Goal: Task Accomplishment & Management: Manage account settings

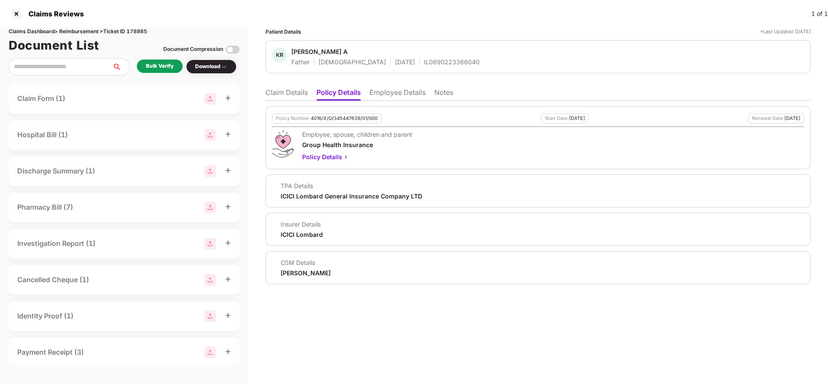
click at [338, 116] on div "4016/X/O/345447639/01/000" at bounding box center [344, 119] width 67 height 6
copy div "4016/X/O/345447639/01/000"
click at [411, 95] on li "Employee Details" at bounding box center [397, 94] width 56 height 13
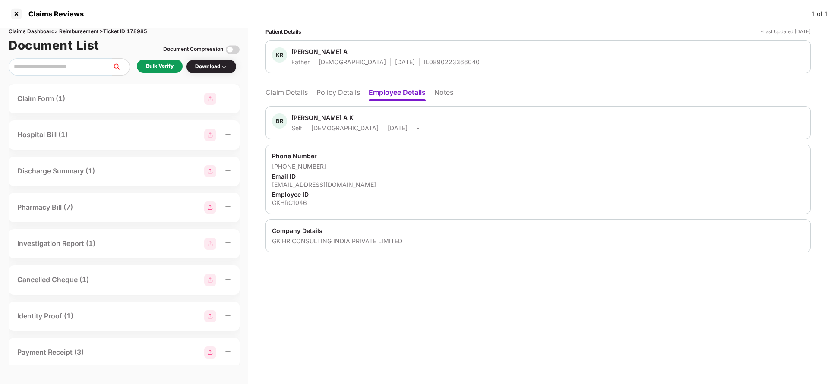
click at [290, 91] on li "Claim Details" at bounding box center [286, 94] width 42 height 13
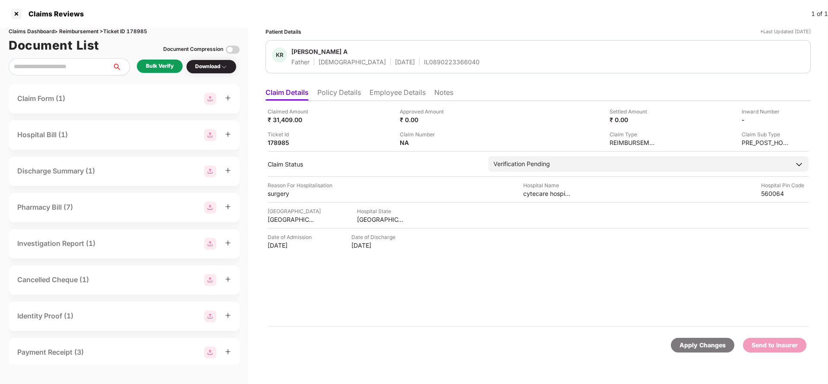
click at [353, 91] on li "Policy Details" at bounding box center [339, 94] width 44 height 13
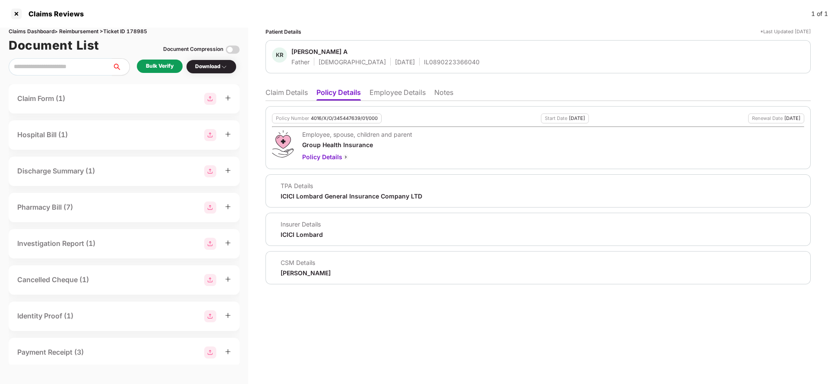
click at [342, 126] on hr at bounding box center [538, 126] width 532 height 1
click at [346, 122] on div "Policy Number 4016/X/O/345447639/01/000" at bounding box center [327, 118] width 110 height 10
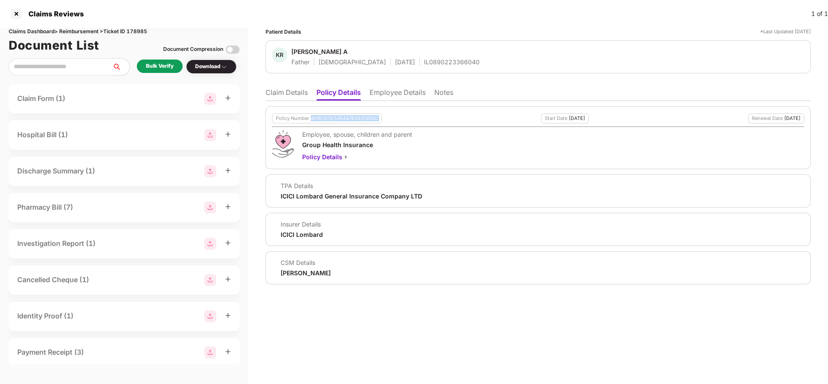
click at [346, 122] on div "Policy Number 4016/X/O/345447639/01/000" at bounding box center [327, 118] width 110 height 10
copy div "4016/X/O/345447639/01/000"
click at [272, 99] on li "Claim Details" at bounding box center [286, 94] width 42 height 13
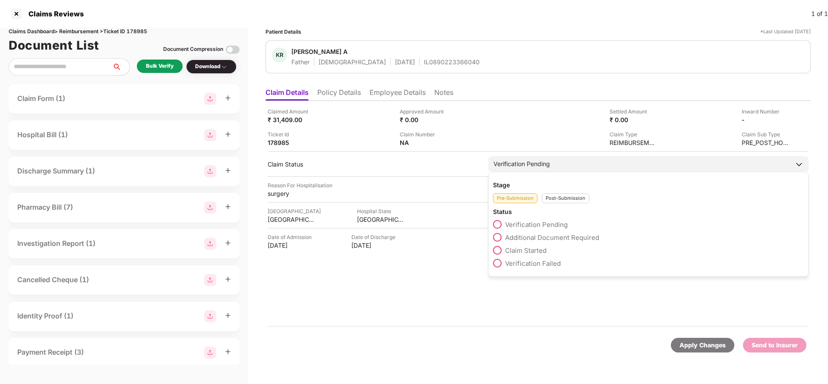
click at [539, 244] on div "Additional Document Required" at bounding box center [648, 239] width 311 height 13
click at [535, 252] on span "Claim Started" at bounding box center [525, 250] width 41 height 8
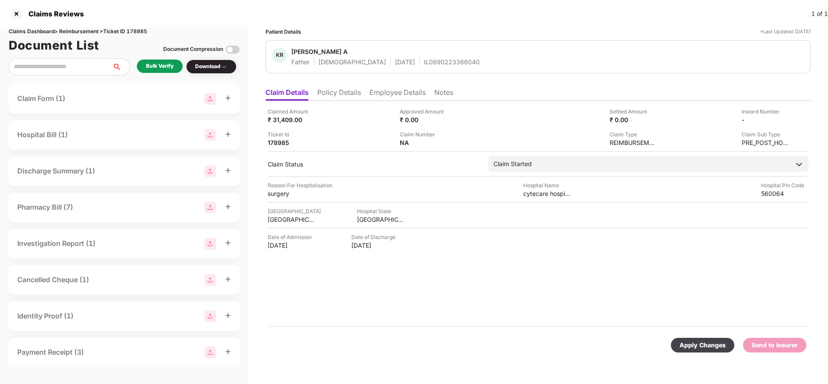
click at [711, 342] on div "Apply Changes" at bounding box center [702, 344] width 46 height 9
click at [338, 94] on li "Policy Details" at bounding box center [339, 94] width 44 height 13
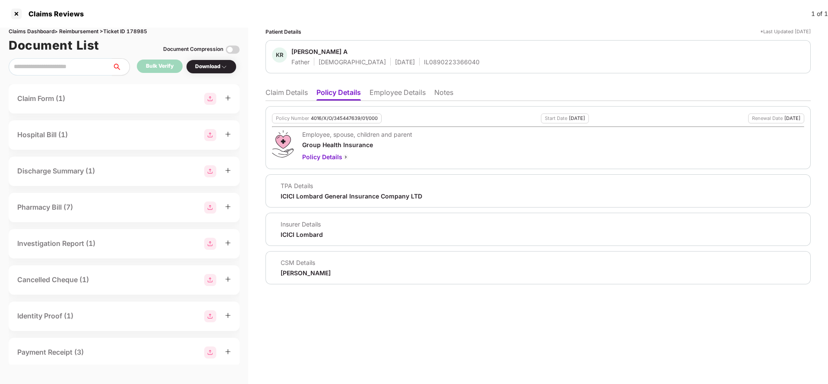
click at [386, 98] on li "Employee Details" at bounding box center [397, 94] width 56 height 13
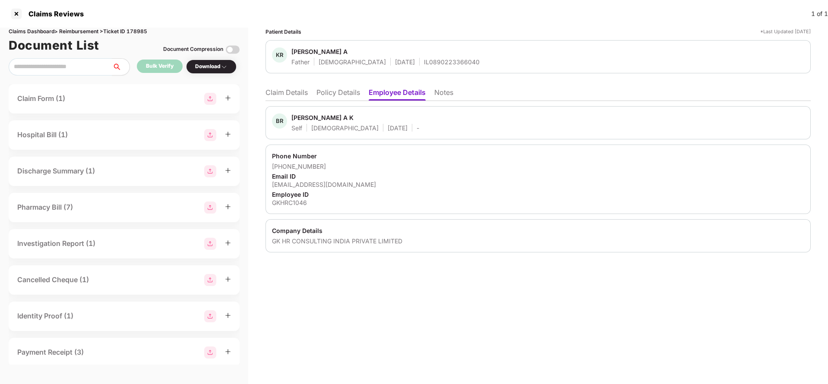
click at [287, 90] on li "Claim Details" at bounding box center [286, 94] width 42 height 13
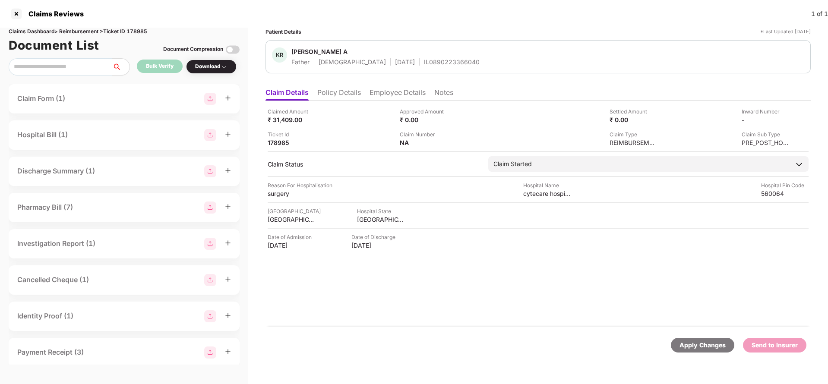
click at [704, 349] on div "Apply Changes" at bounding box center [702, 344] width 46 height 9
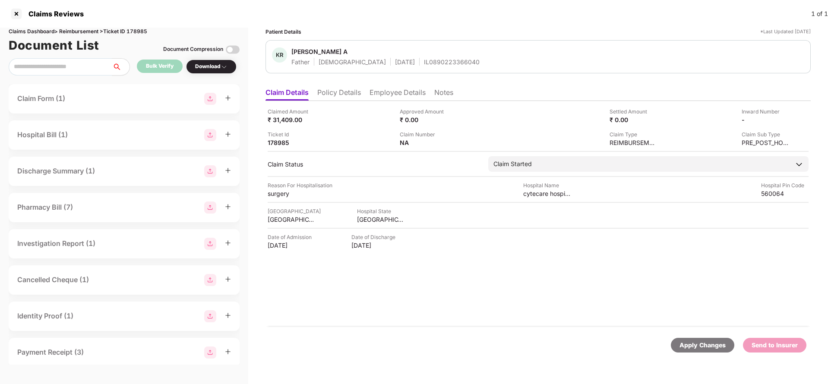
click at [139, 28] on div "Claims Dashboard > Reimbursement > Ticket ID 178985" at bounding box center [124, 32] width 231 height 8
copy div "178985"
click at [702, 342] on div "Apply Changes" at bounding box center [702, 344] width 46 height 9
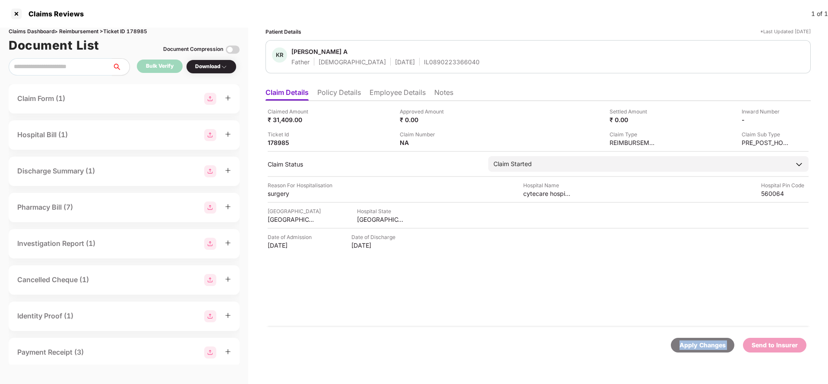
click at [702, 342] on div "Apply Changes" at bounding box center [702, 344] width 46 height 9
click at [693, 346] on div "Apply Changes" at bounding box center [702, 344] width 46 height 9
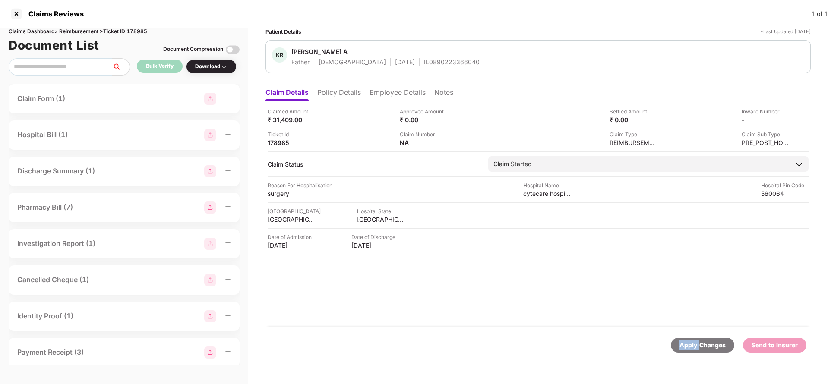
click at [693, 346] on div "Apply Changes" at bounding box center [702, 344] width 46 height 9
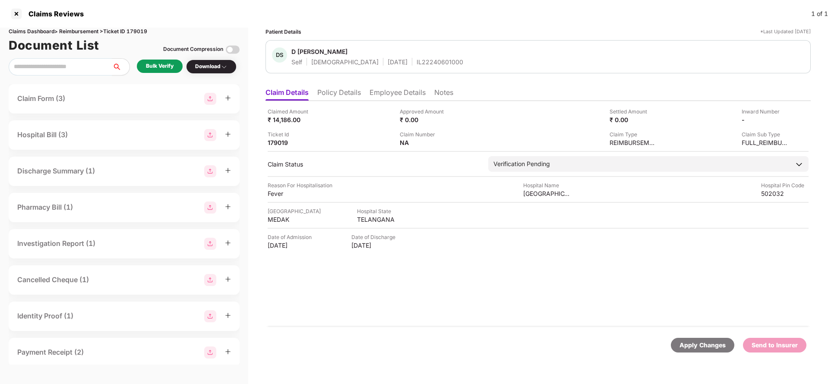
click at [334, 88] on li "Policy Details" at bounding box center [339, 94] width 44 height 13
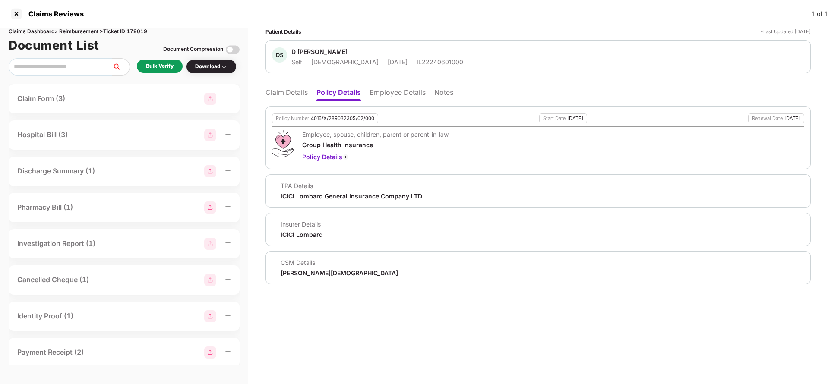
click at [348, 116] on div "4016/X/289032305/02/000" at bounding box center [342, 119] width 63 height 6
copy div "4016/X/289032305/02/000"
click at [408, 88] on li "Employee Details" at bounding box center [397, 94] width 56 height 13
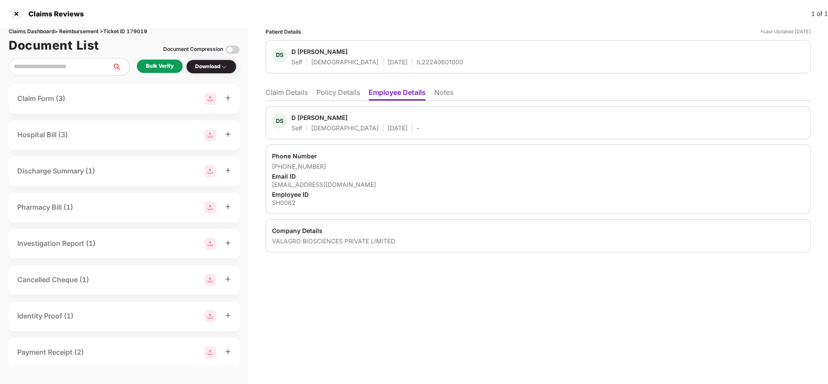
click at [291, 92] on li "Claim Details" at bounding box center [286, 94] width 42 height 13
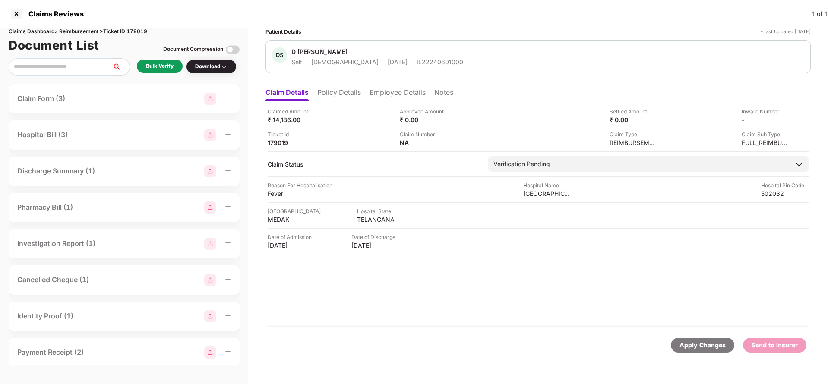
click at [416, 63] on div "IL22240601000" at bounding box center [439, 62] width 47 height 8
copy div "IL22240601000"
click at [385, 101] on div "Claimed Amount ₹ 14,186.00 Approved Amount ₹ 0.00 Settled Amount ₹ 0.00 Inward …" at bounding box center [537, 214] width 545 height 226
click at [387, 94] on li "Employee Details" at bounding box center [397, 94] width 56 height 13
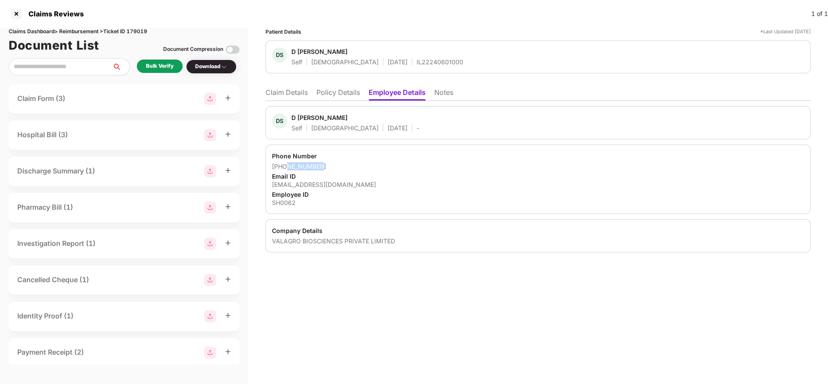
drag, startPoint x: 284, startPoint y: 167, endPoint x: 358, endPoint y: 162, distance: 73.5
click at [358, 162] on div "+919885441090" at bounding box center [538, 166] width 532 height 8
drag, startPoint x: 282, startPoint y: 163, endPoint x: 387, endPoint y: 164, distance: 104.9
click at [387, 164] on div "+919885441090" at bounding box center [538, 166] width 532 height 8
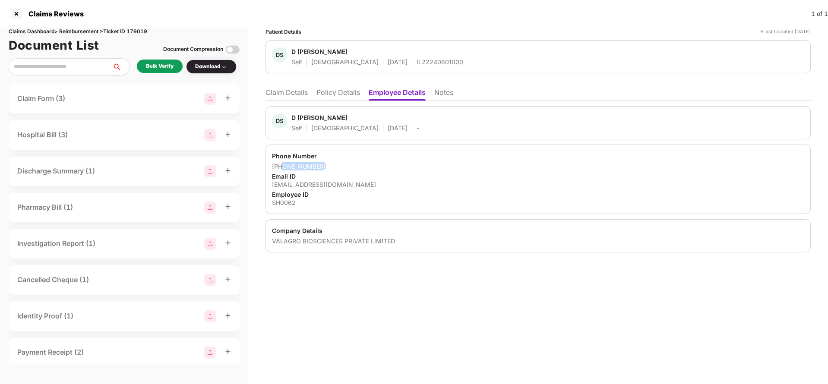
copy div "9885441090"
click at [281, 95] on li "Claim Details" at bounding box center [286, 94] width 42 height 13
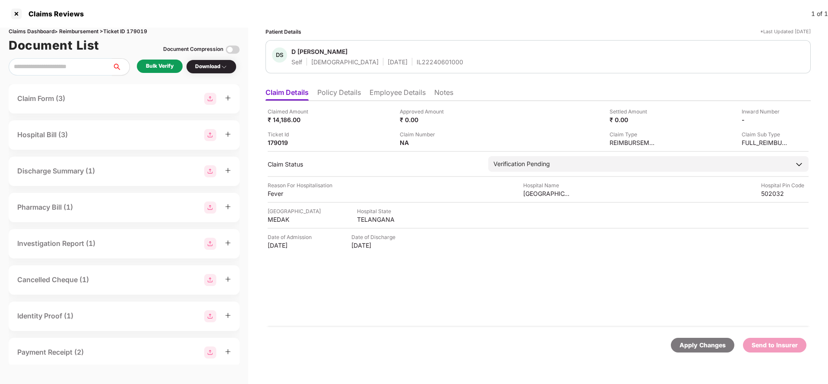
click at [277, 113] on div "Claimed Amount" at bounding box center [291, 111] width 47 height 8
click at [277, 116] on div "₹ 14,186.00" at bounding box center [291, 120] width 47 height 8
copy div "14,186"
click at [546, 195] on div "SNR HOSPITAL" at bounding box center [546, 193] width 47 height 8
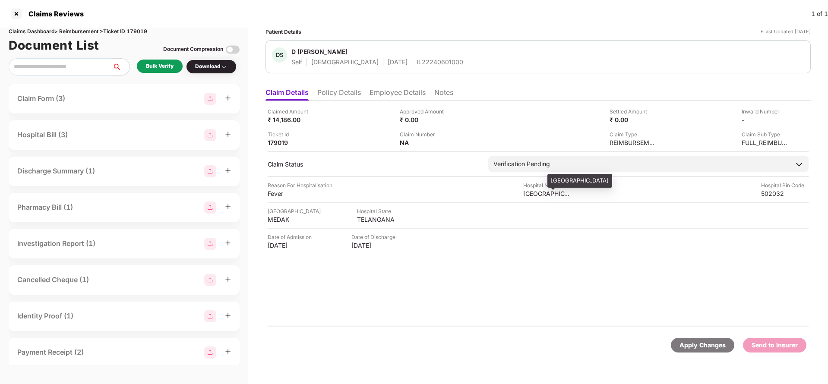
click at [546, 195] on div "SNR HOSPITAL" at bounding box center [546, 193] width 47 height 8
copy div "SNR HOSPITAL"
click at [169, 70] on div "Bulk Verify" at bounding box center [160, 66] width 28 height 8
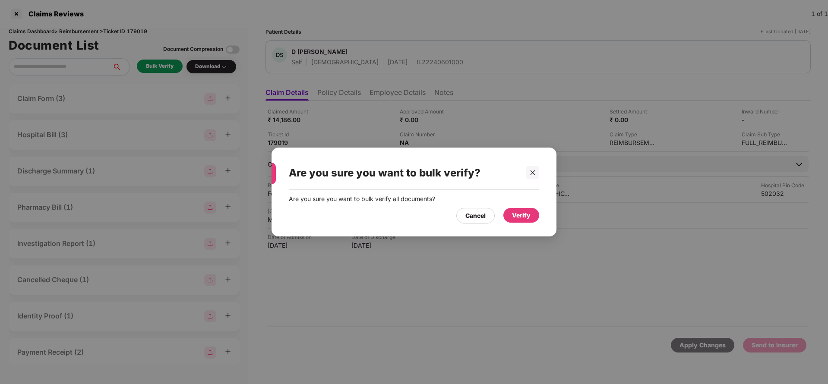
click at [517, 220] on div "Verify" at bounding box center [521, 215] width 36 height 15
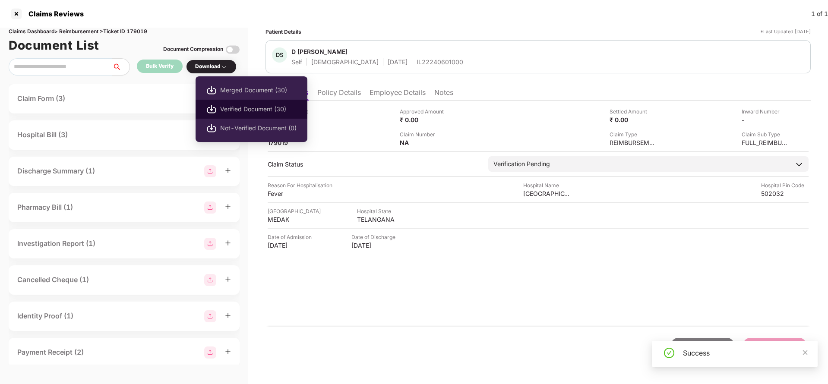
click at [229, 112] on span "Verified Document (30)" at bounding box center [258, 108] width 76 height 9
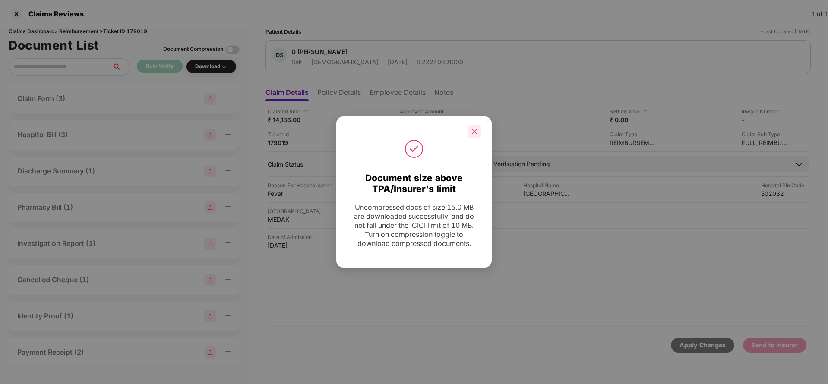
click at [476, 133] on icon "close" at bounding box center [474, 132] width 6 height 6
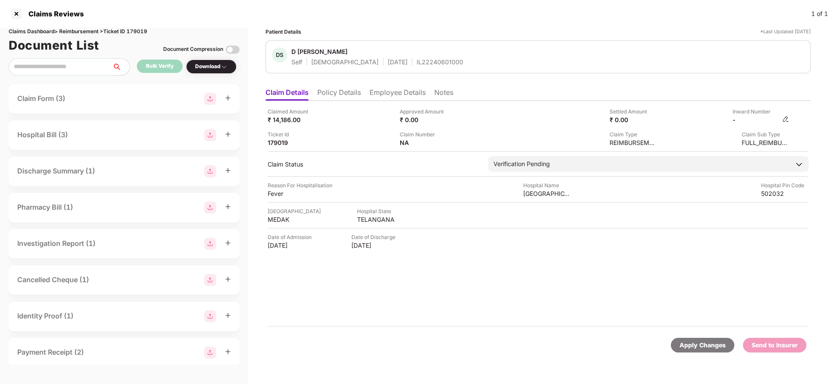
click at [786, 118] on img at bounding box center [785, 119] width 7 height 7
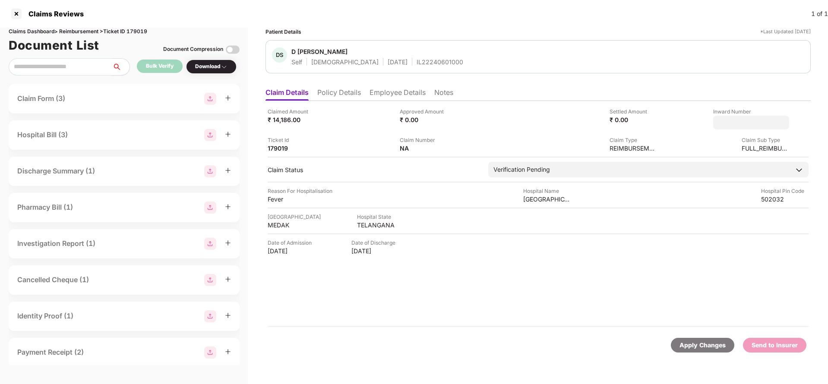
type input "**********"
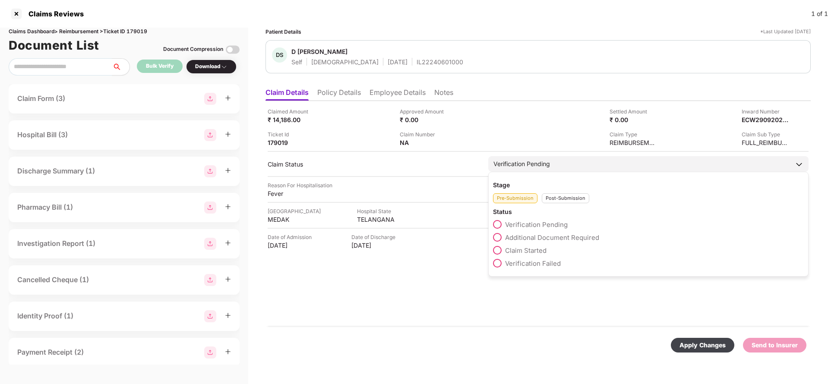
click at [517, 167] on div "Verification Pending" at bounding box center [521, 163] width 57 height 9
click at [560, 203] on div "Post-Submission" at bounding box center [564, 198] width 47 height 10
click at [535, 236] on span "Claim Under Process" at bounding box center [537, 237] width 65 height 8
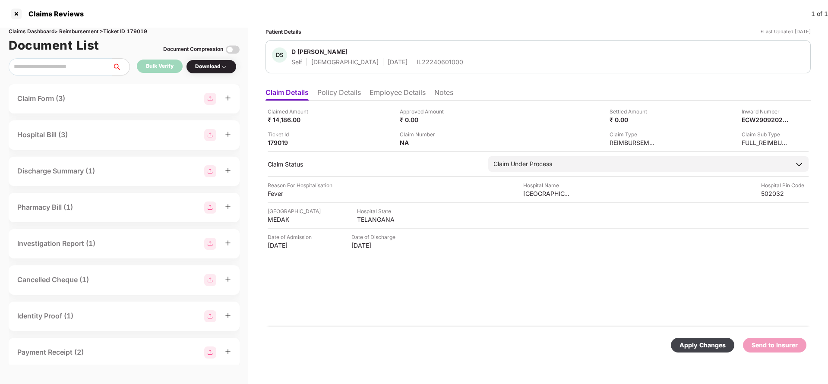
click at [693, 346] on div "Apply Changes" at bounding box center [702, 344] width 46 height 9
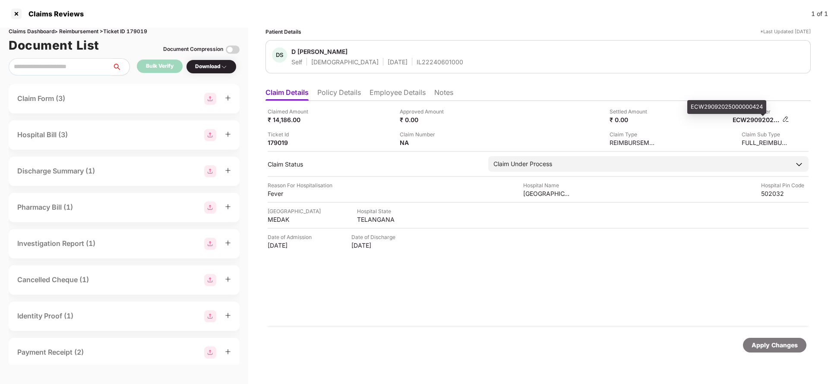
click at [757, 117] on div "ECW29092025000000424" at bounding box center [755, 120] width 47 height 8
copy div "ECW29092025000000424"
click at [392, 69] on div "DS D Srinivasu Naidu Self Male 28 June 1989 IL22240601000" at bounding box center [537, 56] width 545 height 33
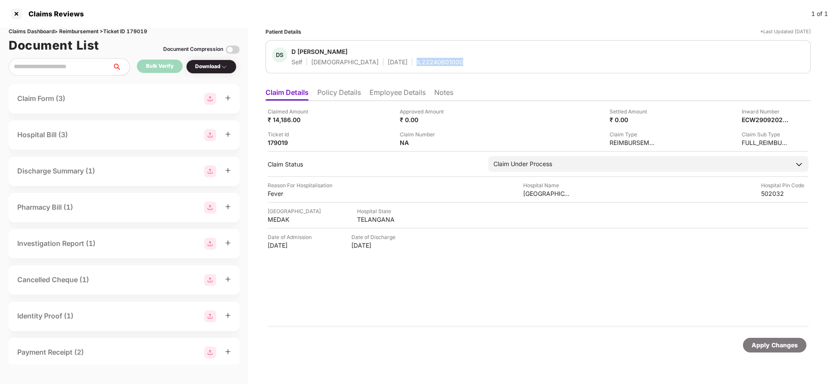
click at [392, 69] on div "DS D Srinivasu Naidu Self Male 28 June 1989 IL22240601000" at bounding box center [537, 56] width 545 height 33
copy div "IL22240601000"
click at [770, 349] on div "Apply Changes" at bounding box center [774, 344] width 46 height 9
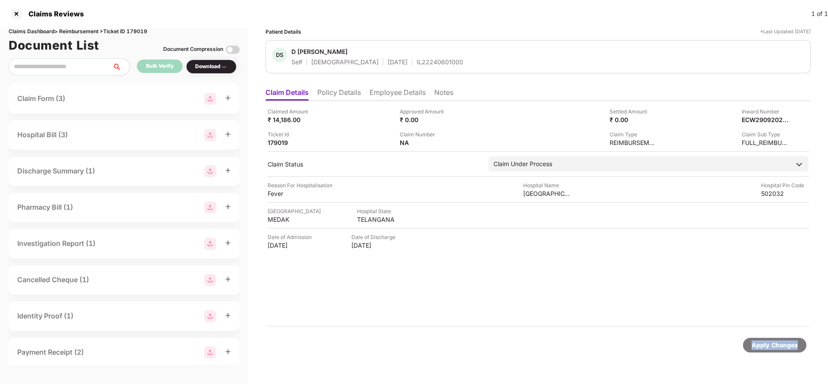
click at [770, 349] on div "Apply Changes" at bounding box center [774, 344] width 46 height 9
click at [145, 29] on div "Claims Dashboard > Reimbursement > Ticket ID 179019" at bounding box center [124, 32] width 231 height 8
copy div "179019"
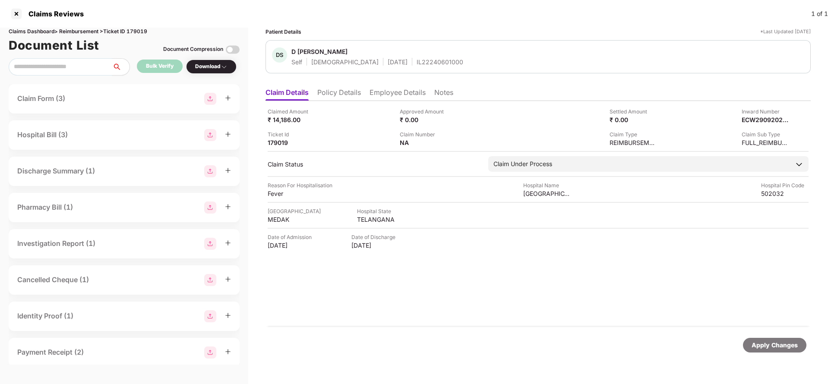
click at [765, 342] on div "Apply Changes" at bounding box center [774, 344] width 46 height 9
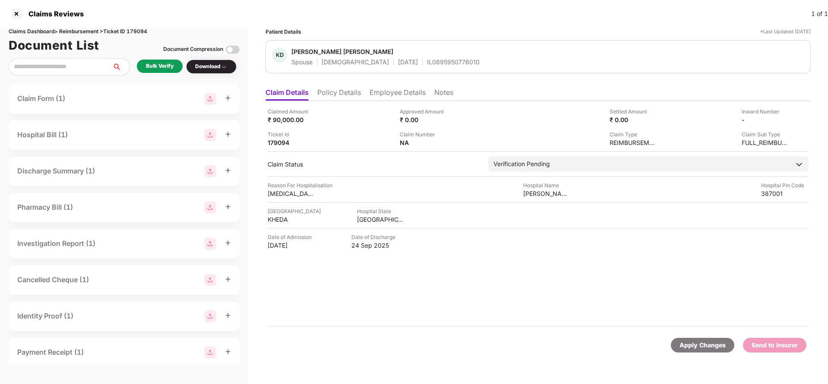
click at [338, 95] on li "Policy Details" at bounding box center [339, 94] width 44 height 13
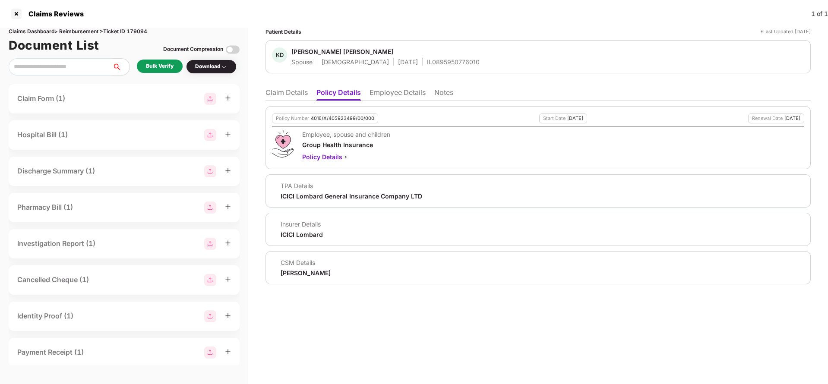
click at [334, 121] on div "Policy Number 4016/X/405923499/00/000" at bounding box center [325, 118] width 106 height 10
copy div "4016/X/405923499/00/000"
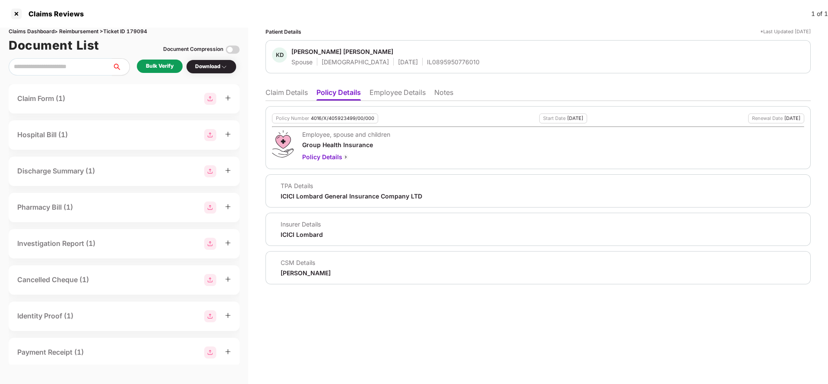
click at [290, 97] on li "Claim Details" at bounding box center [286, 94] width 42 height 13
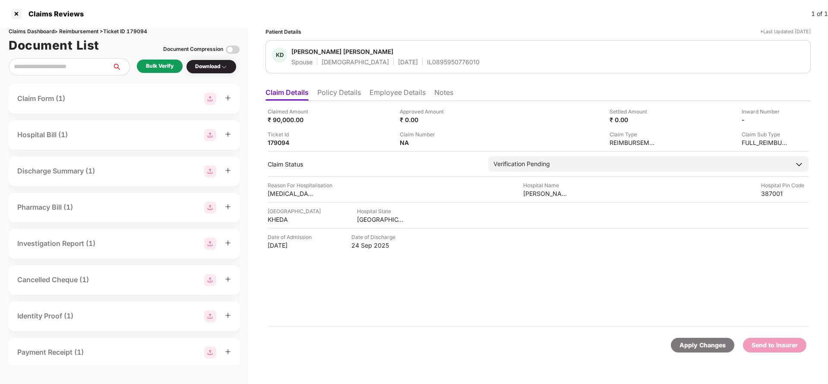
click at [345, 88] on li "Policy Details" at bounding box center [339, 94] width 44 height 13
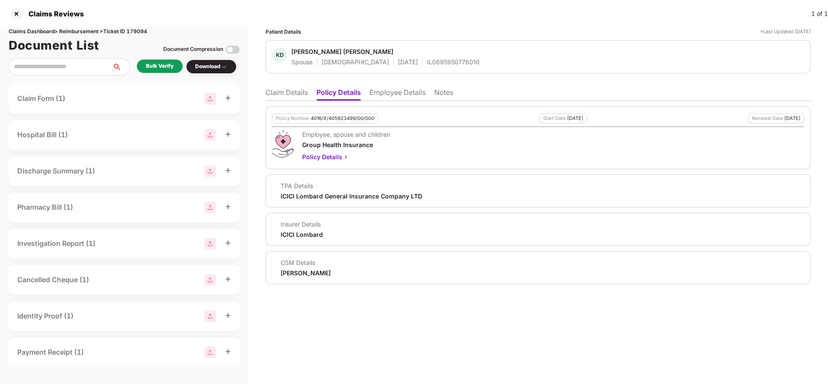
click at [399, 92] on li "Employee Details" at bounding box center [397, 94] width 56 height 13
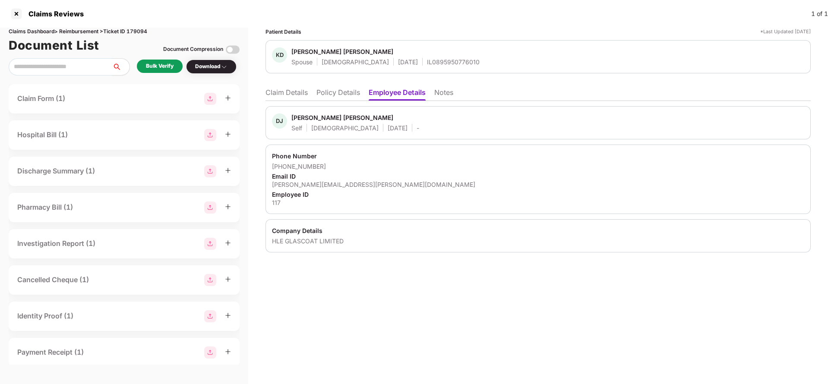
click at [299, 96] on li "Claim Details" at bounding box center [286, 94] width 42 height 13
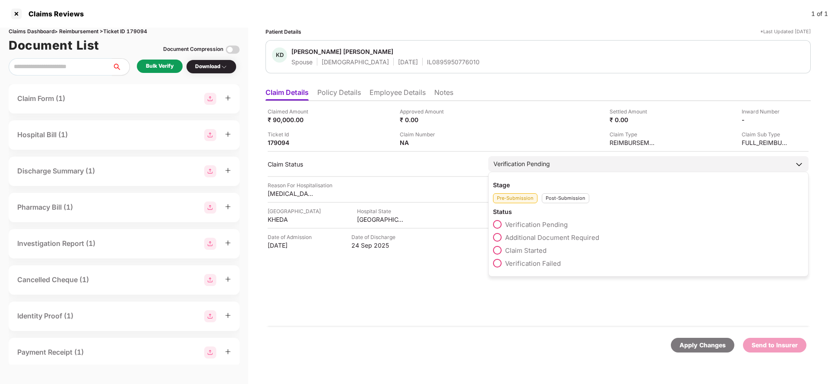
click at [519, 247] on span "Claim Started" at bounding box center [525, 250] width 41 height 8
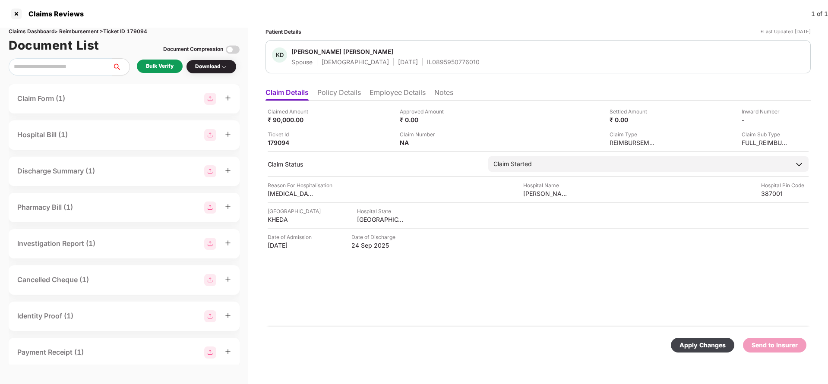
click at [702, 346] on div "Apply Changes" at bounding box center [702, 344] width 46 height 9
click at [340, 94] on li "Policy Details" at bounding box center [339, 94] width 44 height 13
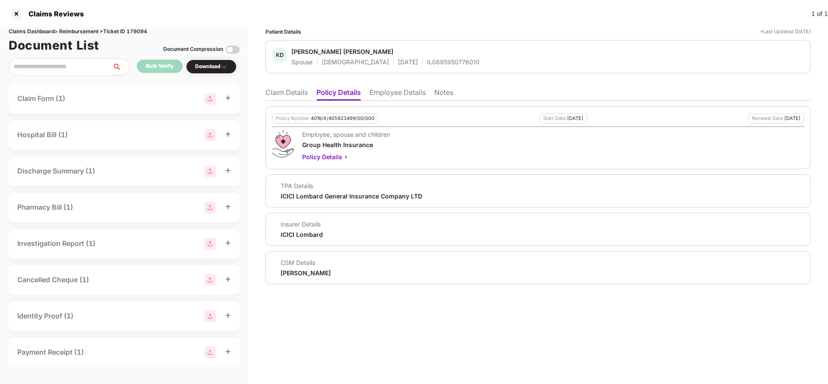
click at [391, 97] on li "Employee Details" at bounding box center [397, 94] width 56 height 13
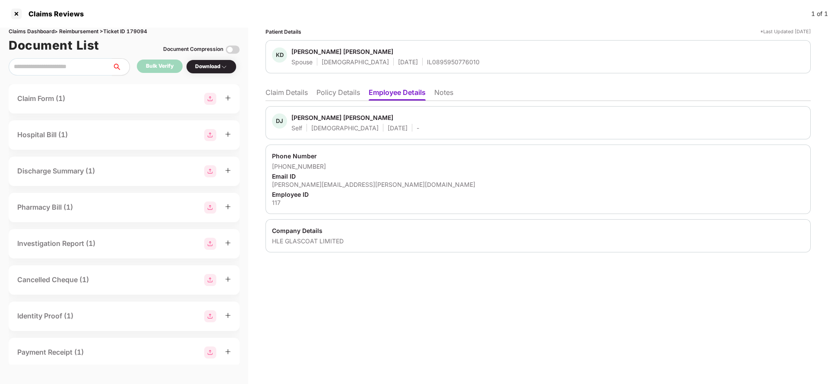
click at [282, 94] on li "Claim Details" at bounding box center [286, 94] width 42 height 13
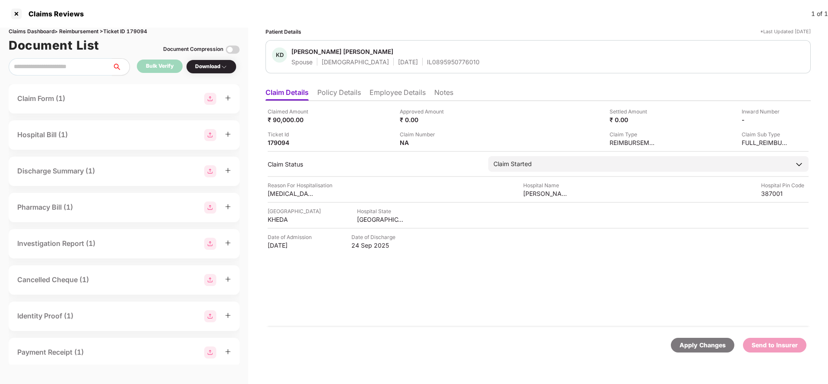
click at [696, 346] on div "Apply Changes" at bounding box center [702, 344] width 46 height 9
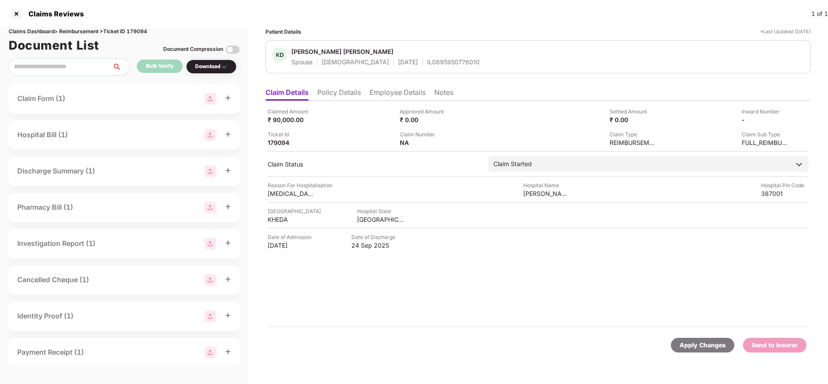
click at [138, 30] on div "Claims Dashboard > Reimbursement > Ticket ID 179094" at bounding box center [124, 32] width 231 height 8
copy div "179094"
click at [341, 94] on li "Policy Details" at bounding box center [339, 94] width 44 height 13
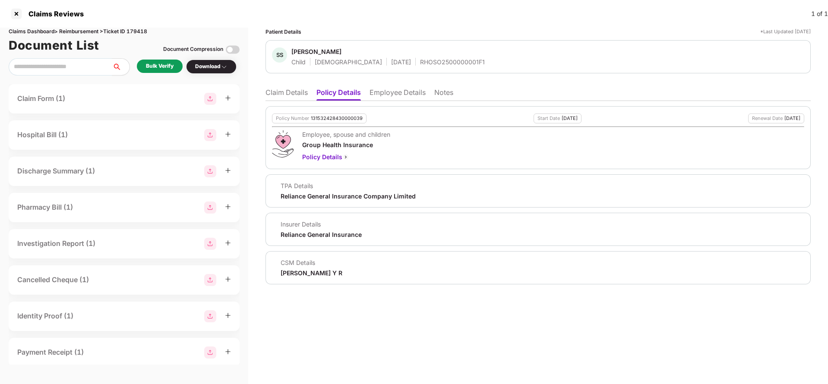
click at [403, 90] on li "Employee Details" at bounding box center [397, 94] width 56 height 13
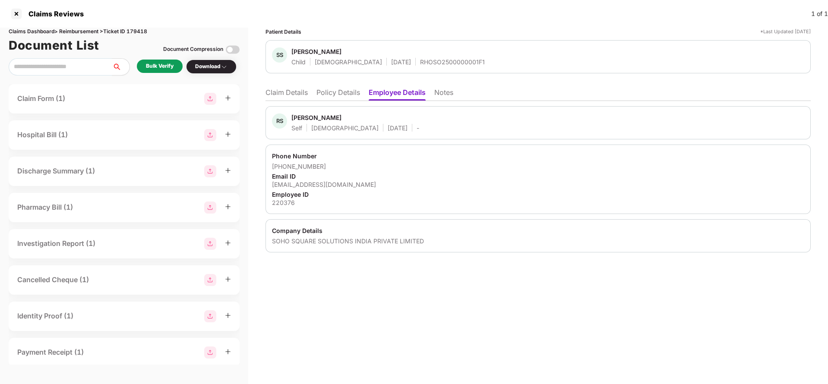
click at [280, 92] on li "Claim Details" at bounding box center [286, 94] width 42 height 13
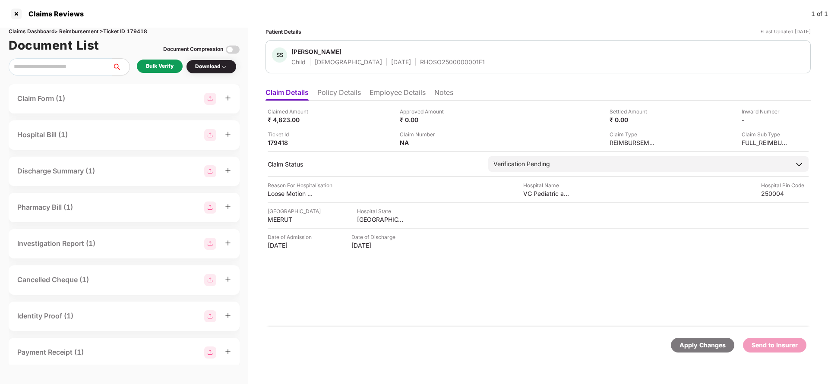
click at [143, 31] on div "Claims Dashboard > Reimbursement > Ticket ID 179418" at bounding box center [124, 32] width 231 height 8
copy div "179418"
click at [691, 351] on div "Apply Changes" at bounding box center [702, 345] width 63 height 15
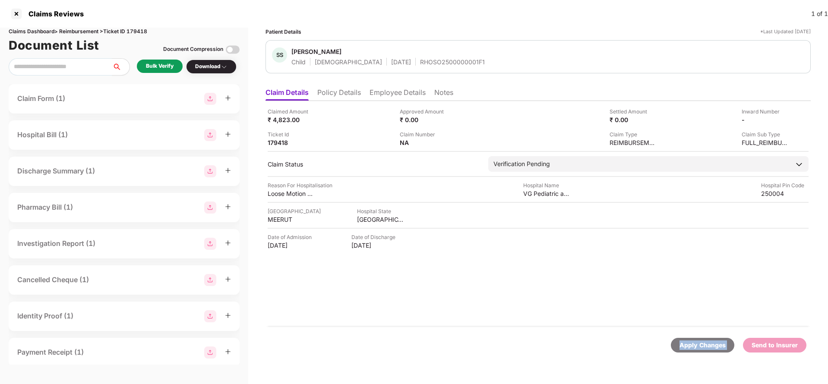
click at [691, 351] on div "Apply Changes" at bounding box center [702, 345] width 63 height 15
click at [341, 94] on li "Policy Details" at bounding box center [339, 94] width 44 height 13
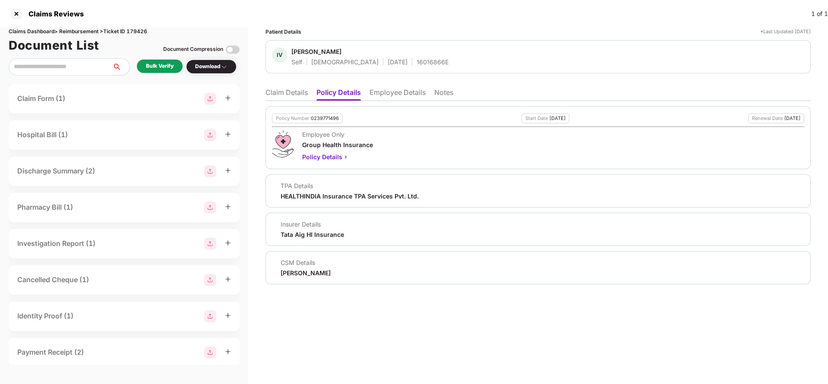
click at [288, 94] on li "Claim Details" at bounding box center [286, 94] width 42 height 13
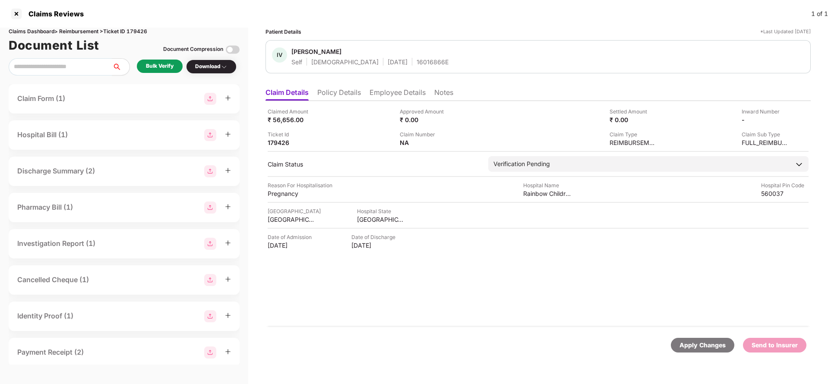
click at [139, 31] on div "Claims Dashboard > Reimbursement > Ticket ID 179426" at bounding box center [124, 32] width 231 height 8
copy div "179426"
click at [689, 343] on div "Apply Changes" at bounding box center [702, 344] width 46 height 9
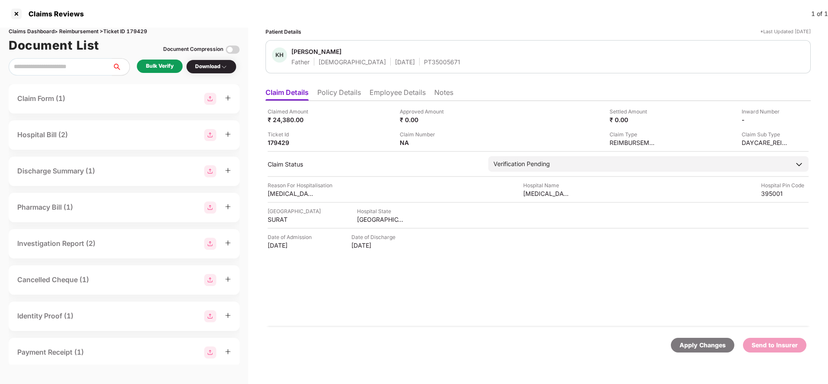
click at [332, 93] on li "Policy Details" at bounding box center [339, 94] width 44 height 13
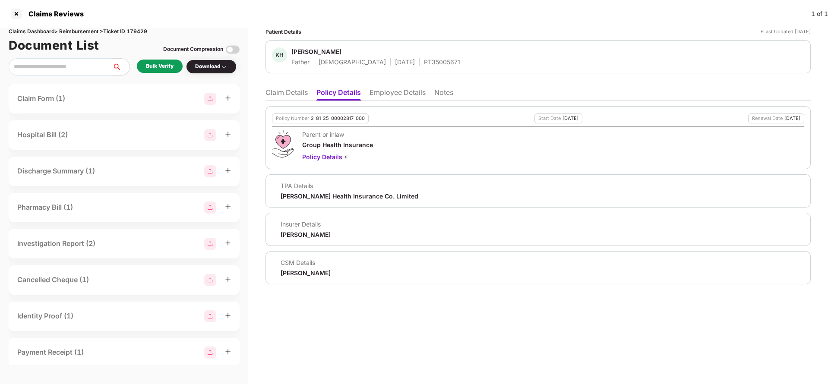
click at [276, 90] on li "Claim Details" at bounding box center [286, 94] width 42 height 13
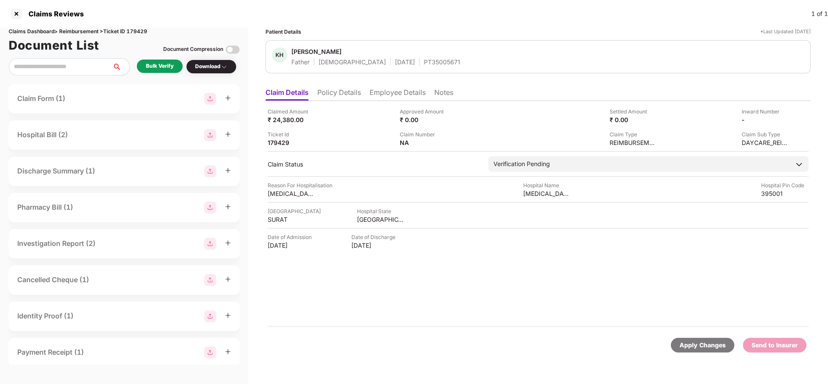
click at [133, 34] on div "Claims Dashboard > Reimbursement > Ticket ID 179429" at bounding box center [124, 32] width 231 height 8
copy div "179429"
click at [694, 347] on div "Apply Changes" at bounding box center [702, 344] width 46 height 9
click at [335, 94] on li "Policy Details" at bounding box center [339, 94] width 44 height 13
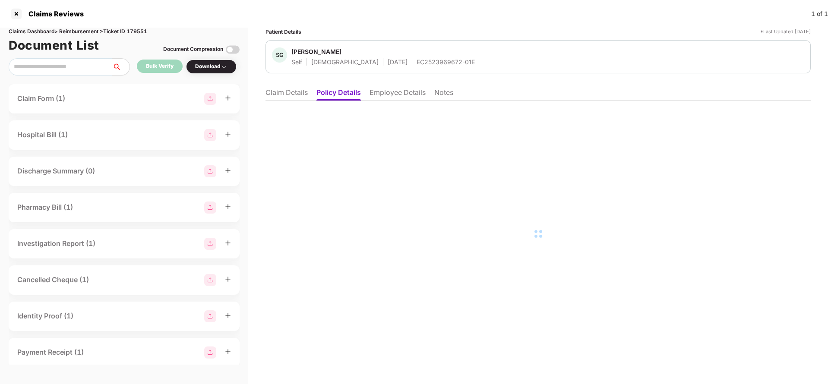
click at [391, 94] on li "Employee Details" at bounding box center [397, 94] width 56 height 13
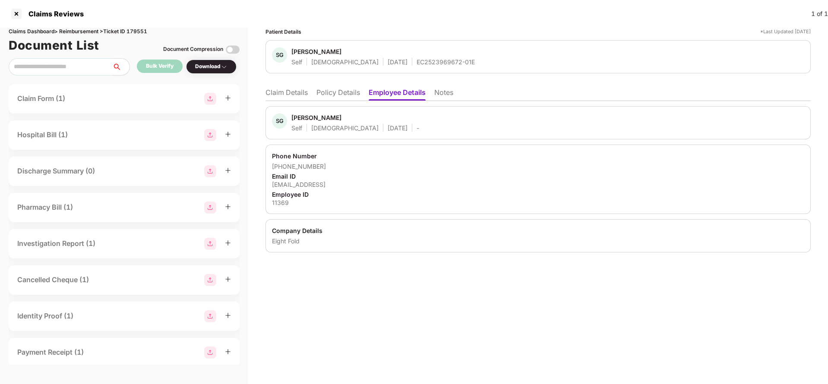
click at [296, 95] on li "Claim Details" at bounding box center [286, 94] width 42 height 13
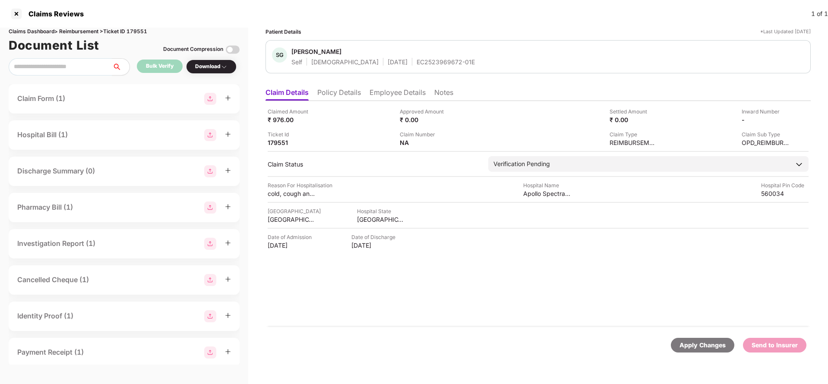
click at [394, 95] on li "Employee Details" at bounding box center [397, 94] width 56 height 13
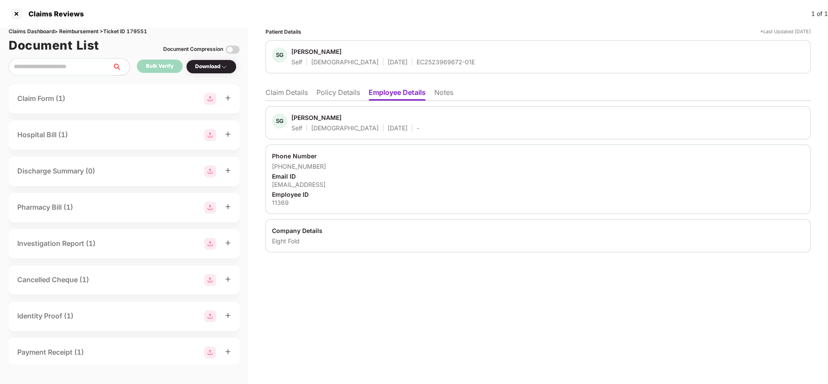
click at [293, 92] on li "Claim Details" at bounding box center [286, 94] width 42 height 13
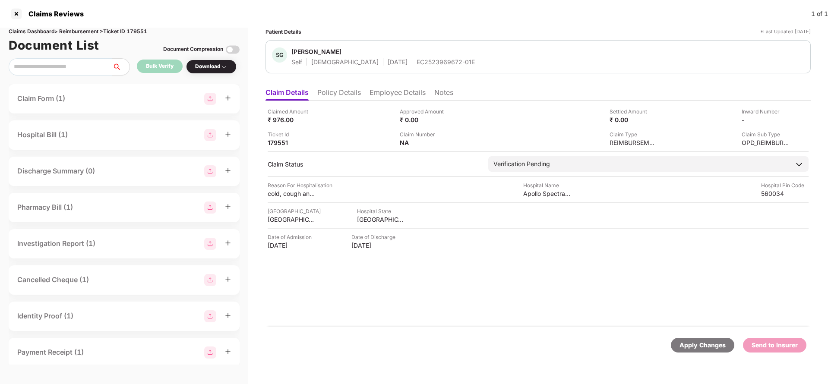
click at [139, 35] on div "Claims Dashboard > Reimbursement > Ticket ID 179551" at bounding box center [124, 32] width 231 height 8
copy div "179551"
click at [718, 342] on div "Apply Changes" at bounding box center [702, 344] width 46 height 9
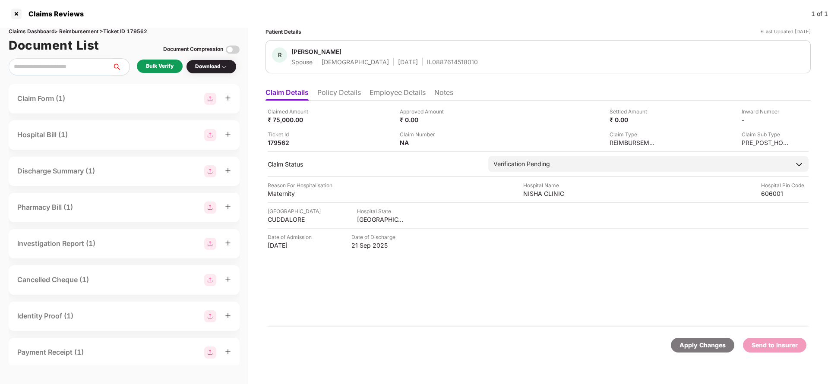
click at [331, 95] on li "Policy Details" at bounding box center [339, 94] width 44 height 13
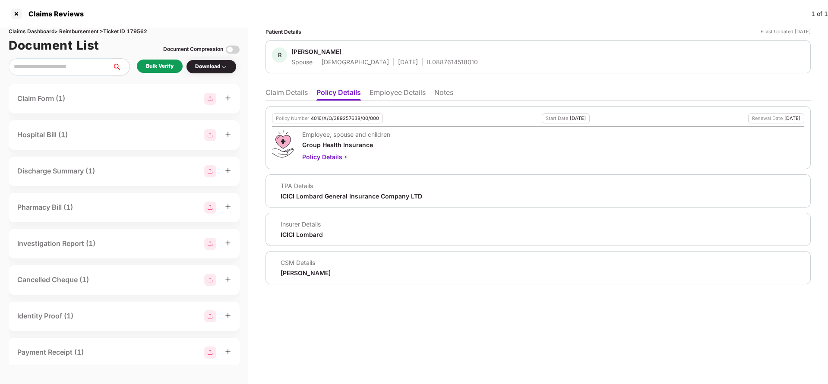
click at [340, 119] on div "4016/X/O/389257638/00/000" at bounding box center [345, 119] width 68 height 6
copy div "4016/X/O/389257638/00/000"
click at [382, 93] on li "Employee Details" at bounding box center [397, 94] width 56 height 13
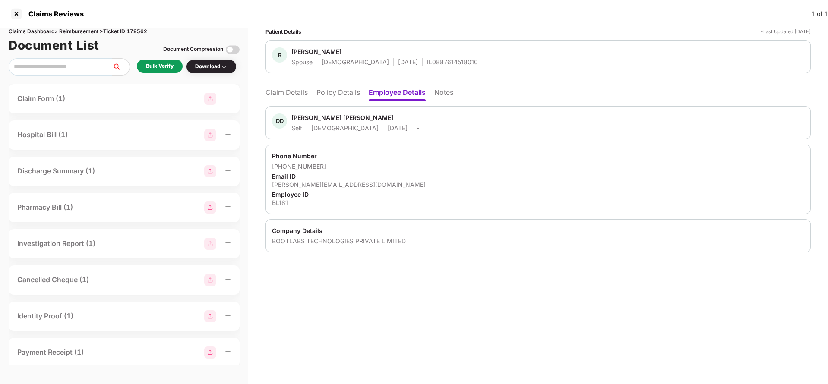
click at [347, 93] on li "Policy Details" at bounding box center [338, 94] width 44 height 13
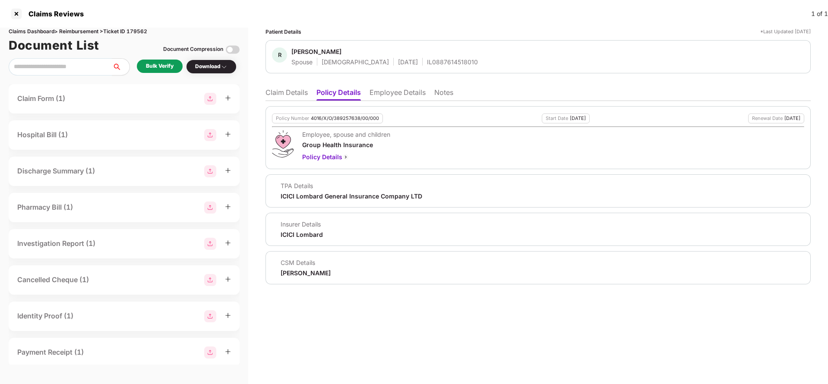
click at [295, 91] on li "Claim Details" at bounding box center [286, 94] width 42 height 13
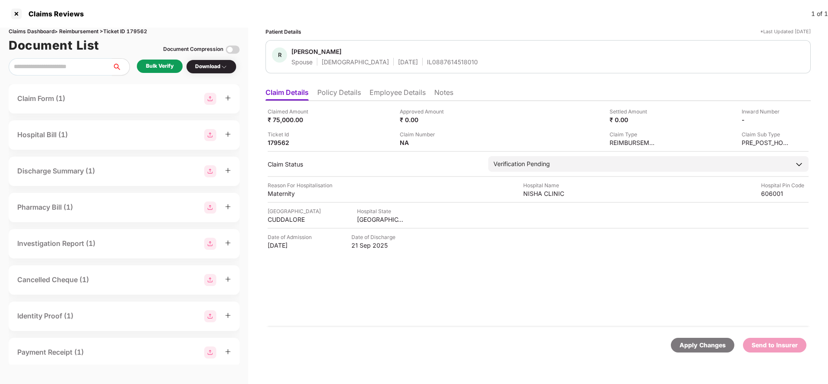
click at [350, 94] on li "Policy Details" at bounding box center [339, 94] width 44 height 13
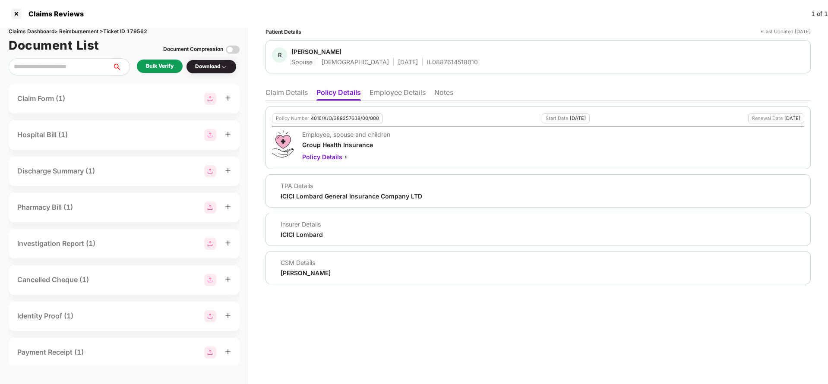
click at [331, 122] on div "Policy Number 4016/X/O/389257638/00/000" at bounding box center [327, 118] width 111 height 10
copy div "4016/X/O/389257638/00/000"
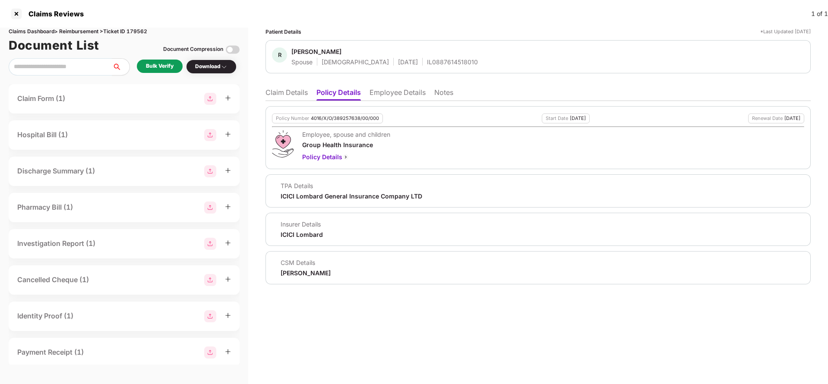
click at [278, 89] on li "Claim Details" at bounding box center [286, 94] width 42 height 13
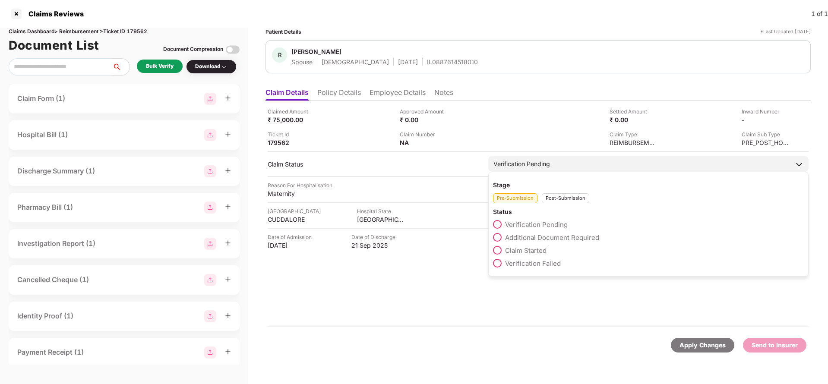
click at [516, 250] on span "Claim Started" at bounding box center [525, 250] width 41 height 8
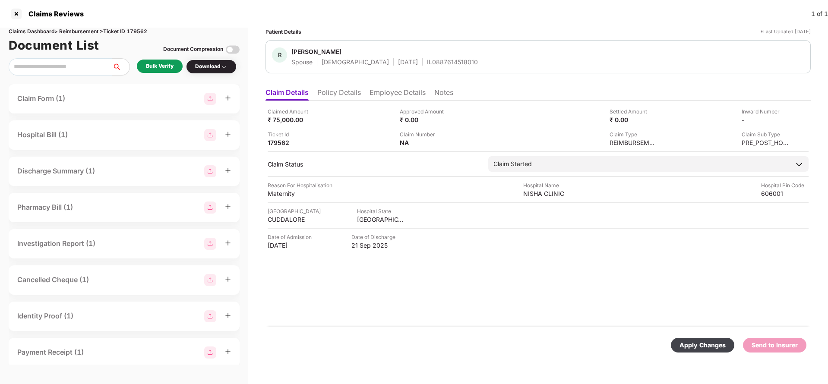
click at [703, 353] on div "Apply Changes Send to Insurer" at bounding box center [537, 345] width 545 height 36
click at [700, 344] on div "Apply Changes" at bounding box center [702, 344] width 46 height 9
drag, startPoint x: 392, startPoint y: 94, endPoint x: 309, endPoint y: 0, distance: 125.3
click at [392, 94] on li "Employee Details" at bounding box center [397, 94] width 56 height 13
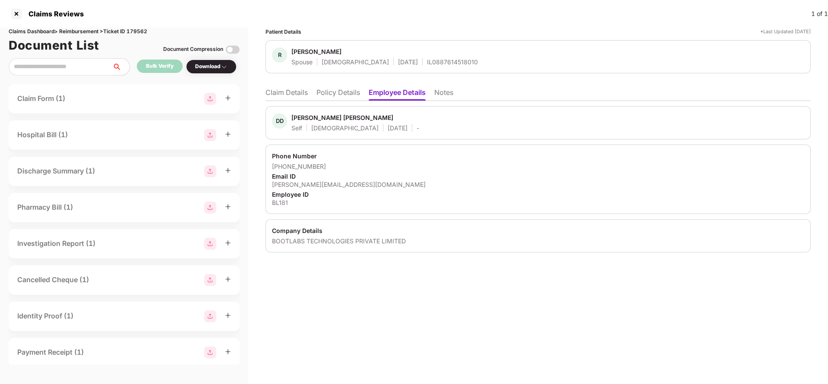
click at [285, 94] on li "Claim Details" at bounding box center [286, 94] width 42 height 13
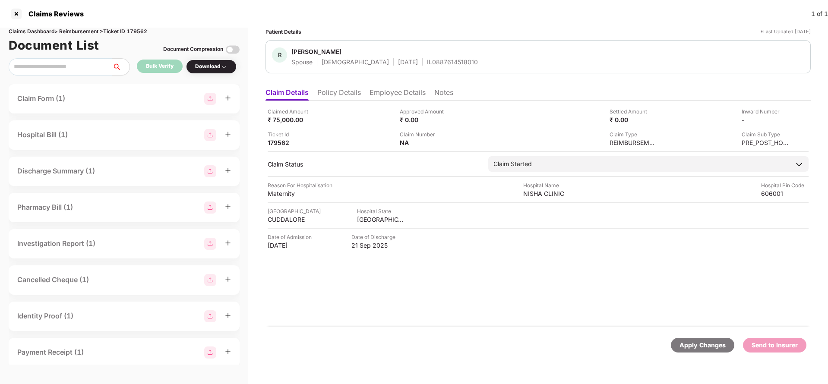
click at [702, 347] on div "Apply Changes" at bounding box center [702, 344] width 46 height 9
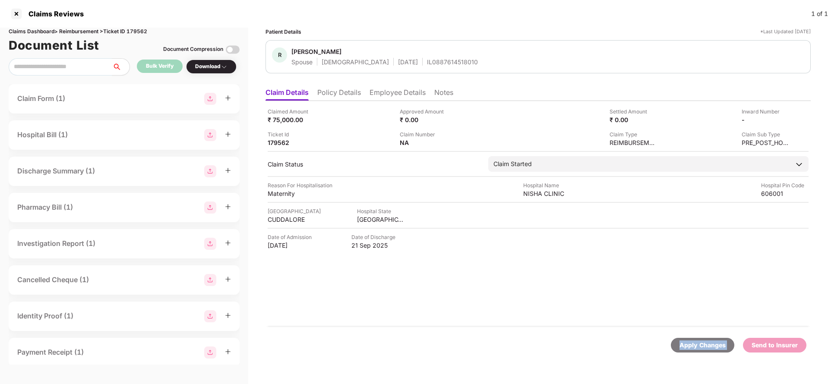
click at [702, 347] on div "Apply Changes" at bounding box center [702, 344] width 46 height 9
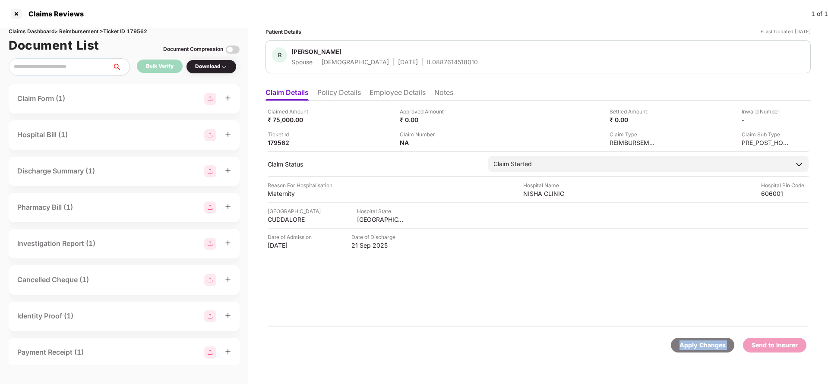
click at [702, 347] on div "Apply Changes" at bounding box center [702, 344] width 46 height 9
click at [138, 33] on div "Claims Dashboard > Reimbursement > Ticket ID 179562" at bounding box center [124, 32] width 231 height 8
copy div "179562"
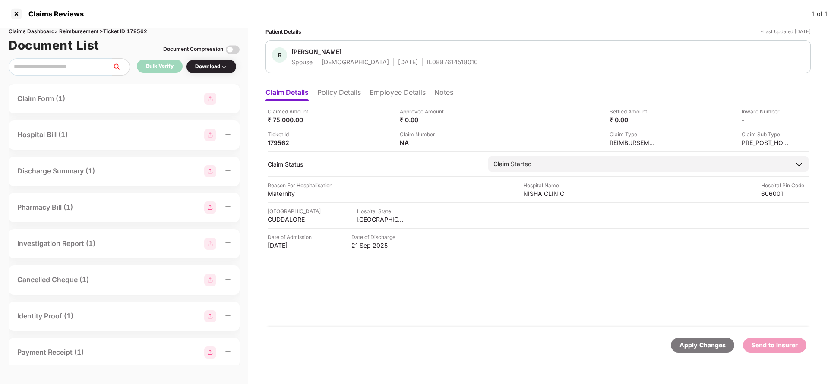
click at [697, 347] on div "Apply Changes" at bounding box center [702, 344] width 46 height 9
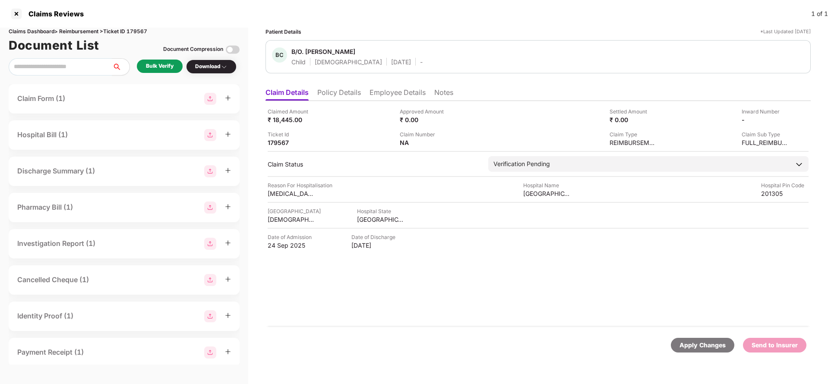
click at [353, 94] on li "Policy Details" at bounding box center [339, 94] width 44 height 13
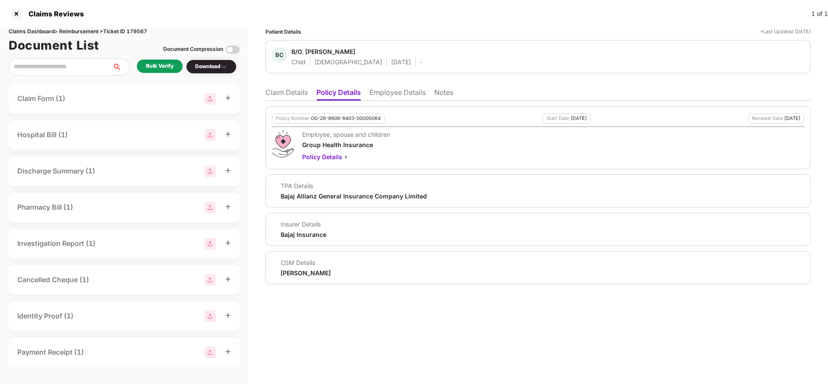
click at [398, 95] on li "Employee Details" at bounding box center [397, 94] width 56 height 13
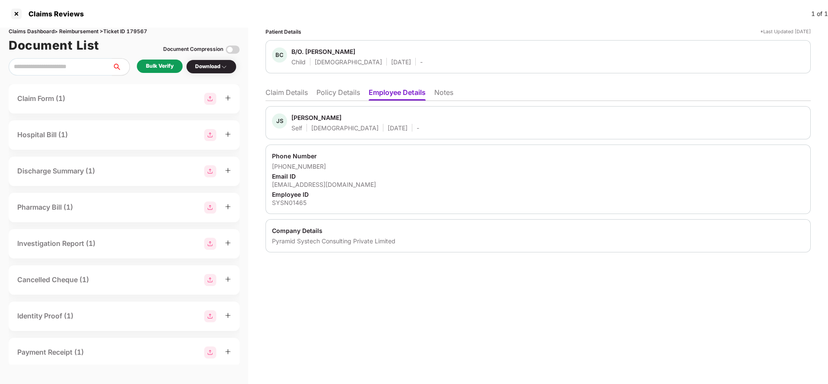
click at [342, 100] on li "Policy Details" at bounding box center [338, 94] width 44 height 13
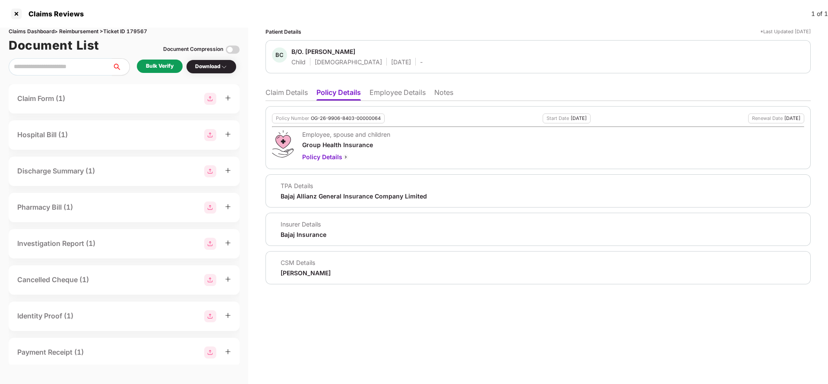
click at [273, 91] on li "Claim Details" at bounding box center [286, 94] width 42 height 13
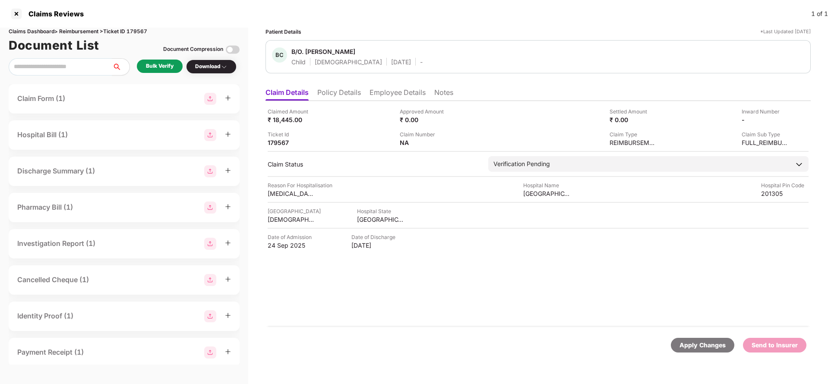
click at [145, 32] on div "Claims Dashboard > Reimbursement > Ticket ID 179567" at bounding box center [124, 32] width 231 height 8
copy div "179567"
click at [687, 347] on div "Apply Changes" at bounding box center [702, 344] width 46 height 9
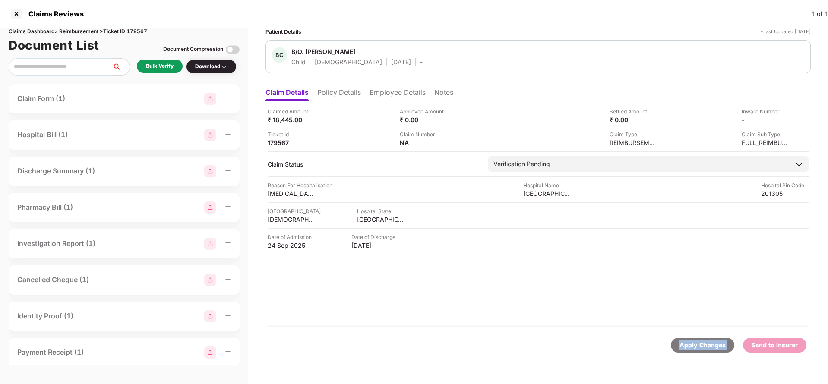
click at [687, 347] on div "Apply Changes" at bounding box center [702, 344] width 46 height 9
click at [346, 91] on li "Policy Details" at bounding box center [339, 94] width 44 height 13
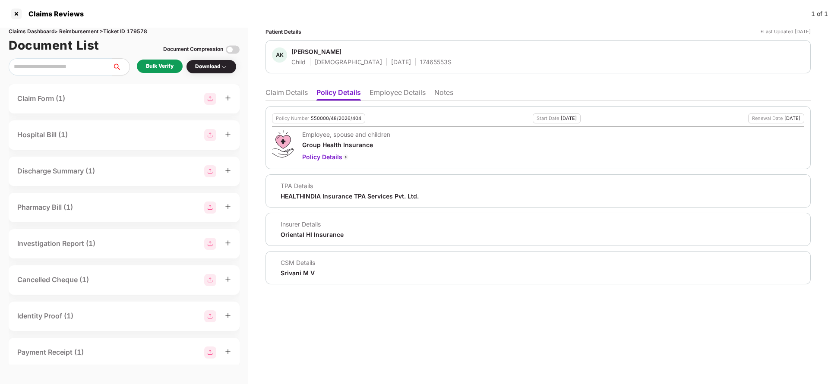
click at [136, 27] on div "Claims Reviews 1 of 1" at bounding box center [414, 14] width 828 height 28
click at [141, 33] on div "Claims Dashboard > Reimbursement > Ticket ID 179578" at bounding box center [124, 32] width 231 height 8
copy div "179578"
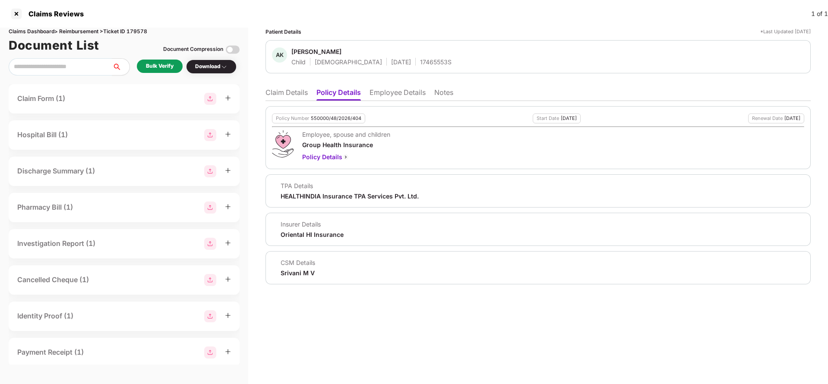
click at [277, 97] on li "Claim Details" at bounding box center [286, 94] width 42 height 13
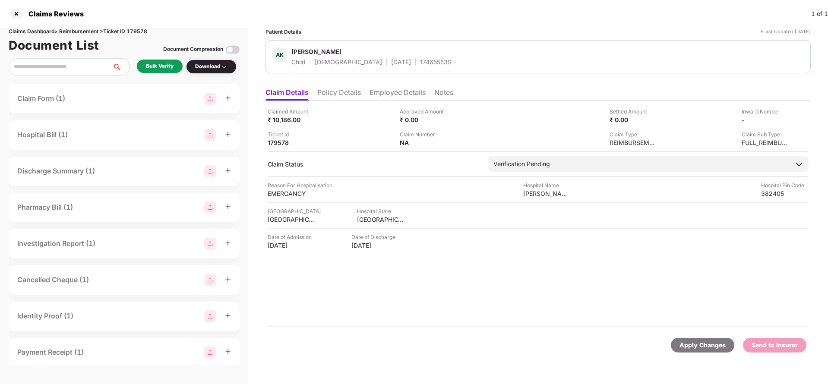
click at [692, 346] on div "Apply Changes" at bounding box center [702, 344] width 46 height 9
click at [345, 92] on li "Policy Details" at bounding box center [339, 94] width 44 height 13
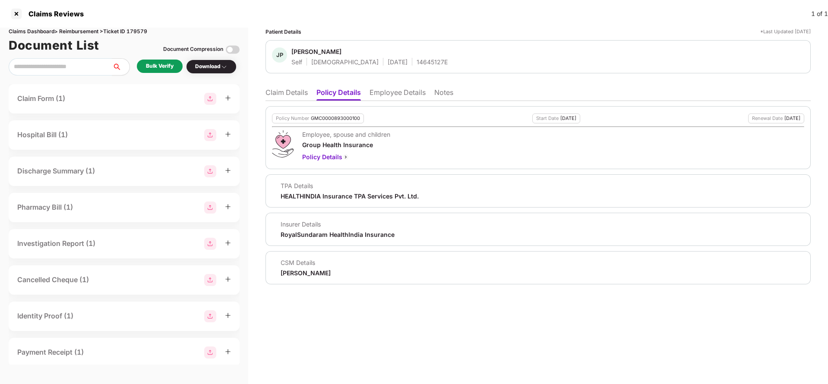
click at [131, 30] on div "Claims Dashboard > Reimbursement > Ticket ID 179579" at bounding box center [124, 32] width 231 height 8
copy div "179579"
click at [277, 96] on li "Claim Details" at bounding box center [286, 94] width 42 height 13
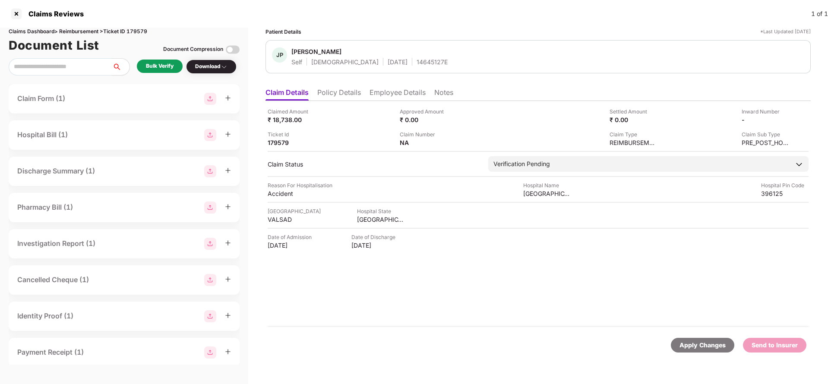
click at [715, 349] on div "Apply Changes" at bounding box center [702, 344] width 46 height 9
click at [345, 94] on li "Policy Details" at bounding box center [339, 94] width 44 height 13
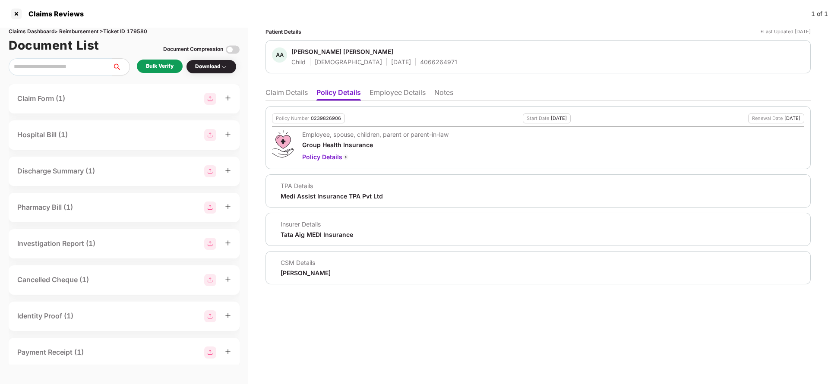
click at [294, 100] on li "Claim Details" at bounding box center [286, 94] width 42 height 13
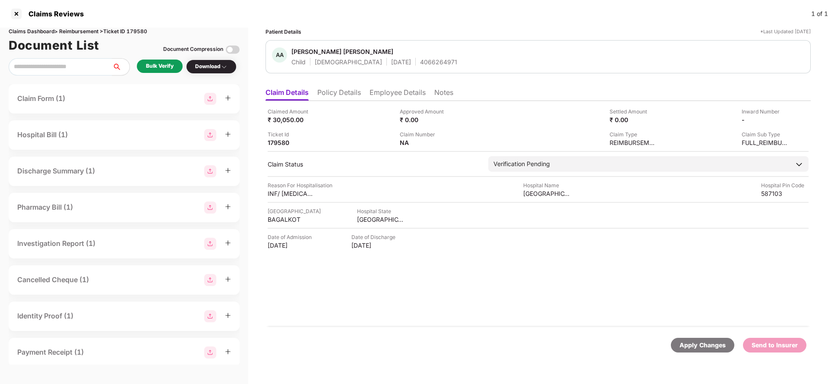
click at [144, 29] on div "Claims Dashboard > Reimbursement > Ticket ID 179580" at bounding box center [124, 32] width 231 height 8
copy div "179580"
click at [683, 343] on div "Apply Changes" at bounding box center [702, 344] width 46 height 9
click at [341, 93] on li "Policy Details" at bounding box center [339, 94] width 44 height 13
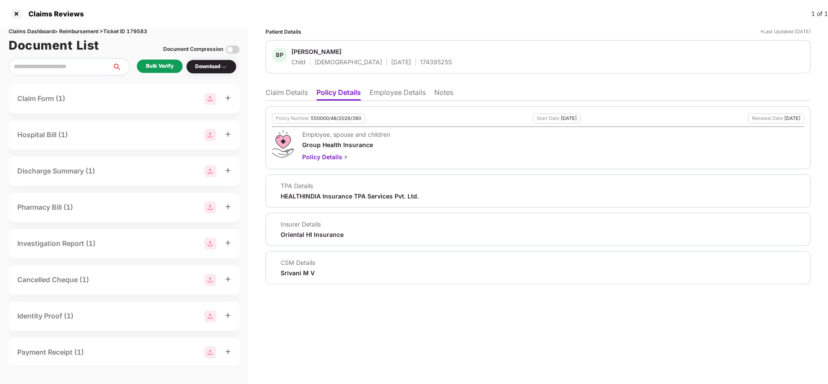
click at [294, 95] on li "Claim Details" at bounding box center [286, 94] width 42 height 13
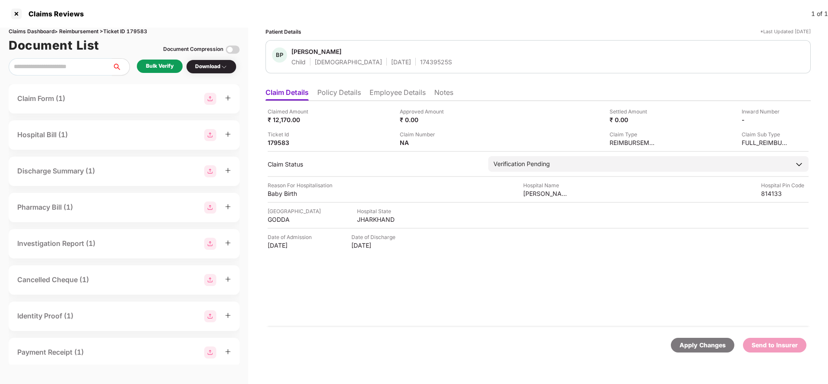
click at [136, 28] on div "Claims Dashboard > Reimbursement > Ticket ID 179583" at bounding box center [124, 32] width 231 height 8
copy div "179583"
click at [707, 351] on div "Apply Changes" at bounding box center [702, 345] width 63 height 15
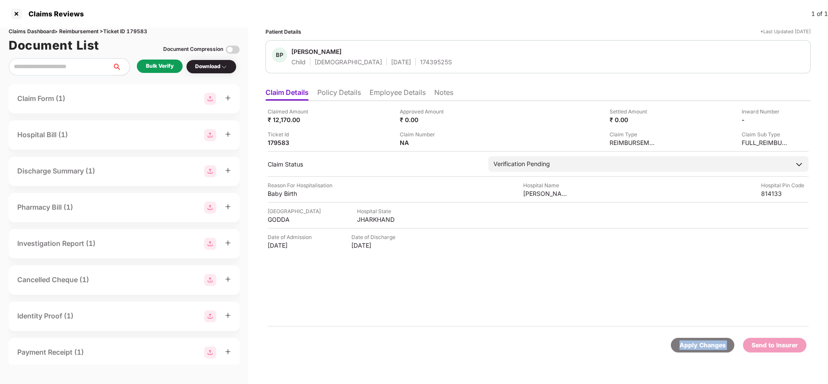
click at [707, 351] on div "Apply Changes" at bounding box center [702, 345] width 63 height 15
click at [348, 100] on li "Policy Details" at bounding box center [339, 94] width 44 height 13
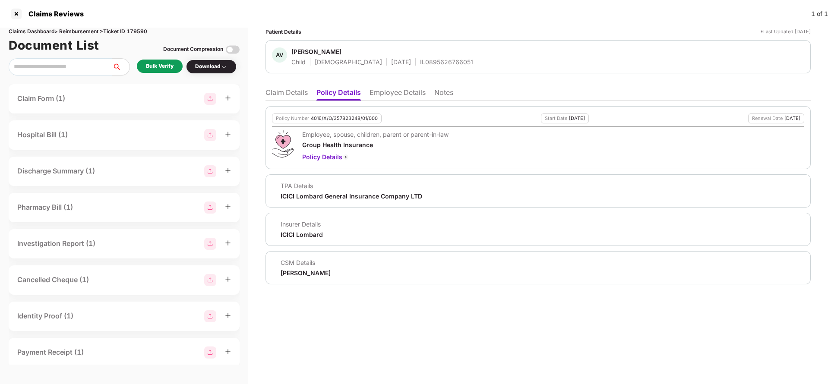
click at [337, 116] on div "4016/X/O/357823248/01/000" at bounding box center [344, 119] width 67 height 6
copy div "4016/X/O/357823248/01/000"
click at [390, 94] on li "Employee Details" at bounding box center [397, 94] width 56 height 13
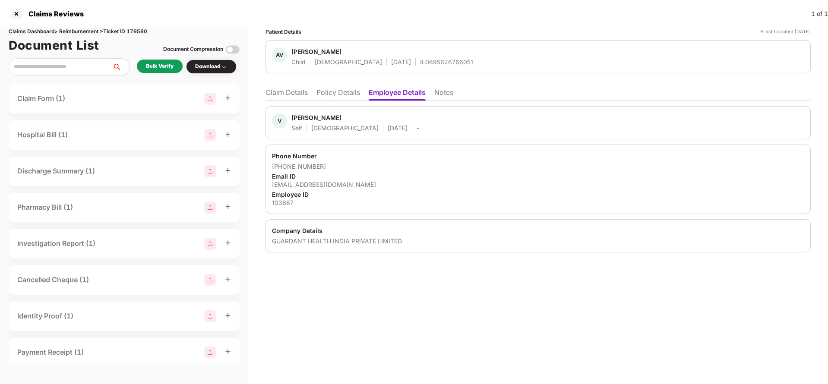
click at [286, 89] on li "Claim Details" at bounding box center [286, 94] width 42 height 13
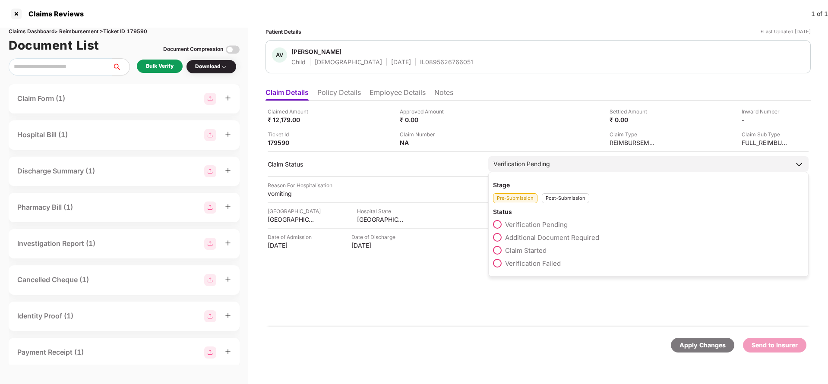
click at [522, 248] on span "Claim Started" at bounding box center [525, 250] width 41 height 8
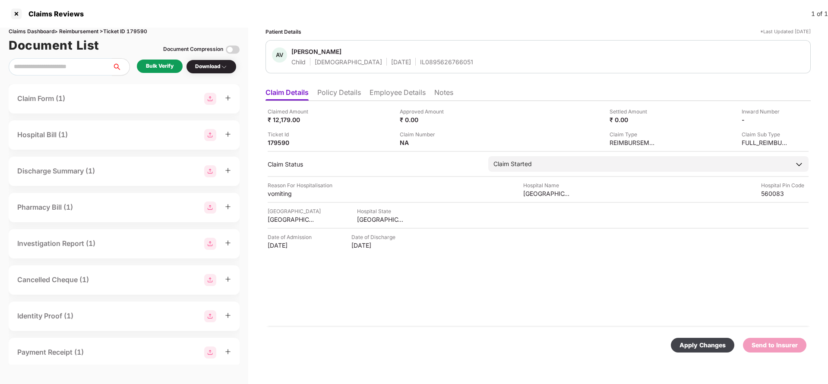
click at [705, 341] on div "Apply Changes" at bounding box center [702, 344] width 46 height 9
click at [389, 94] on li "Employee Details" at bounding box center [397, 94] width 56 height 13
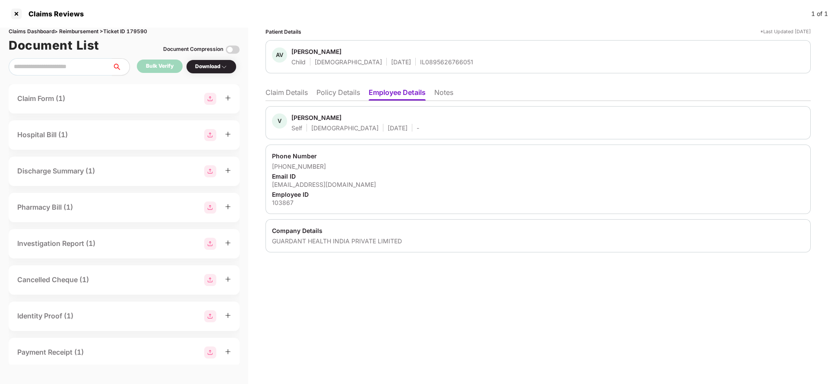
click at [305, 90] on li "Claim Details" at bounding box center [286, 94] width 42 height 13
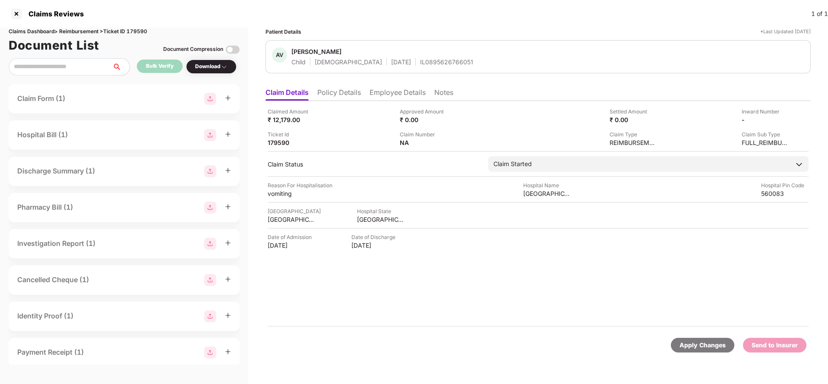
click at [700, 347] on div "Apply Changes" at bounding box center [702, 344] width 46 height 9
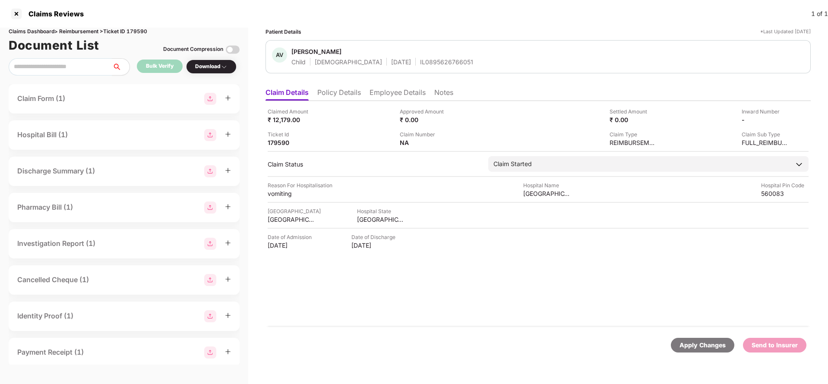
click at [140, 33] on div "Claims Dashboard > Reimbursement > Ticket ID 179590" at bounding box center [124, 32] width 231 height 8
copy div "179590"
click at [699, 355] on div "Apply Changes Send to Insurer" at bounding box center [537, 345] width 545 height 36
click at [697, 348] on div "Apply Changes" at bounding box center [702, 344] width 46 height 9
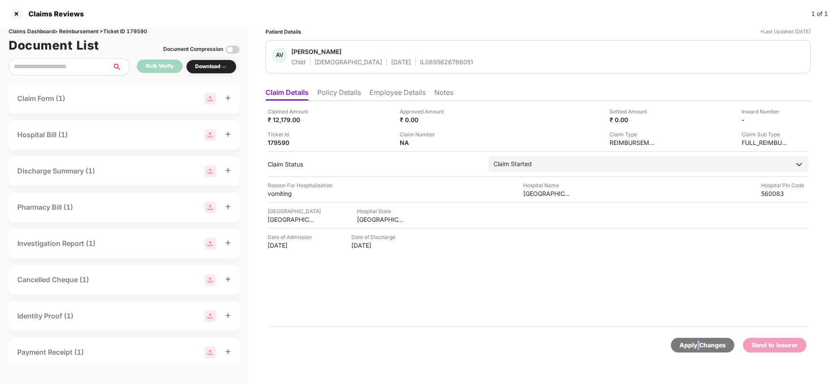
click at [697, 348] on div "Apply Changes" at bounding box center [702, 344] width 46 height 9
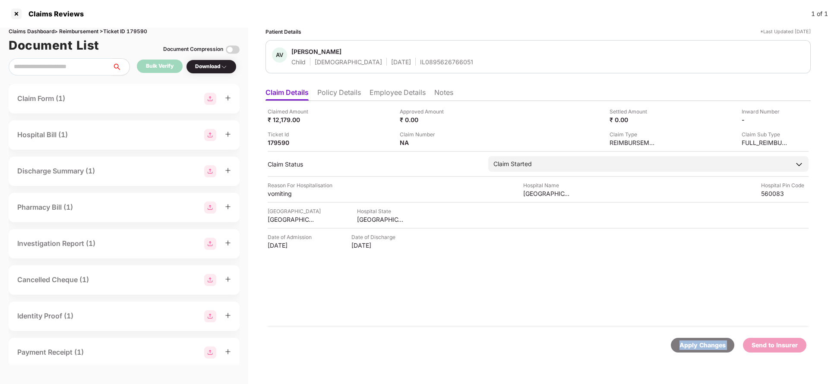
click at [697, 348] on div "Apply Changes" at bounding box center [702, 344] width 46 height 9
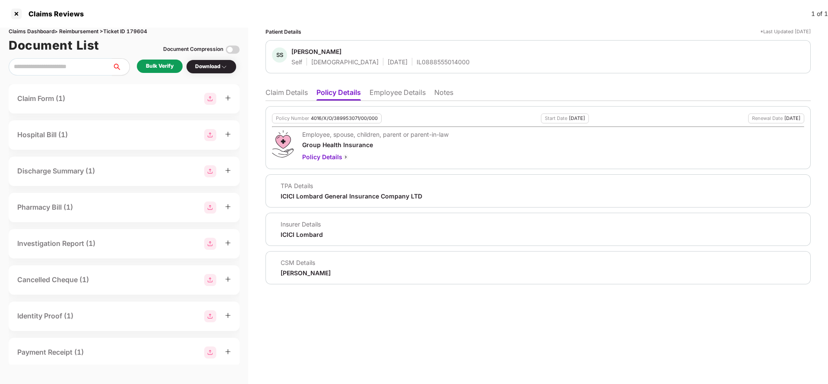
click at [328, 118] on div "4016/X/O/389953071/00/000" at bounding box center [344, 119] width 67 height 6
copy div "4016/X/O/389953071/00/000"
click at [416, 66] on div "IL0888555014000" at bounding box center [442, 62] width 53 height 8
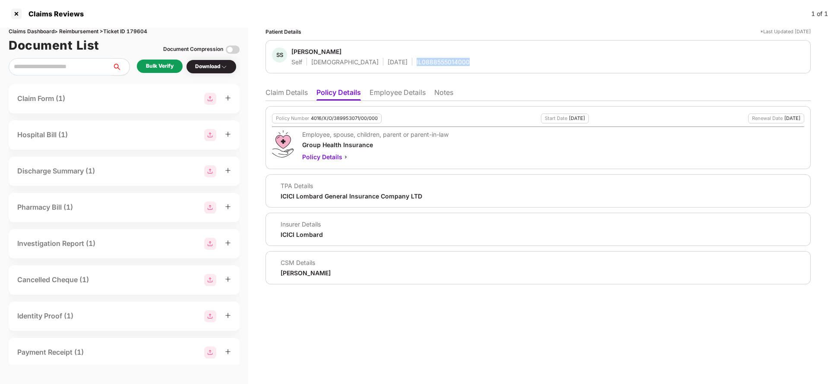
click at [416, 66] on div "IL0888555014000" at bounding box center [442, 62] width 53 height 8
copy div "IL0888555014000"
click at [402, 95] on li "Employee Details" at bounding box center [397, 94] width 56 height 13
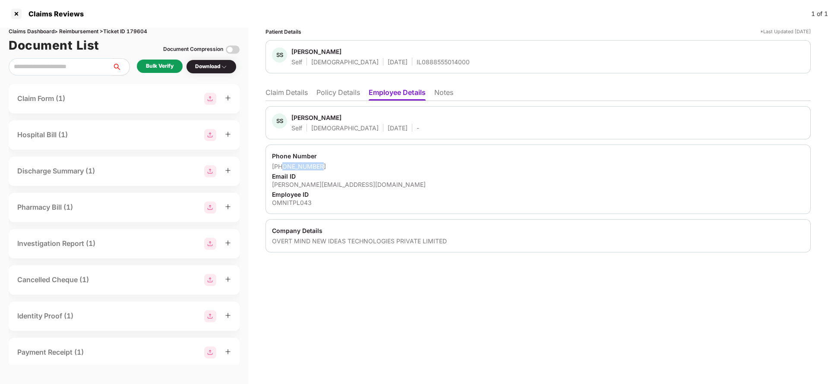
drag, startPoint x: 283, startPoint y: 167, endPoint x: 387, endPoint y: 167, distance: 104.0
click at [387, 167] on div "+917743088322" at bounding box center [538, 166] width 532 height 8
copy div "7743088322"
click at [321, 184] on div "sidharth.sharam@omnireach.app" at bounding box center [538, 184] width 532 height 8
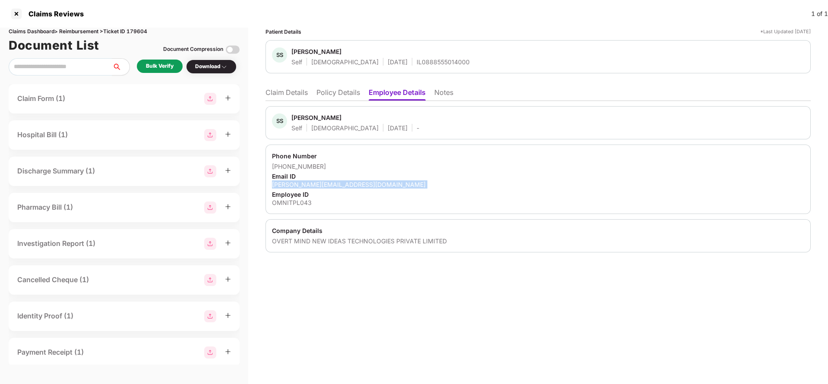
click at [321, 184] on div "sidharth.sharam@omnireach.app" at bounding box center [538, 184] width 532 height 8
copy div "sidharth.sharam@omnireach.app"
click at [303, 92] on li "Claim Details" at bounding box center [286, 94] width 42 height 13
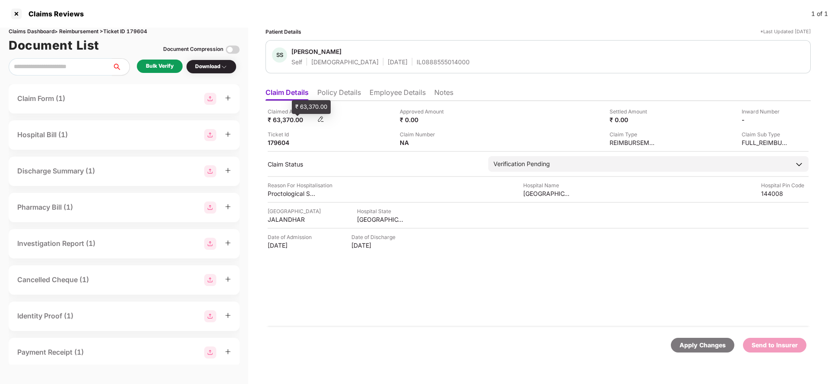
click at [287, 120] on div "₹ 63,370.00" at bounding box center [291, 120] width 47 height 8
copy div "63,370"
click at [549, 194] on div "Karan Hospital" at bounding box center [546, 193] width 47 height 8
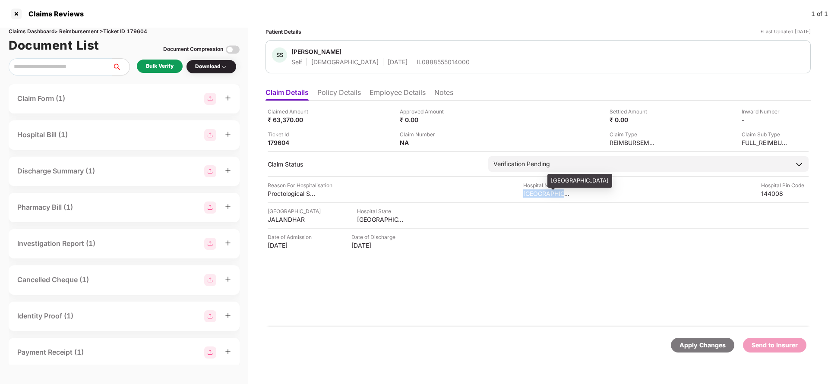
click at [549, 194] on div "Karan Hospital" at bounding box center [546, 193] width 47 height 8
copy div "Karan Hospital"
click at [141, 61] on div "Bulk Verify" at bounding box center [160, 66] width 46 height 13
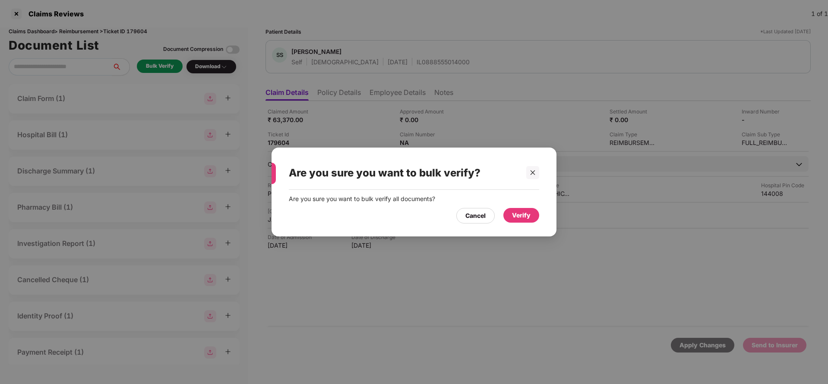
click at [522, 216] on div "Verify" at bounding box center [521, 215] width 19 height 9
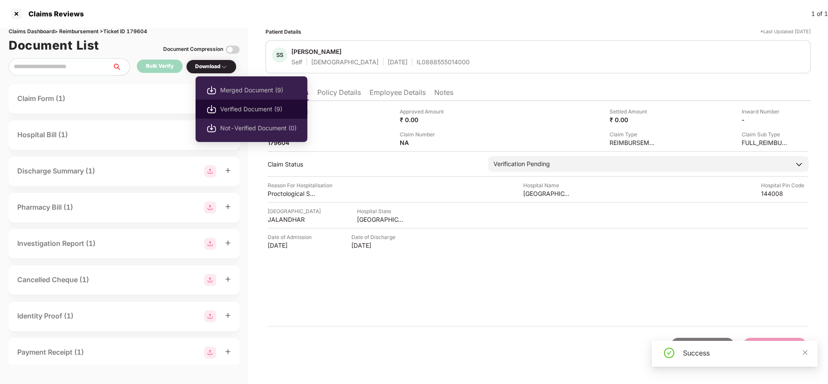
click at [245, 108] on span "Verified Document (9)" at bounding box center [258, 108] width 76 height 9
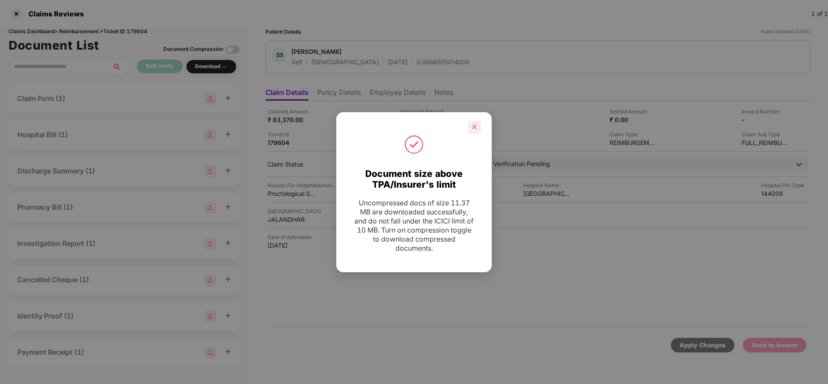
click at [470, 123] on div at bounding box center [474, 127] width 13 height 13
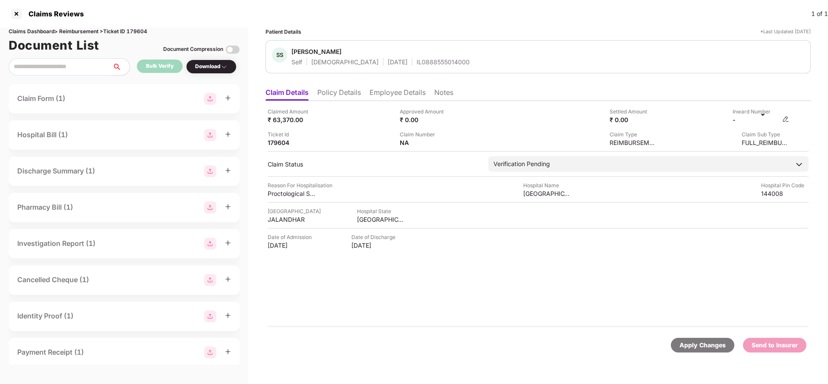
click at [787, 122] on img at bounding box center [785, 119] width 7 height 7
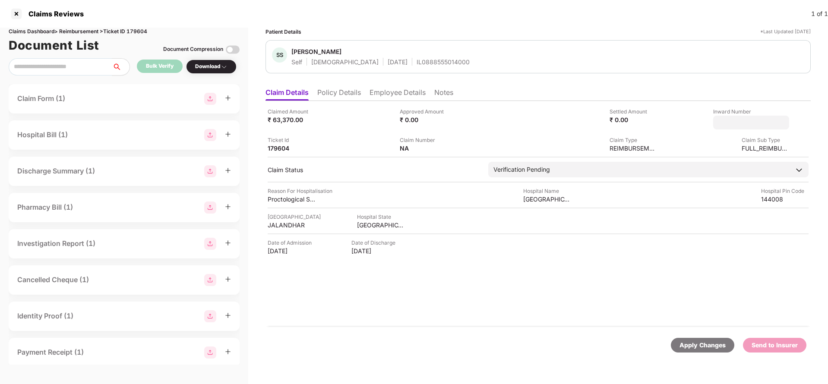
type input "**********"
click at [548, 154] on div "**********" at bounding box center [537, 214] width 545 height 226
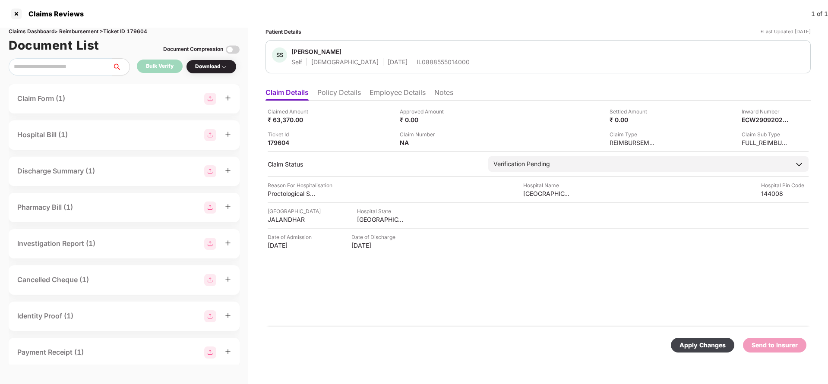
click at [549, 155] on div "Claimed Amount ₹ 63,370.00 Approved Amount ₹ 0.00 Settled Amount ₹ 0.00 Inward …" at bounding box center [537, 214] width 545 height 226
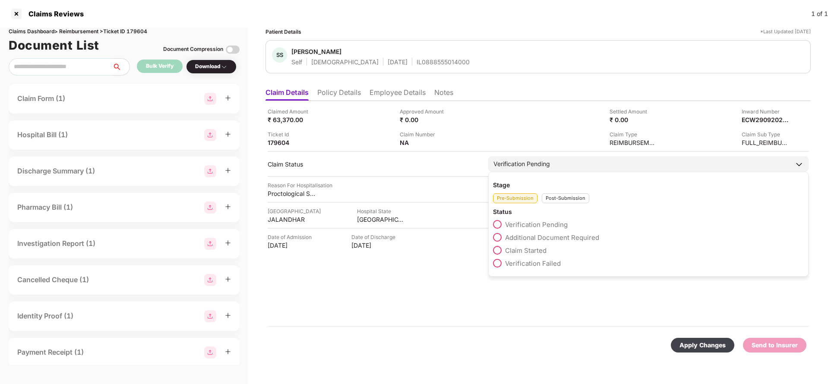
click at [555, 167] on div "Verification Pending" at bounding box center [648, 164] width 320 height 16
click at [557, 197] on div "Post-Submission" at bounding box center [564, 198] width 47 height 10
click at [547, 239] on span "Claim Under Process" at bounding box center [537, 237] width 65 height 8
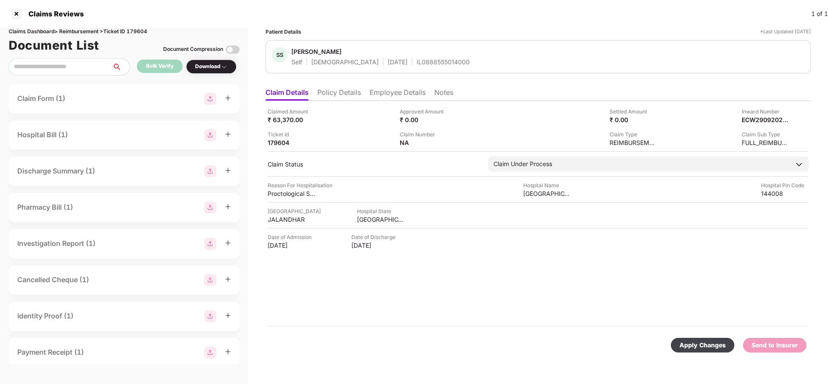
click at [700, 347] on div "Apply Changes" at bounding box center [702, 344] width 46 height 9
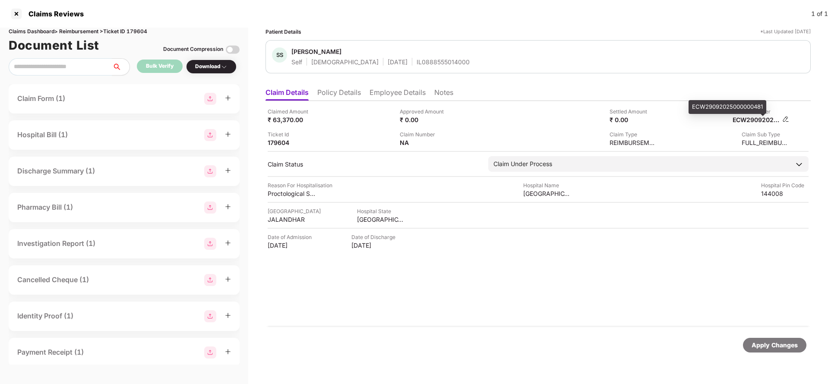
click at [744, 119] on div "ECW29092025000000481" at bounding box center [755, 120] width 47 height 8
copy div "ECW29092025000000481"
click at [401, 54] on span "Sidharth Sharma" at bounding box center [380, 52] width 178 height 10
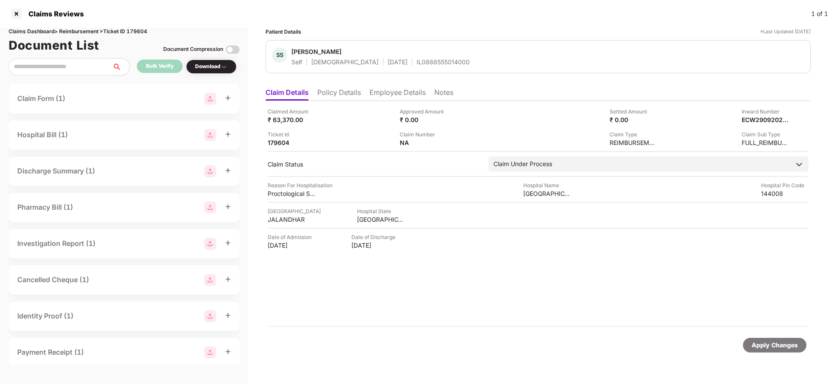
click at [401, 54] on span "Sidharth Sharma" at bounding box center [380, 52] width 178 height 10
click at [427, 61] on div "IL0888555014000" at bounding box center [442, 62] width 53 height 8
copy div "IL0888555014000"
click at [780, 351] on div "Apply Changes" at bounding box center [774, 345] width 63 height 15
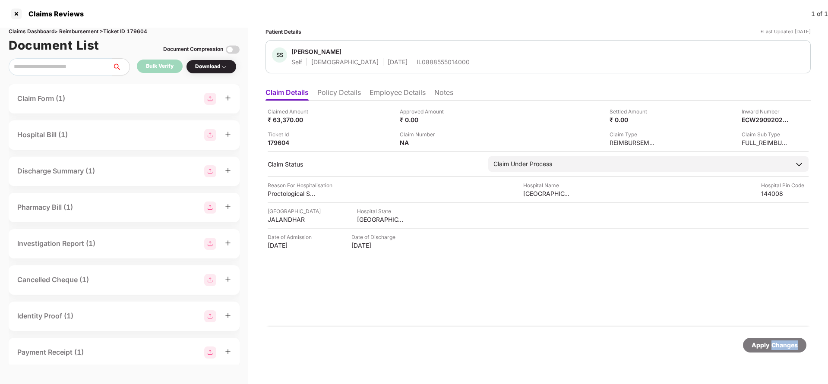
click at [780, 351] on div "Apply Changes" at bounding box center [774, 345] width 63 height 15
click at [139, 27] on div "Claims Reviews 1 of 1" at bounding box center [414, 14] width 828 height 28
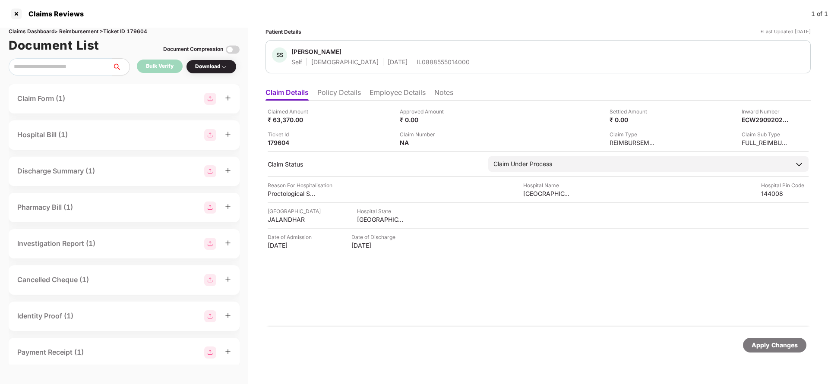
click at [142, 30] on div "Claims Dashboard > Reimbursement > Ticket ID 179604" at bounding box center [124, 32] width 231 height 8
copy div "179604"
click at [763, 339] on div "Apply Changes" at bounding box center [774, 345] width 63 height 15
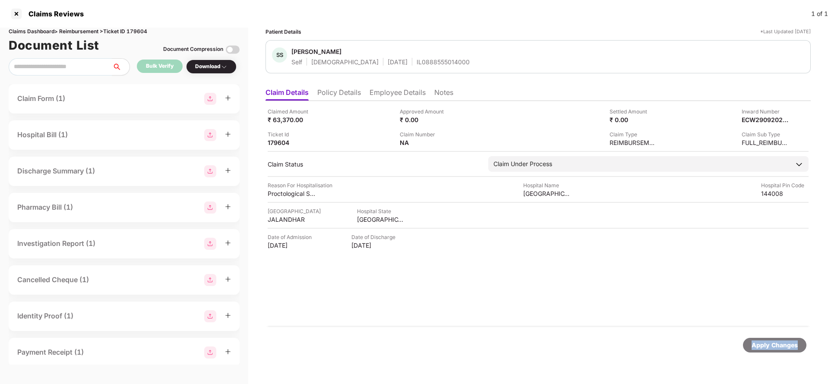
click at [763, 339] on div "Apply Changes" at bounding box center [774, 345] width 63 height 15
click at [136, 31] on div "Claims Dashboard > Reimbursement > Ticket ID 179604" at bounding box center [124, 32] width 231 height 8
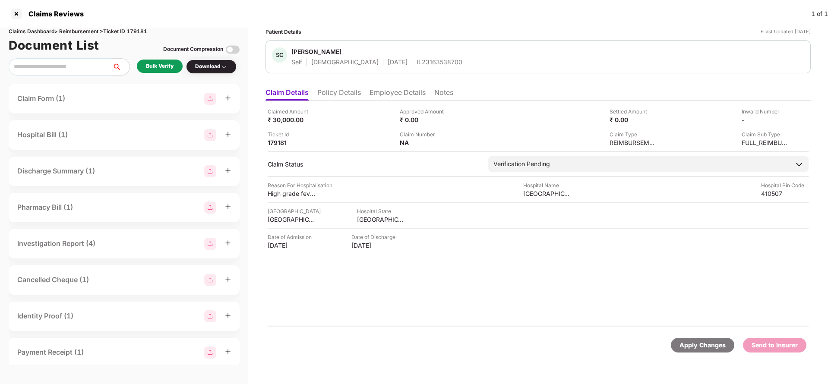
click at [353, 86] on ul "Claim Details Policy Details Employee Details Notes" at bounding box center [537, 92] width 545 height 17
click at [351, 86] on ul "Claim Details Policy Details Employee Details Notes" at bounding box center [537, 92] width 545 height 17
click at [339, 91] on li "Policy Details" at bounding box center [339, 94] width 44 height 13
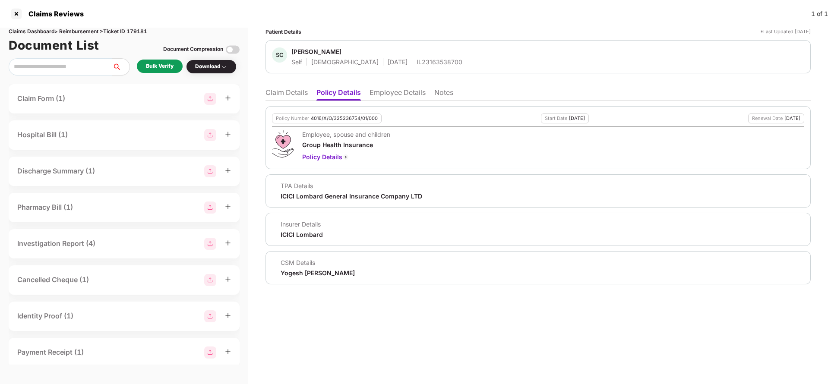
click at [334, 117] on div "4016/X/O/325236754/01/000" at bounding box center [344, 119] width 67 height 6
copy div "4016/X/O/325236754/01/000"
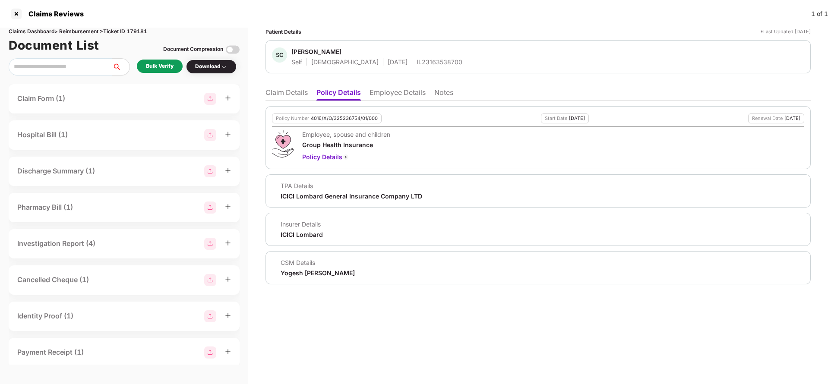
click at [395, 95] on li "Employee Details" at bounding box center [397, 94] width 56 height 13
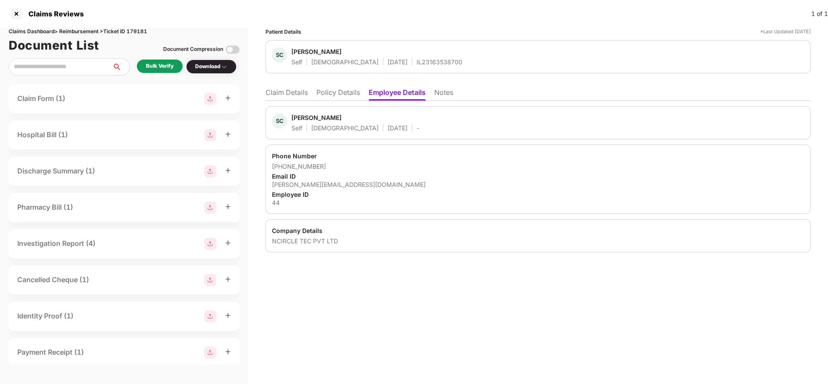
click at [335, 98] on li "Policy Details" at bounding box center [338, 94] width 44 height 13
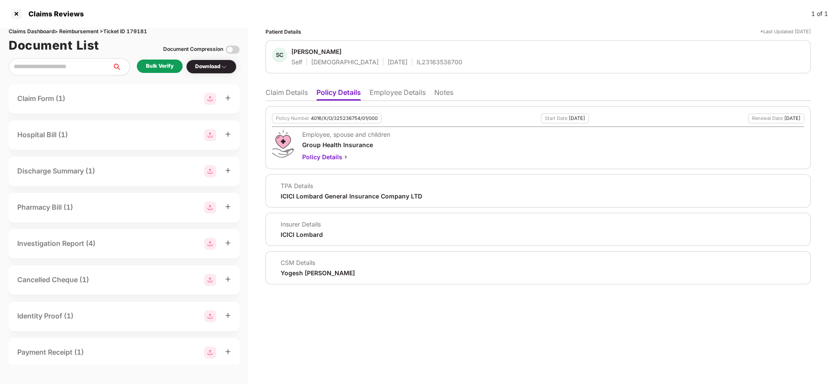
click at [291, 98] on li "Claim Details" at bounding box center [286, 94] width 42 height 13
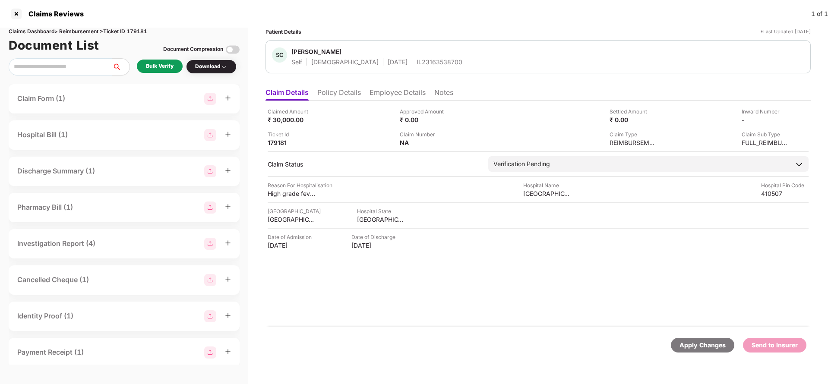
click at [337, 99] on li "Policy Details" at bounding box center [339, 94] width 44 height 13
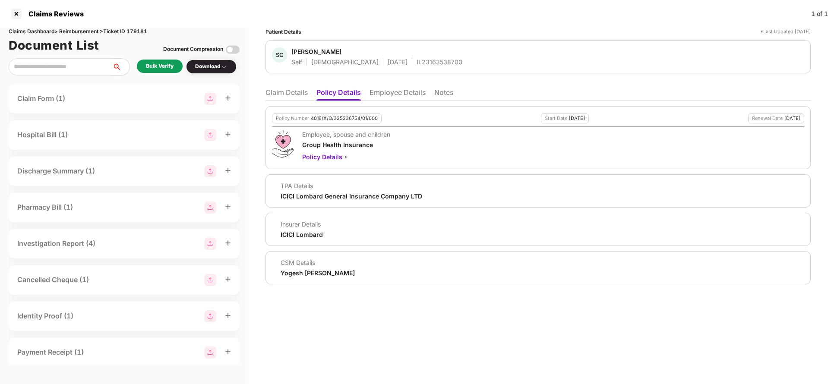
click at [340, 120] on div "4016/X/O/325236754/01/000" at bounding box center [344, 119] width 67 height 6
copy div "4016/X/O/325236754/01/000"
click at [400, 69] on div "SC Shankar Chavan Self Male 20 Aug 1982 IL23163538700" at bounding box center [537, 56] width 545 height 33
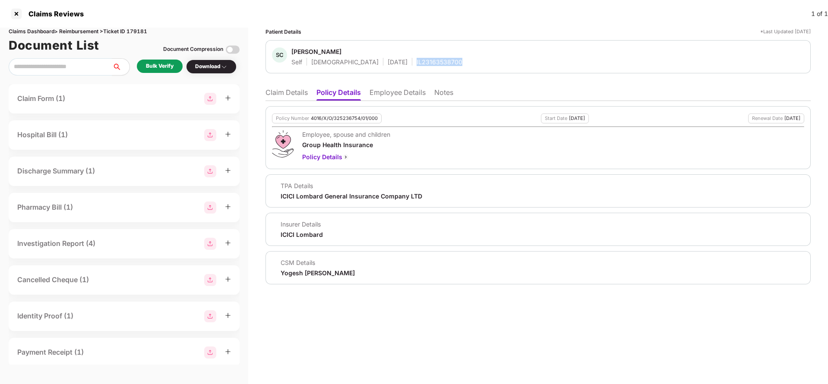
click at [400, 69] on div "SC Shankar Chavan Self Male 20 Aug 1982 IL23163538700" at bounding box center [537, 56] width 545 height 33
copy div "IL23163538700"
click at [291, 94] on li "Claim Details" at bounding box center [286, 94] width 42 height 13
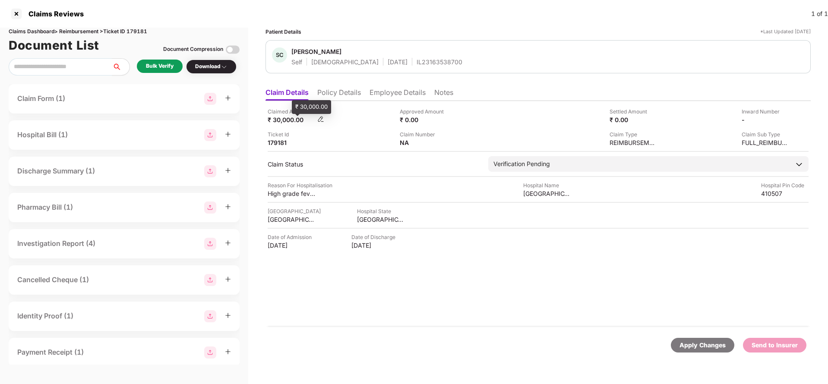
click at [280, 120] on div "₹ 30,000.00" at bounding box center [291, 120] width 47 height 8
copy div "30,000"
click at [561, 194] on div "Mauli Hospital" at bounding box center [546, 193] width 47 height 8
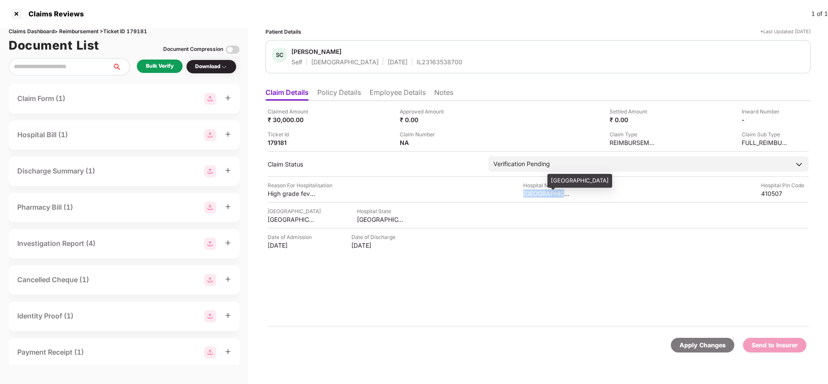
click at [561, 194] on div "Mauli Hospital" at bounding box center [546, 193] width 47 height 8
copy div "Mauli Hospital"
click at [154, 66] on div "Bulk Verify" at bounding box center [160, 66] width 28 height 8
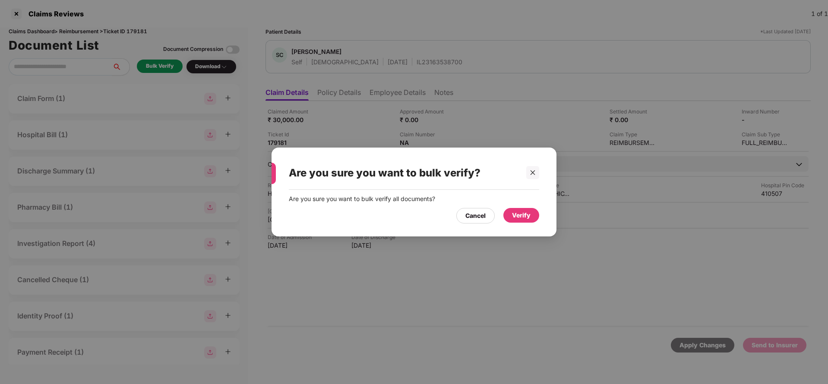
click at [522, 212] on div "Verify" at bounding box center [521, 215] width 19 height 9
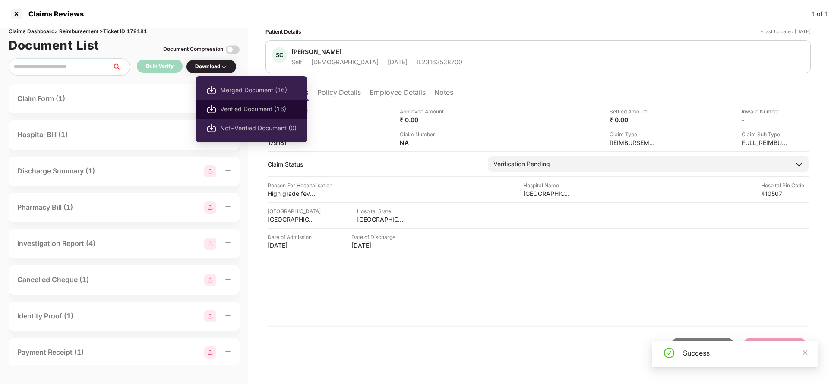
click at [242, 104] on span "Verified Document (16)" at bounding box center [258, 108] width 76 height 9
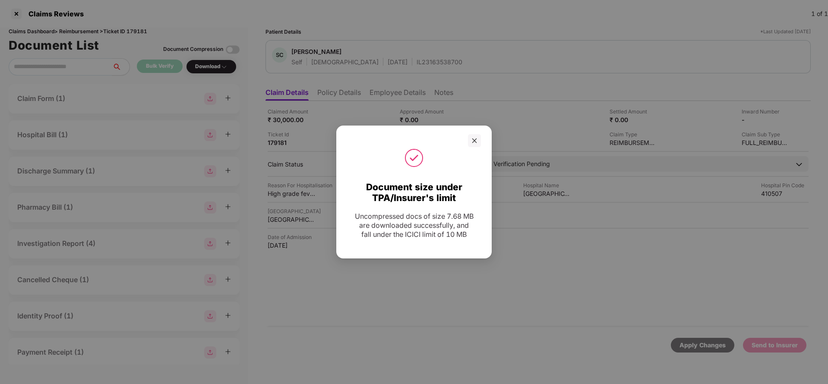
drag, startPoint x: 471, startPoint y: 140, endPoint x: 470, endPoint y: 126, distance: 13.4
click at [471, 140] on div at bounding box center [474, 140] width 13 height 13
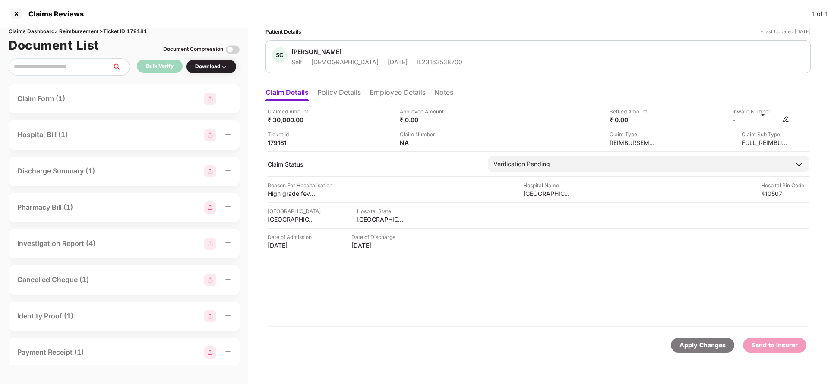
click at [788, 119] on img at bounding box center [785, 119] width 7 height 7
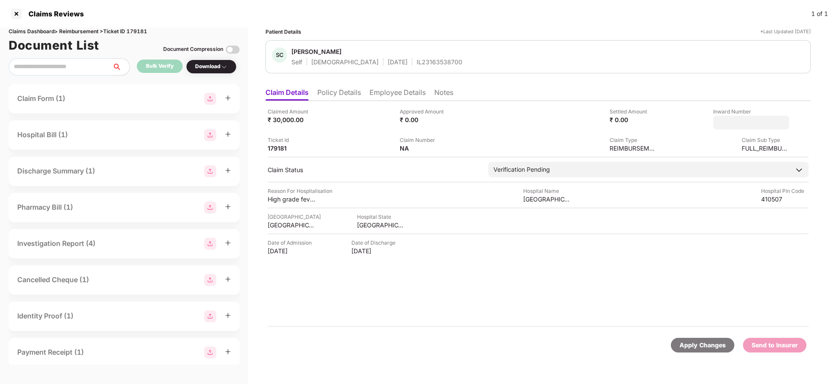
type input "**********"
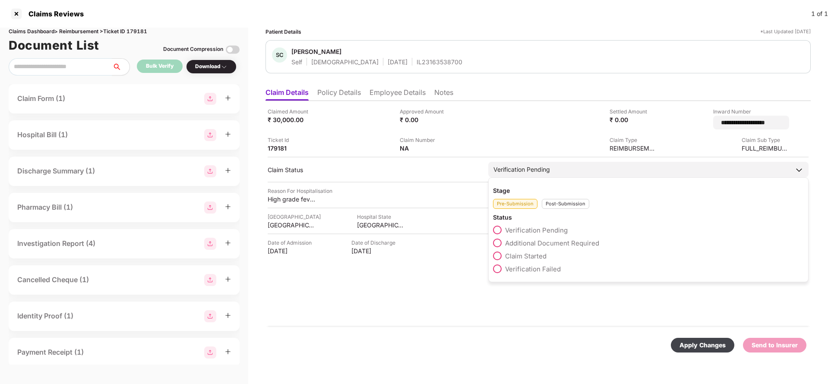
click at [569, 172] on div "Verification Pending Stage Pre-Submission Post-Submission Status Verification P…" at bounding box center [648, 170] width 320 height 16
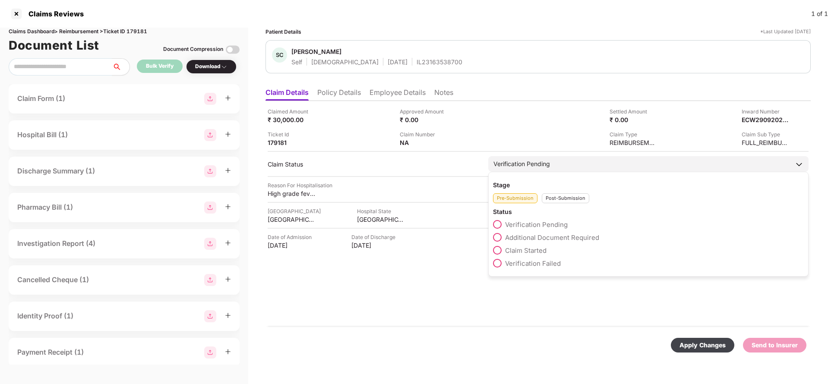
click at [572, 196] on div "Post-Submission" at bounding box center [564, 198] width 47 height 10
click at [551, 239] on span "Claim Under Process" at bounding box center [537, 237] width 65 height 8
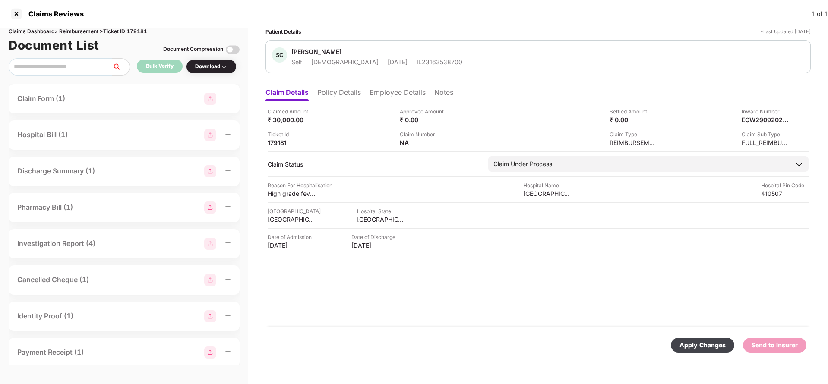
click at [728, 353] on div "Apply Changes Send to Insurer" at bounding box center [537, 345] width 545 height 36
click at [720, 349] on div "Apply Changes" at bounding box center [702, 344] width 46 height 9
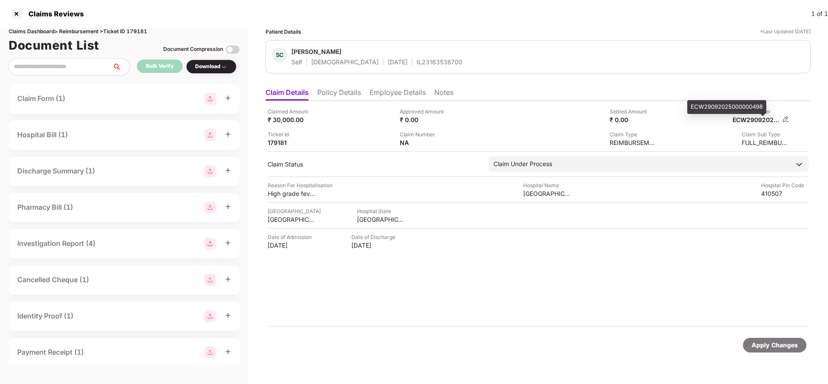
click at [753, 118] on div "ECW29092025000000498" at bounding box center [755, 120] width 47 height 8
copy div "ECW29092025000000498"
click at [416, 65] on div "IL23163538700" at bounding box center [439, 62] width 46 height 8
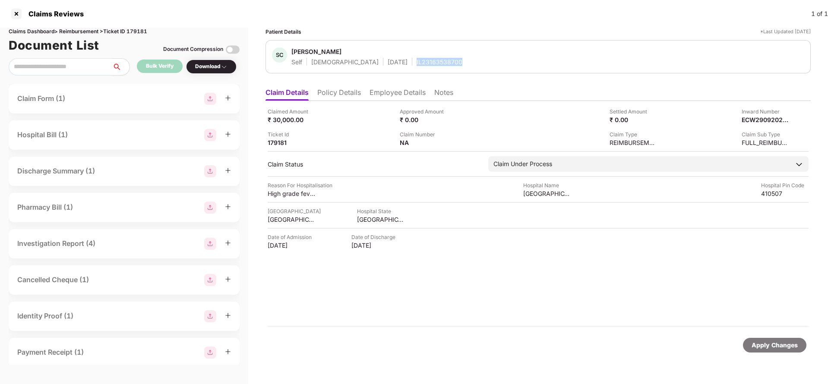
click at [416, 65] on div "IL23163538700" at bounding box center [439, 62] width 46 height 8
copy div "IL23163538700"
click at [781, 349] on div "Apply Changes" at bounding box center [774, 344] width 46 height 9
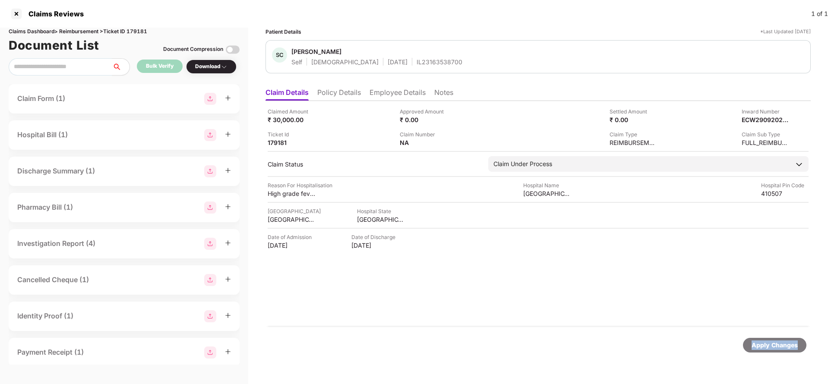
click at [781, 349] on div "Apply Changes" at bounding box center [774, 344] width 46 height 9
click at [144, 27] on div "Claims Reviews 1 of 1" at bounding box center [414, 14] width 828 height 28
click at [138, 31] on div "Claims Dashboard > Reimbursement > Ticket ID 179181" at bounding box center [124, 32] width 231 height 8
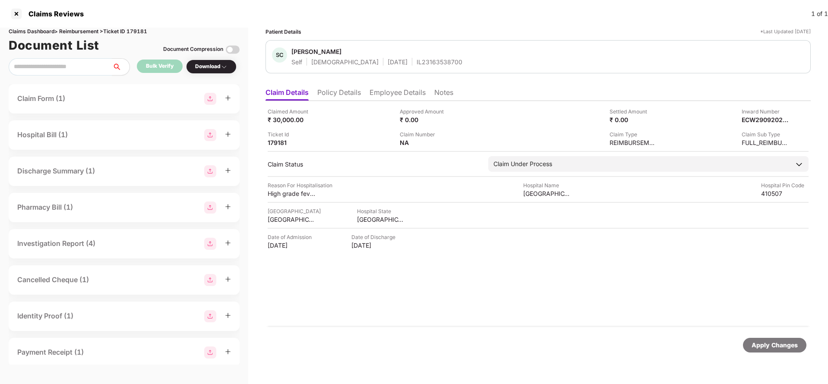
click at [769, 336] on div "Apply Changes" at bounding box center [537, 345] width 545 height 36
click at [769, 337] on div "Apply Changes" at bounding box center [537, 345] width 545 height 36
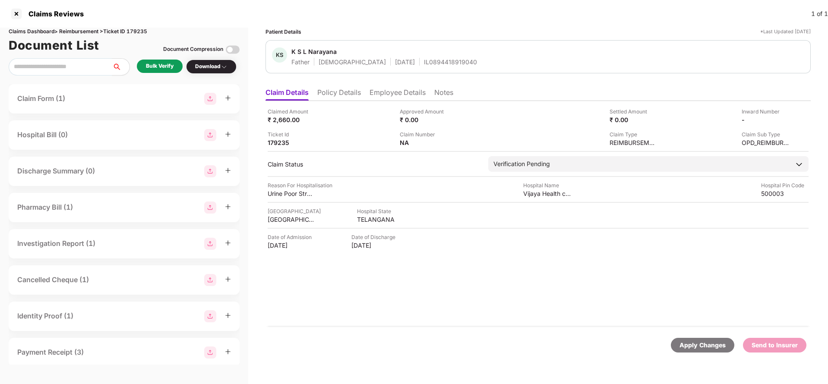
click at [337, 91] on li "Policy Details" at bounding box center [339, 94] width 44 height 13
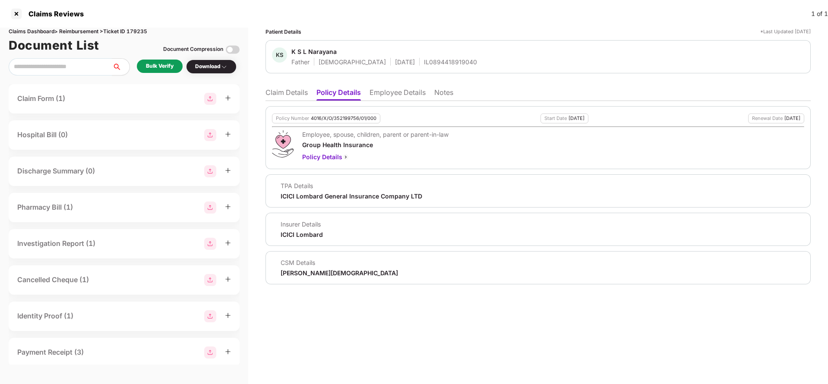
click at [338, 113] on div "Policy Number 4016/X/O/352199756/01/000" at bounding box center [326, 118] width 108 height 10
copy div "4016/X/O/352199756/01/000"
click at [421, 89] on li "Employee Details" at bounding box center [397, 94] width 56 height 13
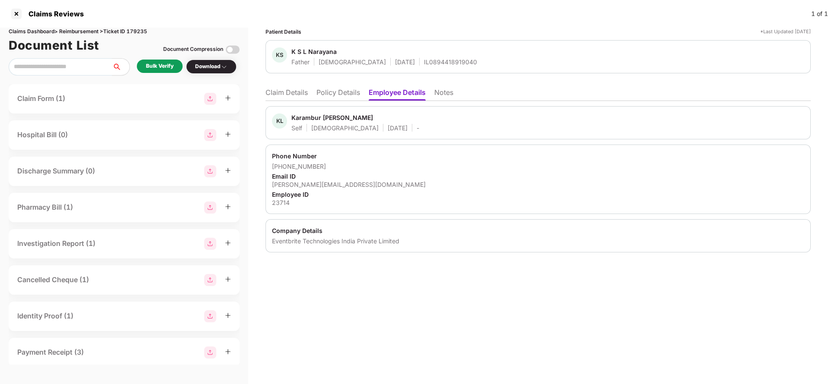
click at [309, 94] on ul "Claim Details Policy Details Employee Details Notes" at bounding box center [537, 92] width 545 height 17
click at [334, 96] on li "Policy Details" at bounding box center [338, 94] width 44 height 13
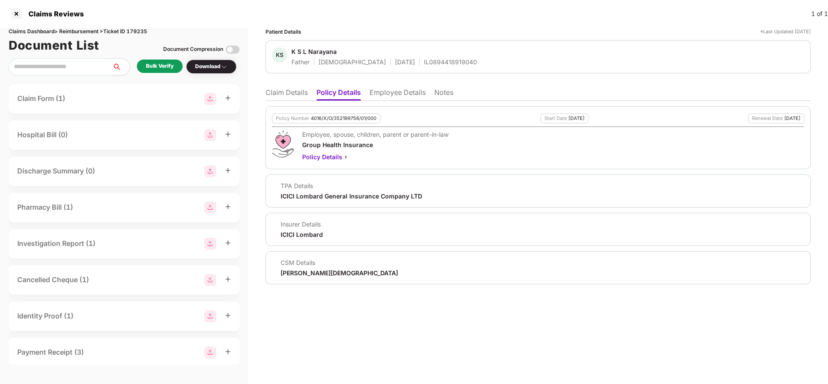
click at [341, 123] on div "Policy Number 4016/X/O/352199756/01/000" at bounding box center [326, 118] width 108 height 10
copy div "4016/X/O/352199756/01/000"
click at [411, 67] on div "KS K S L Narayana Father [DEMOGRAPHIC_DATA] [DATE] IL0894418919040" at bounding box center [537, 56] width 545 height 33
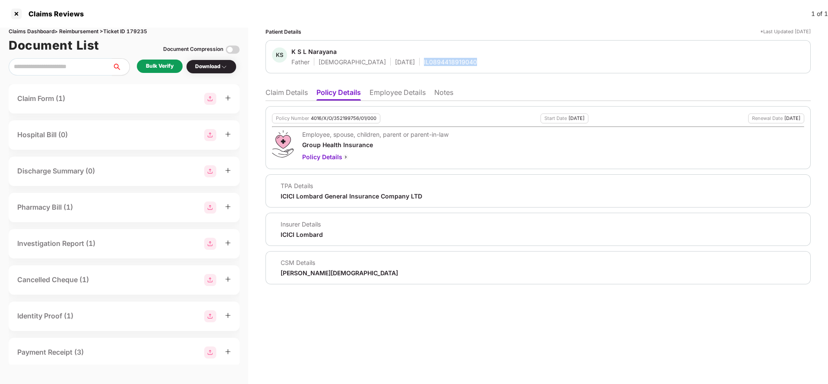
click at [411, 67] on div "KS K S L Narayana Father [DEMOGRAPHIC_DATA] [DATE] IL0894418919040" at bounding box center [537, 56] width 545 height 33
copy div "IL0894418919040"
click at [392, 93] on li "Employee Details" at bounding box center [397, 94] width 56 height 13
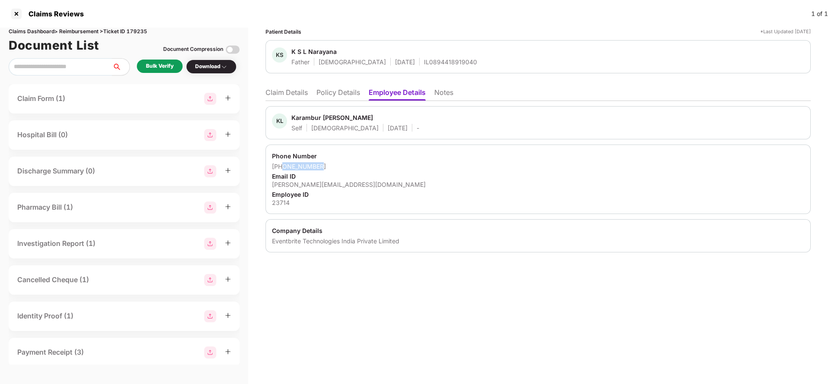
drag, startPoint x: 283, startPoint y: 167, endPoint x: 363, endPoint y: 163, distance: 80.4
click at [363, 163] on div "[PHONE_NUMBER]" at bounding box center [538, 166] width 532 height 8
copy div "8522038511"
click at [329, 186] on div "[PERSON_NAME][EMAIL_ADDRESS][DOMAIN_NAME]" at bounding box center [538, 184] width 532 height 8
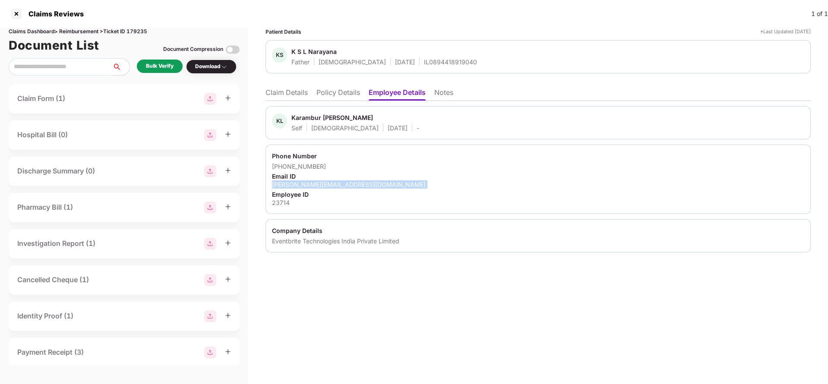
click at [329, 186] on div "[PERSON_NAME][EMAIL_ADDRESS][DOMAIN_NAME]" at bounding box center [538, 184] width 532 height 8
copy div "[PERSON_NAME][EMAIL_ADDRESS][DOMAIN_NAME]"
click at [294, 100] on li "Claim Details" at bounding box center [286, 94] width 42 height 13
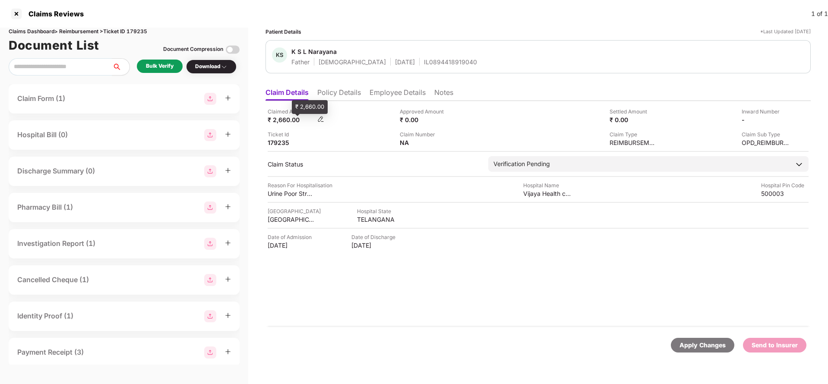
click at [287, 118] on div "₹ 2,660.00" at bounding box center [291, 120] width 47 height 8
copy div "2,660"
click at [540, 196] on div "Vijaya Health care" at bounding box center [546, 193] width 47 height 8
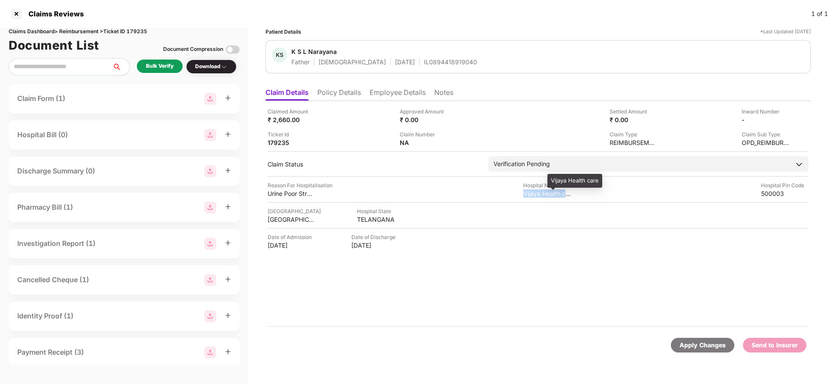
click at [540, 196] on div "Vijaya Health care" at bounding box center [546, 193] width 47 height 8
copy div "Vijaya Health care"
click at [170, 69] on div "Bulk Verify" at bounding box center [160, 66] width 28 height 8
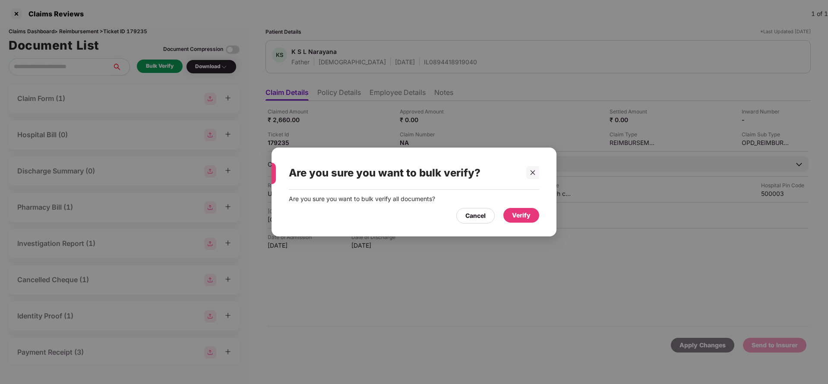
click at [513, 212] on div "Verify" at bounding box center [521, 215] width 19 height 9
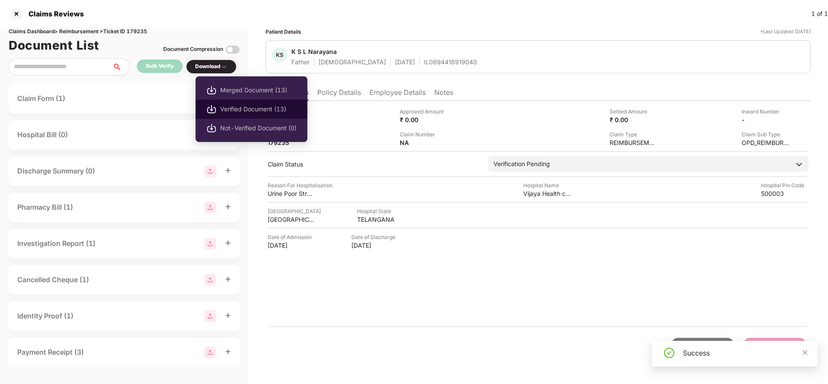
click at [245, 107] on span "Verified Document (13)" at bounding box center [258, 108] width 76 height 9
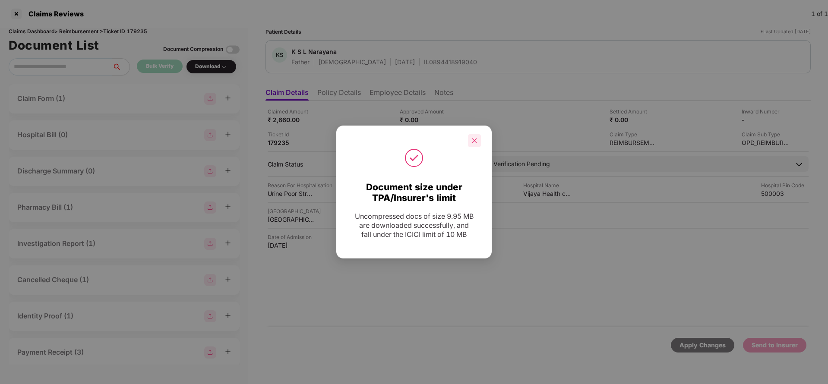
click at [473, 135] on div at bounding box center [474, 140] width 13 height 13
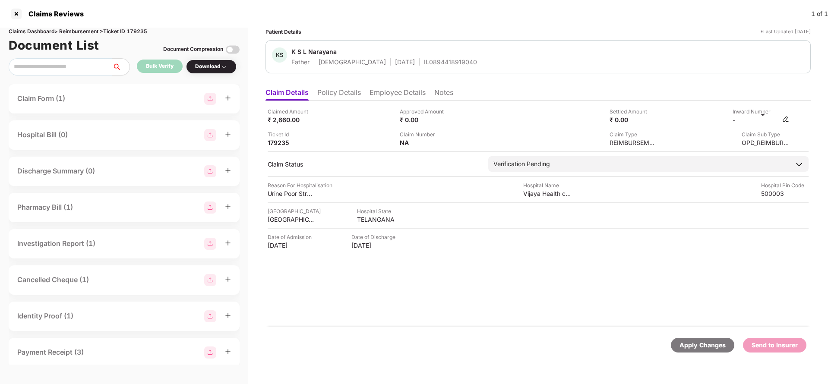
click at [781, 120] on div "-" at bounding box center [760, 120] width 57 height 8
click at [786, 120] on img at bounding box center [785, 119] width 7 height 7
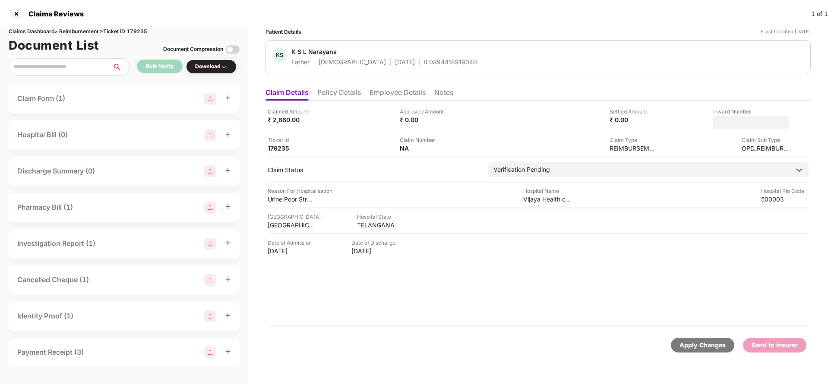
type input "**********"
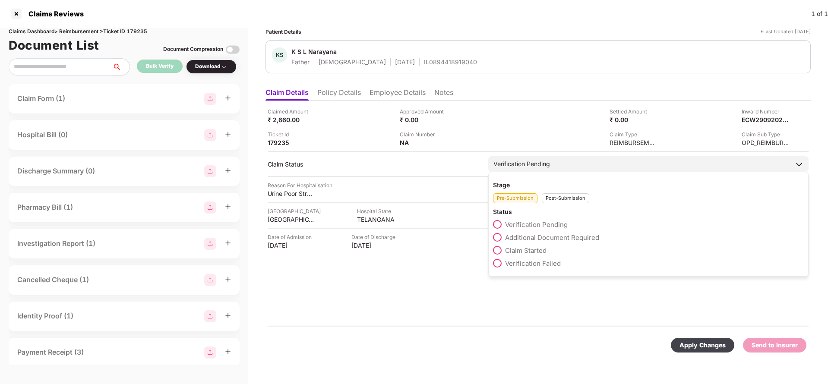
click at [550, 172] on div "Verification Pending Stage Pre-Submission Post-Submission Status Verification P…" at bounding box center [648, 164] width 320 height 16
click at [551, 195] on div "Post-Submission" at bounding box center [564, 198] width 47 height 10
click at [544, 239] on span "Claim Under Process" at bounding box center [537, 237] width 65 height 8
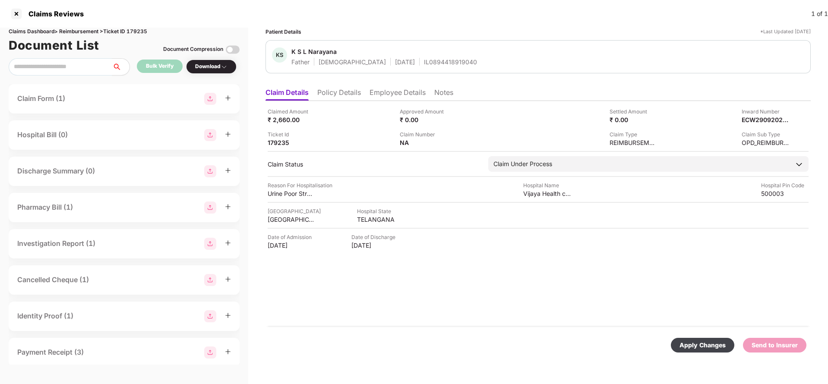
click at [705, 344] on div "Apply Changes" at bounding box center [702, 344] width 46 height 9
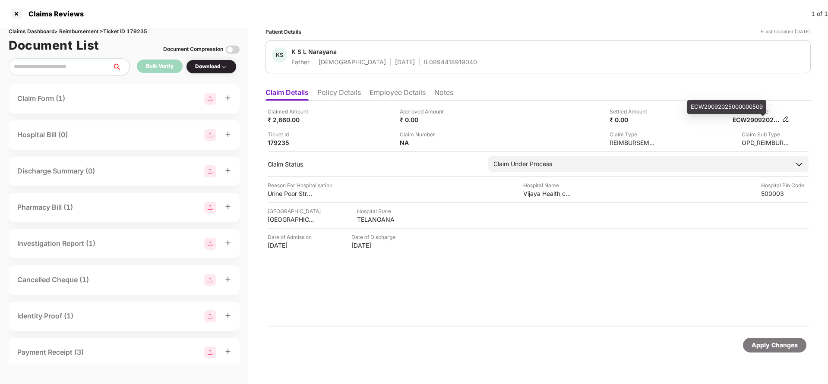
click at [759, 121] on div "ECW29092025000000509" at bounding box center [755, 120] width 47 height 8
copy div "ECW29092025000000509"
click at [424, 63] on div "IL0894418919040" at bounding box center [450, 62] width 53 height 8
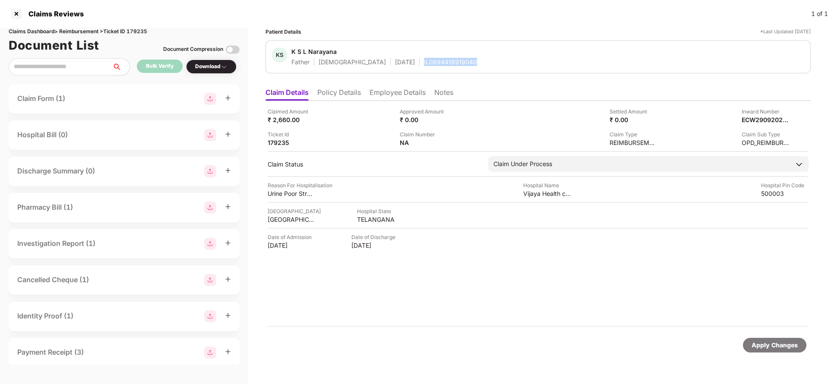
click at [424, 63] on div "IL0894418919040" at bounding box center [450, 62] width 53 height 8
copy div "IL0894418919040"
click at [754, 338] on div "Apply Changes" at bounding box center [774, 345] width 63 height 15
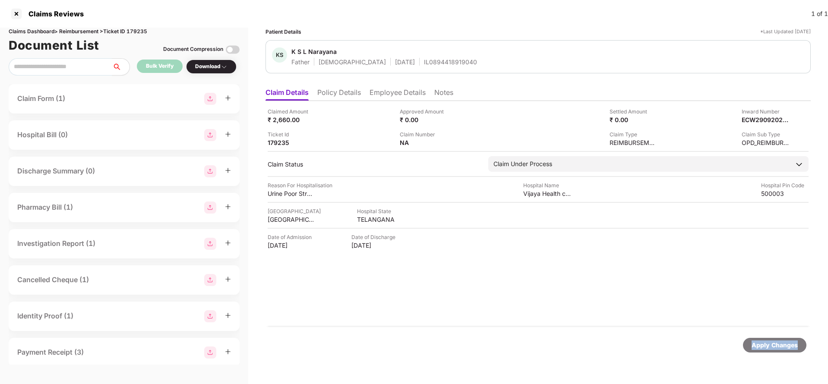
click at [754, 338] on div "Apply Changes" at bounding box center [774, 345] width 63 height 15
click at [131, 28] on div "Claims Dashboard > Reimbursement > Ticket ID 179235" at bounding box center [124, 32] width 231 height 8
click at [774, 346] on div "Apply Changes" at bounding box center [774, 344] width 46 height 9
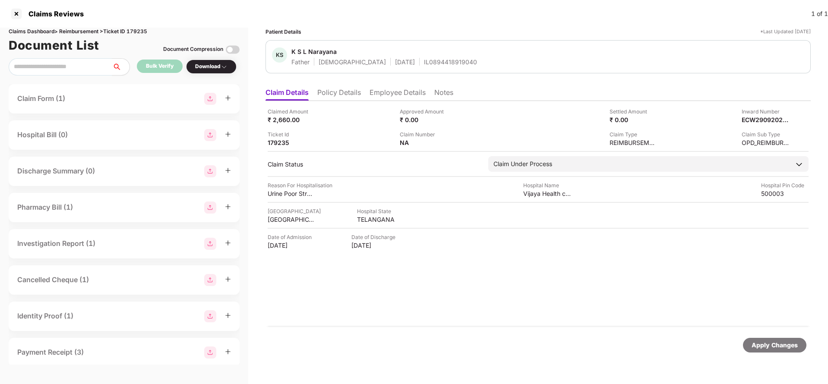
click at [774, 346] on div "Apply Changes" at bounding box center [774, 344] width 46 height 9
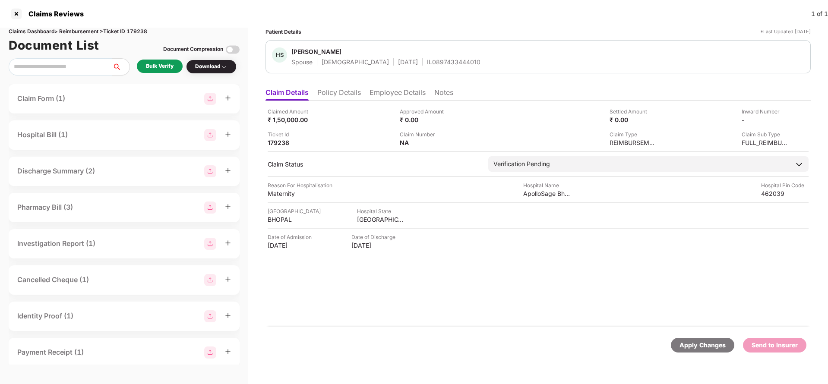
click at [326, 83] on div "Patient Details *Last Updated [DATE] HS [PERSON_NAME] Spouse [DEMOGRAPHIC_DATA]…" at bounding box center [537, 197] width 545 height 339
click at [339, 102] on div "Claimed Amount ₹ 1,50,000.00 Approved Amount ₹ 0.00 Settled Amount ₹ 0.00 Inwar…" at bounding box center [537, 214] width 545 height 226
click at [337, 97] on li "Policy Details" at bounding box center [339, 94] width 44 height 13
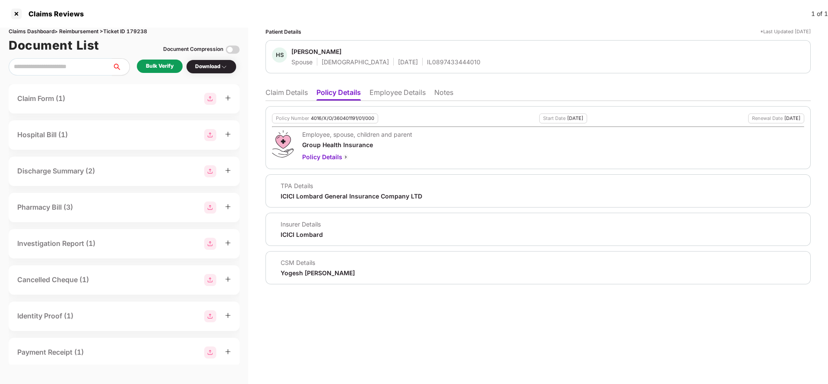
click at [341, 120] on div "4016/X/O/360401191/01/000" at bounding box center [342, 119] width 63 height 6
copy div "4016/X/O/360401191/01/000"
click at [401, 98] on li "Employee Details" at bounding box center [397, 94] width 56 height 13
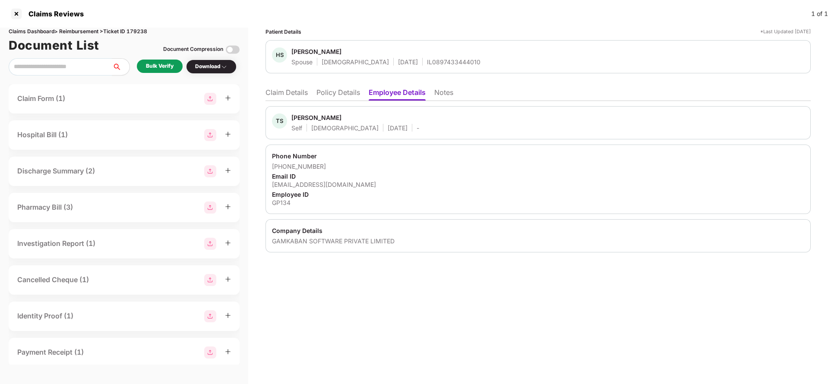
click at [352, 96] on li "Policy Details" at bounding box center [338, 94] width 44 height 13
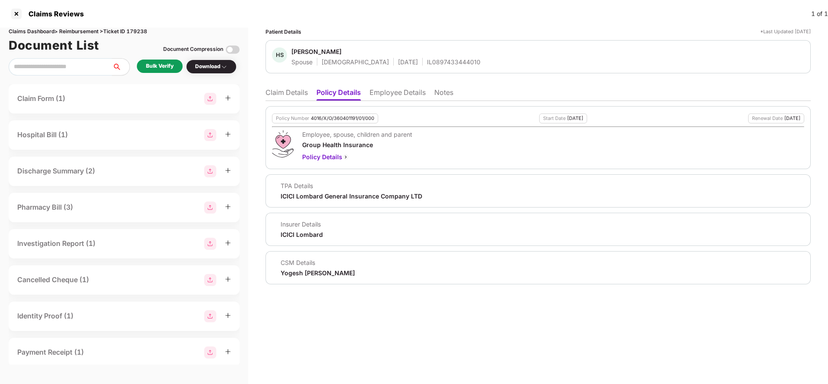
click at [344, 114] on div "Policy Number 4016/X/O/360401191/01/000" at bounding box center [325, 118] width 106 height 10
copy div "4016/X/O/360401191/01/000"
click at [427, 62] on div "IL0897433444010" at bounding box center [454, 62] width 54 height 8
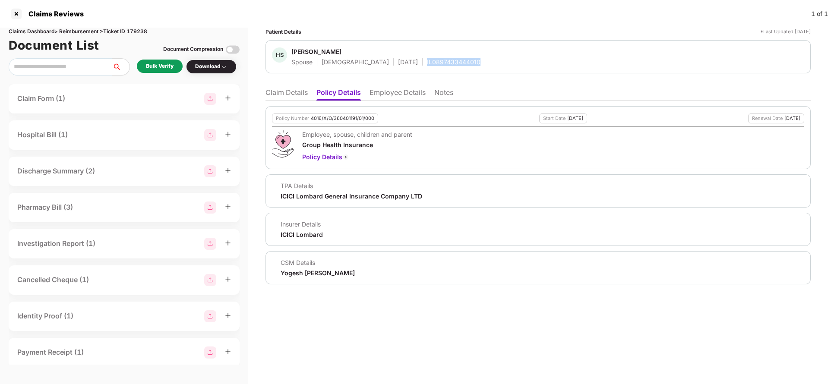
click at [427, 62] on div "IL0897433444010" at bounding box center [454, 62] width 54 height 8
copy div "IL0897433444010"
click at [397, 97] on li "Employee Details" at bounding box center [397, 94] width 56 height 13
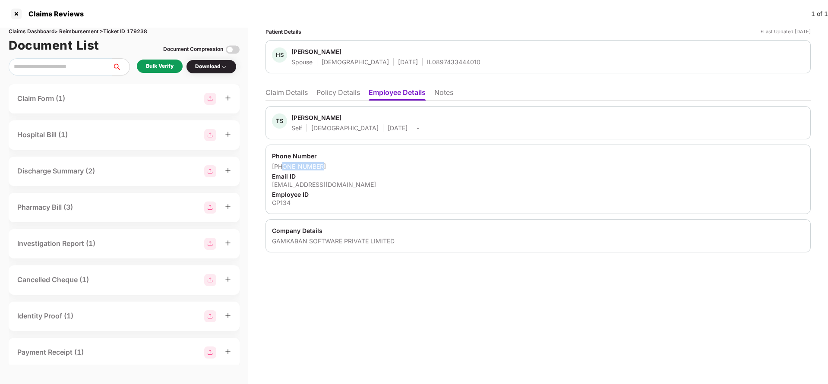
drag, startPoint x: 283, startPoint y: 169, endPoint x: 364, endPoint y: 169, distance: 80.7
click at [364, 169] on div "+918976542631" at bounding box center [538, 166] width 532 height 8
copy div "8976542631"
click at [319, 187] on div "tushar.s@getphyllo.com" at bounding box center [538, 184] width 532 height 8
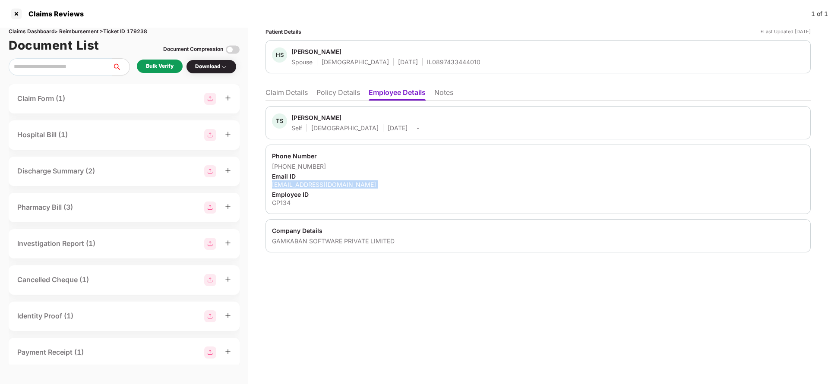
click at [319, 187] on div "tushar.s@getphyllo.com" at bounding box center [538, 184] width 532 height 8
copy div "tushar.s@getphyllo.com"
click at [268, 91] on li "Claim Details" at bounding box center [286, 94] width 42 height 13
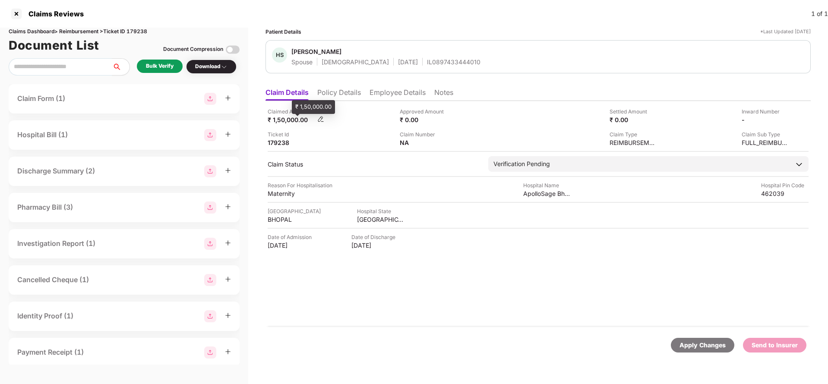
click at [290, 120] on div "₹ 1,50,000.00" at bounding box center [291, 120] width 47 height 8
copy div "1,50,000"
click at [535, 196] on div "ApolloSage Bhopal" at bounding box center [546, 193] width 47 height 8
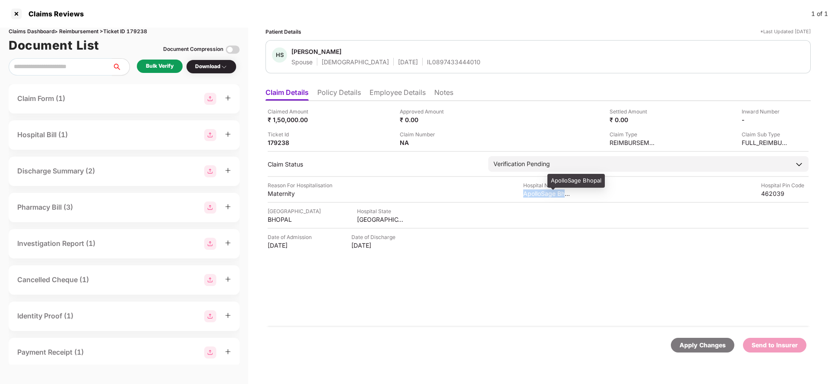
click at [535, 196] on div "ApolloSage Bhopal" at bounding box center [546, 193] width 47 height 8
copy div "ApolloSage Bhopal"
click at [162, 66] on div "Bulk Verify" at bounding box center [160, 66] width 28 height 8
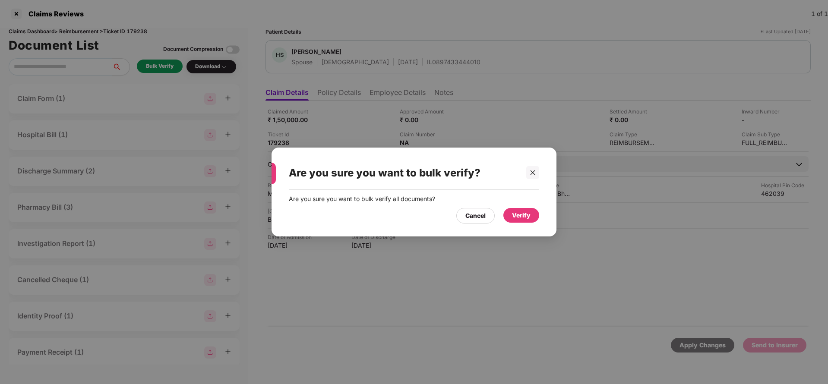
click at [527, 216] on div "Verify" at bounding box center [521, 215] width 19 height 9
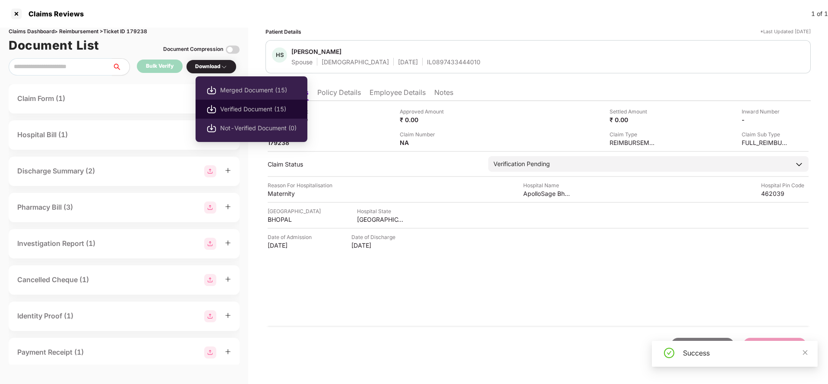
click at [236, 102] on li "Verified Document (15)" at bounding box center [251, 109] width 112 height 19
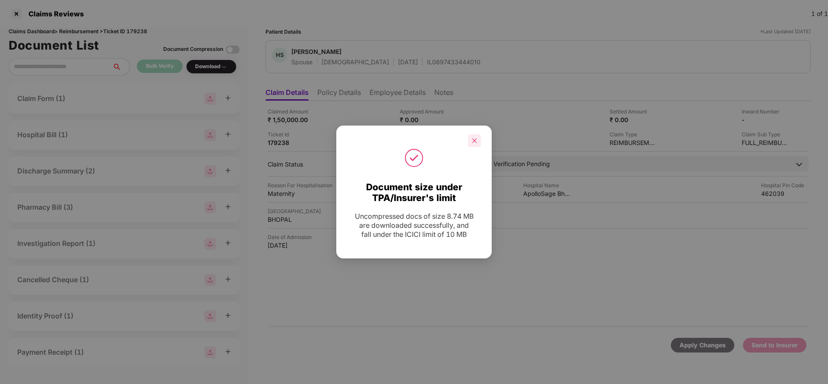
click at [474, 139] on icon "close" at bounding box center [474, 141] width 6 height 6
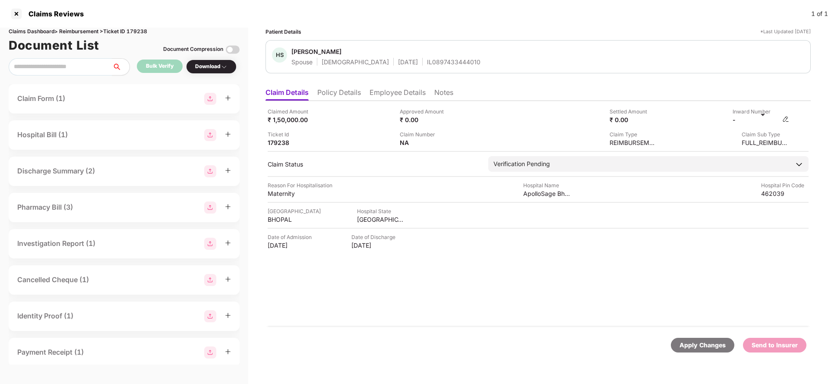
click at [786, 118] on img at bounding box center [785, 119] width 7 height 7
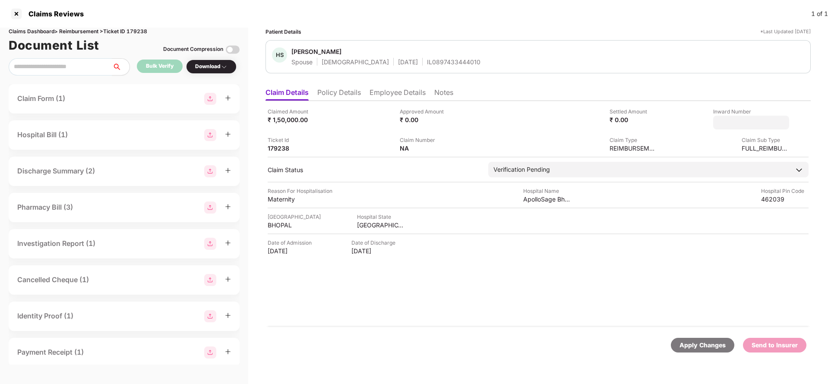
type input "**********"
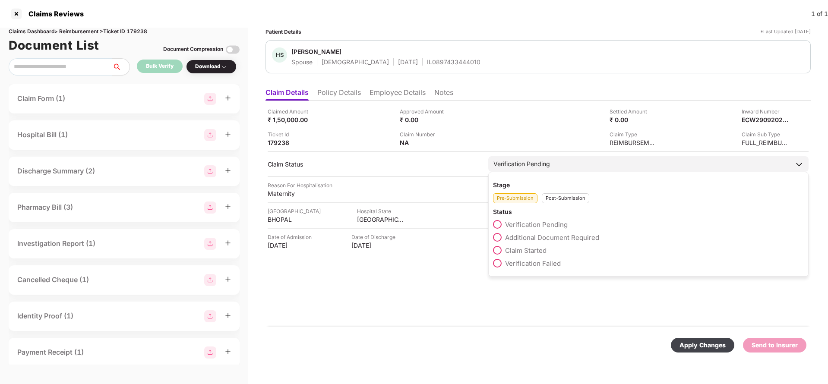
click at [520, 167] on div "Verification Pending" at bounding box center [521, 163] width 57 height 9
click at [555, 158] on div "Verification Pending" at bounding box center [648, 164] width 320 height 16
click at [570, 197] on div "Post-Submission" at bounding box center [564, 198] width 47 height 10
click at [551, 234] on span "Claim Under Process" at bounding box center [537, 237] width 65 height 8
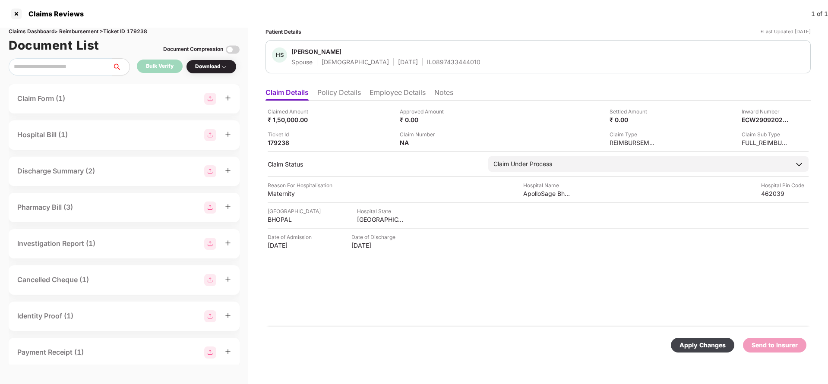
click at [687, 340] on div "Apply Changes" at bounding box center [702, 344] width 46 height 9
click at [757, 126] on div "Claimed Amount ₹ 1,50,000.00 Approved Amount ₹ 0.00 Settled Amount ₹ 0.00 Inwar…" at bounding box center [538, 126] width 541 height 39
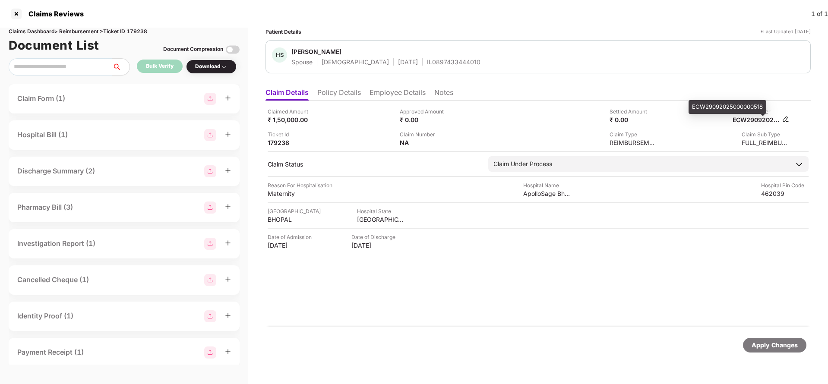
click at [757, 117] on div "ECW29092025000000518" at bounding box center [755, 120] width 47 height 8
copy div "ECW29092025000000518"
click at [427, 62] on div "IL0897433444010" at bounding box center [454, 62] width 54 height 8
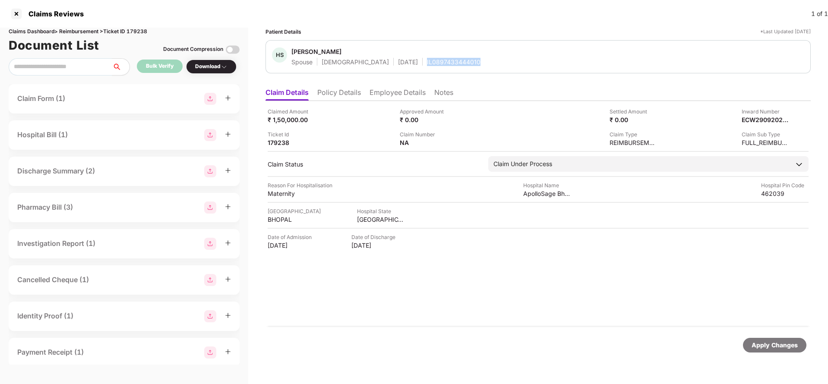
click at [427, 62] on div "IL0897433444010" at bounding box center [454, 62] width 54 height 8
copy div "IL0897433444010"
click at [757, 345] on div "Apply Changes" at bounding box center [774, 344] width 46 height 9
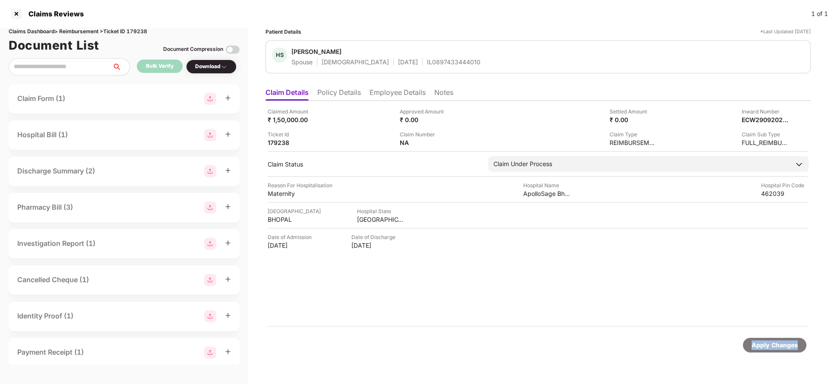
click at [757, 345] on div "Apply Changes" at bounding box center [774, 344] width 46 height 9
click at [136, 32] on div "Claims Dashboard > Reimbursement > Ticket ID 179238" at bounding box center [124, 32] width 231 height 8
click at [778, 343] on div "Apply Changes" at bounding box center [774, 344] width 46 height 9
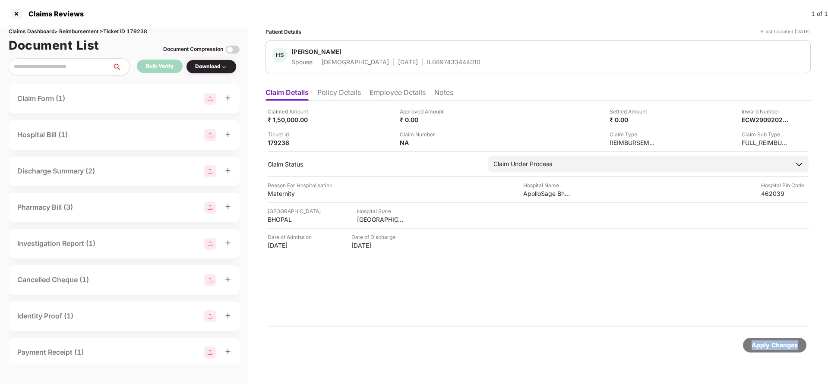
click at [778, 343] on div "Apply Changes" at bounding box center [774, 344] width 46 height 9
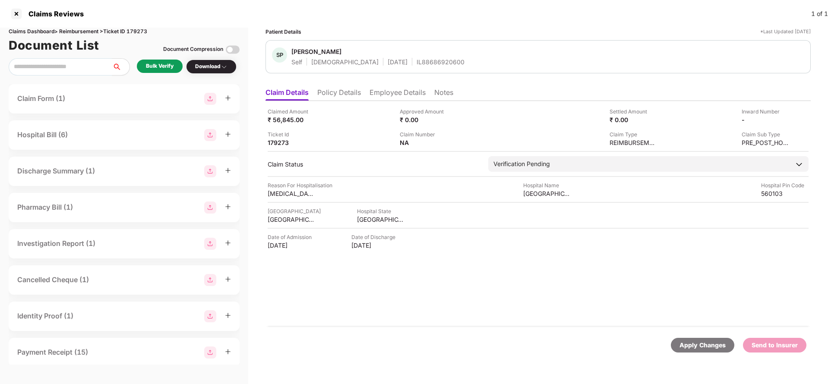
click at [353, 96] on li "Policy Details" at bounding box center [339, 94] width 44 height 13
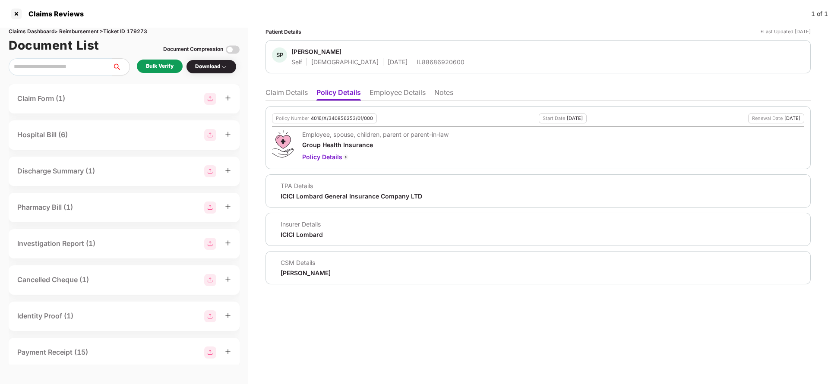
click at [346, 117] on div "4016/X/340856253/01/000" at bounding box center [342, 119] width 62 height 6
copy div "4016/X/340856253/01/000"
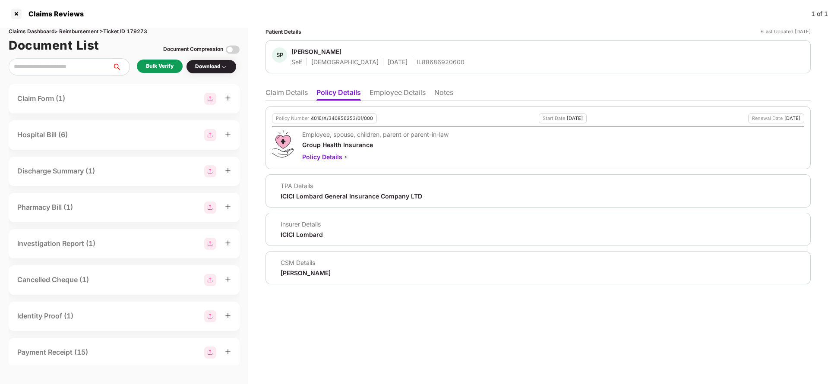
click at [416, 65] on div "IL88686920600" at bounding box center [440, 62] width 48 height 8
copy div "IL88686920600"
click at [390, 98] on li "Employee Details" at bounding box center [397, 94] width 56 height 13
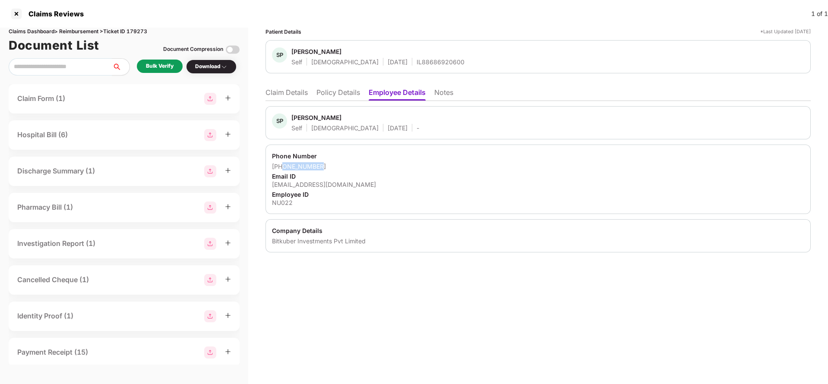
drag, startPoint x: 283, startPoint y: 167, endPoint x: 362, endPoint y: 165, distance: 79.0
click at [362, 165] on div "+918124700206" at bounding box center [538, 166] width 532 height 8
copy div "8124700206"
click at [265, 87] on div "Patient Details *Last Updated 26 Sep 2025 SP Shivkumar P Self Male 19 Feb 1993 …" at bounding box center [537, 206] width 579 height 356
click at [285, 94] on li "Claim Details" at bounding box center [286, 94] width 42 height 13
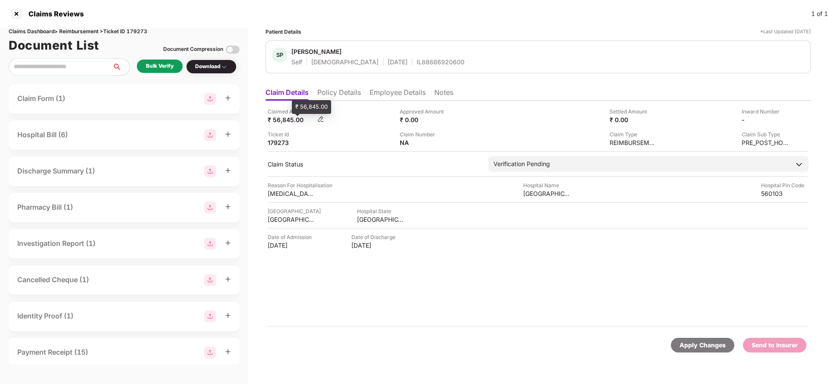
click at [281, 121] on div "₹ 56,845.00" at bounding box center [291, 120] width 47 height 8
copy div "56,845"
click at [532, 195] on div "sakra world hospital" at bounding box center [546, 193] width 47 height 8
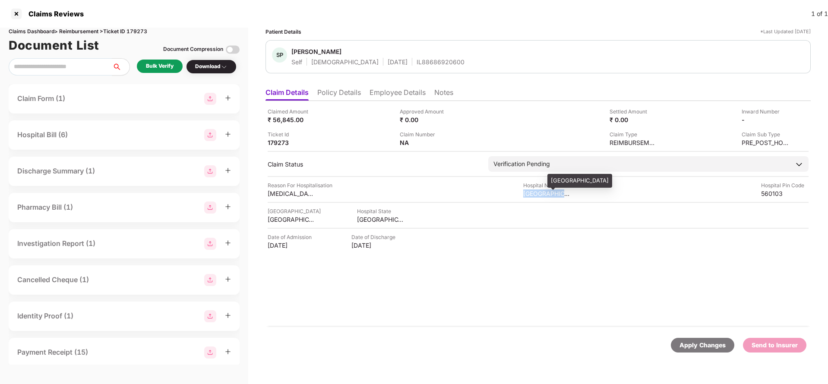
click at [532, 195] on div "sakra world hospital" at bounding box center [546, 193] width 47 height 8
copy div "sakra world hospital"
click at [160, 62] on div "Bulk Verify" at bounding box center [160, 66] width 28 height 8
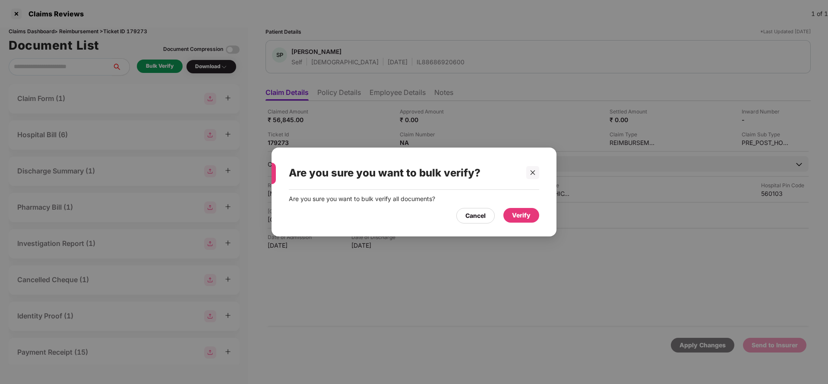
click at [516, 218] on div "Verify" at bounding box center [521, 215] width 19 height 9
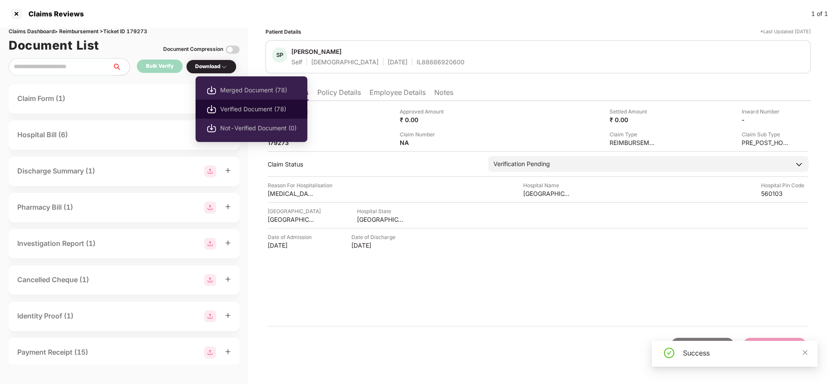
click at [230, 106] on span "Verified Document (78)" at bounding box center [258, 108] width 76 height 9
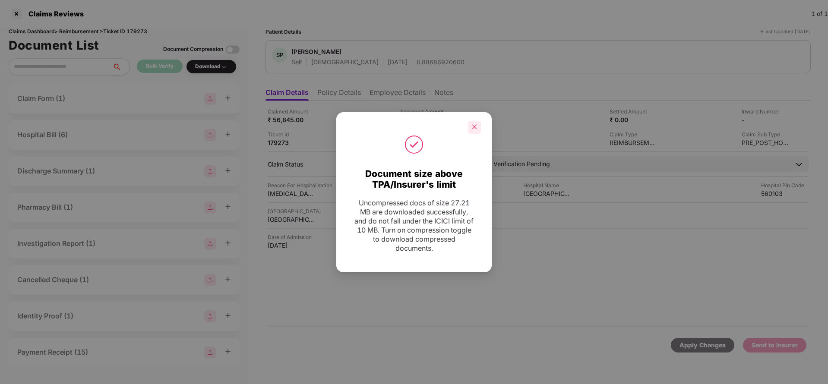
click at [475, 128] on icon "close" at bounding box center [474, 127] width 5 height 5
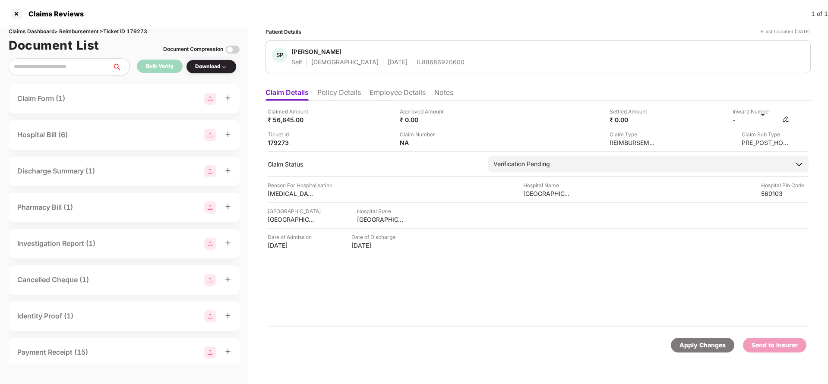
click at [786, 119] on img at bounding box center [785, 119] width 7 height 7
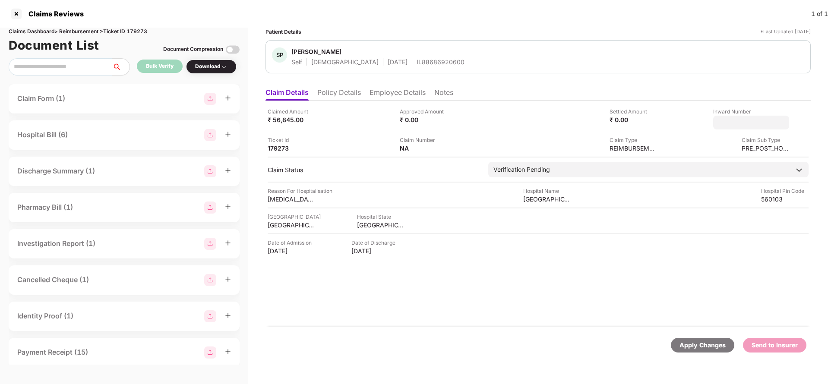
type input "**********"
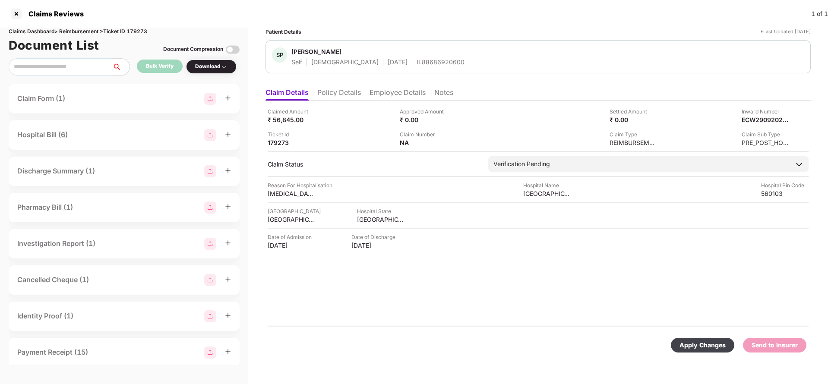
click at [542, 161] on div "Claimed Amount ₹ 56,845.00 Approved Amount ₹ 0.00 Settled Amount ₹ 0.00 Inward …" at bounding box center [537, 214] width 545 height 226
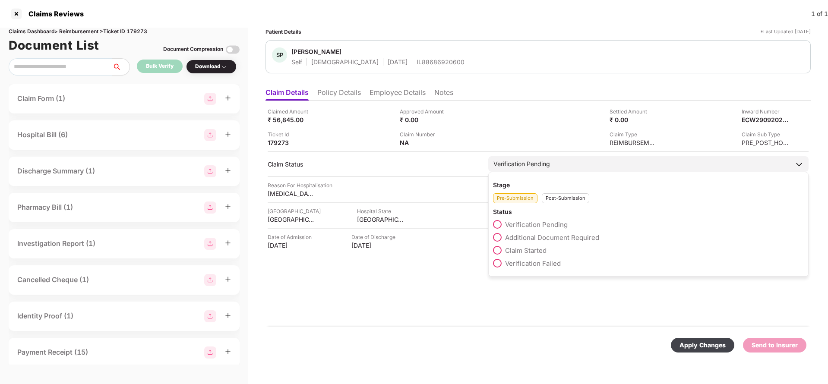
click at [561, 194] on div "Post-Submission" at bounding box center [564, 198] width 47 height 10
click at [541, 237] on span "Claim Under Process" at bounding box center [537, 237] width 65 height 8
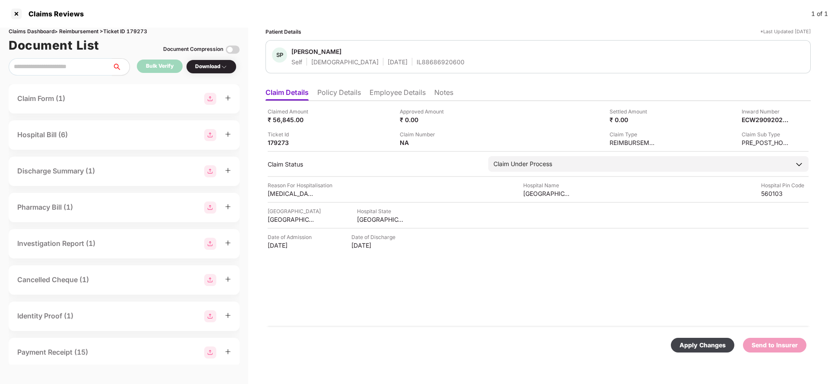
click at [704, 347] on div "Apply Changes" at bounding box center [702, 344] width 46 height 9
click at [761, 126] on div "Claimed Amount ₹ 56,845.00 Approved Amount ₹ 0.00 Settled Amount ₹ 0.00 Inward …" at bounding box center [538, 126] width 541 height 39
copy div "ECW29092025000000535"
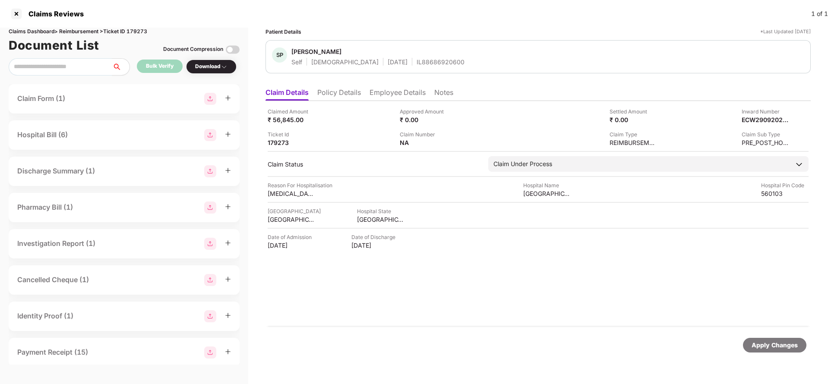
click at [416, 59] on div "IL88686920600" at bounding box center [440, 62] width 48 height 8
copy div "IL88686920600"
click at [775, 337] on div "Apply Changes" at bounding box center [537, 345] width 545 height 36
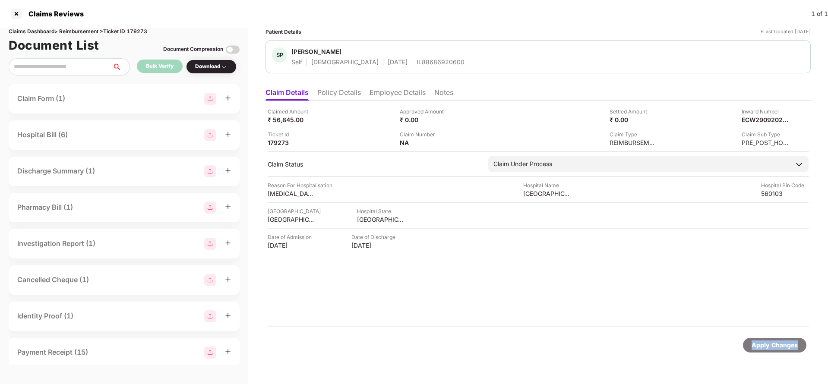
click at [775, 337] on div "Apply Changes" at bounding box center [537, 345] width 545 height 36
click at [141, 30] on div "Claims Dashboard > Reimbursement > Ticket ID 179273" at bounding box center [124, 32] width 231 height 8
copy div "179273"
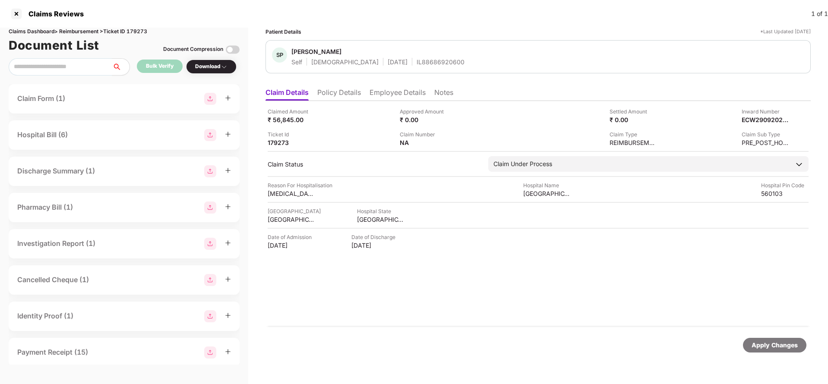
click at [781, 345] on div "Apply Changes" at bounding box center [774, 344] width 46 height 9
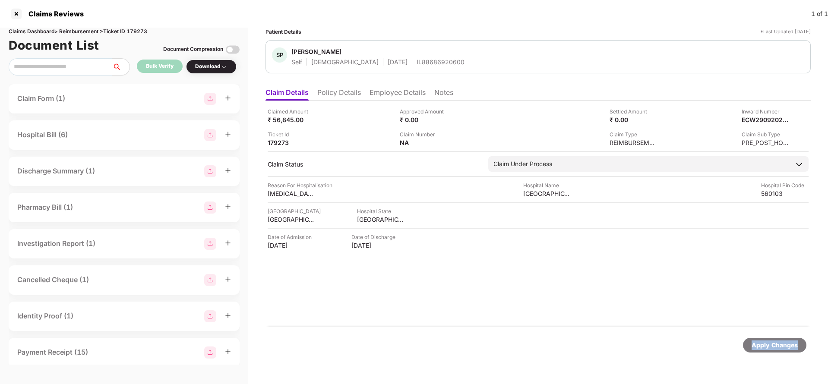
click at [781, 345] on div "Apply Changes" at bounding box center [774, 344] width 46 height 9
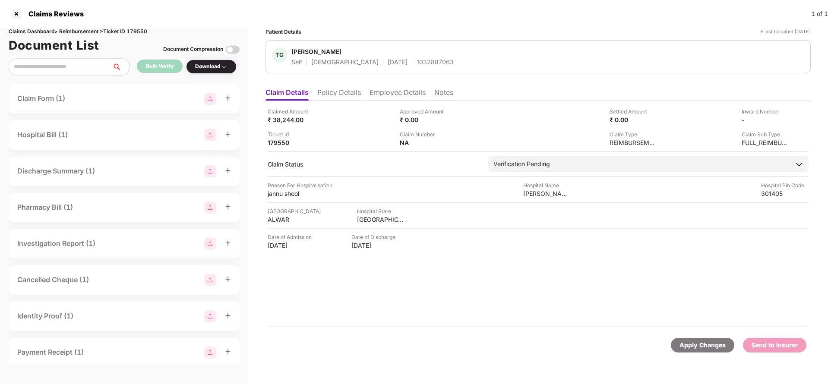
click at [326, 90] on li "Policy Details" at bounding box center [339, 94] width 44 height 13
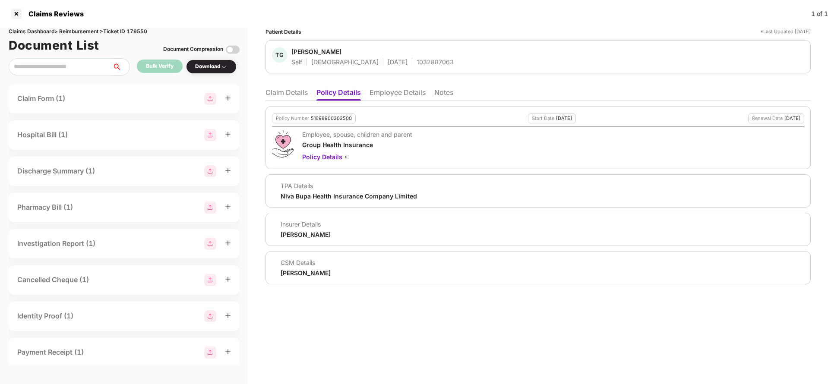
click at [365, 92] on ul "Claim Details Policy Details Employee Details Notes" at bounding box center [537, 92] width 545 height 17
click at [402, 91] on li "Employee Details" at bounding box center [397, 94] width 56 height 13
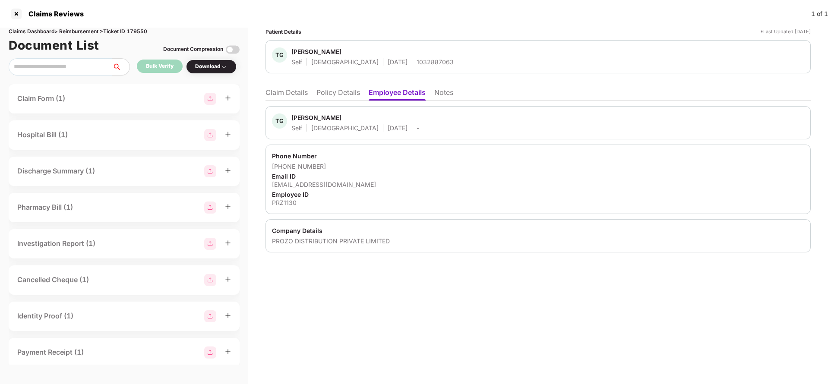
click at [305, 89] on li "Claim Details" at bounding box center [286, 94] width 42 height 13
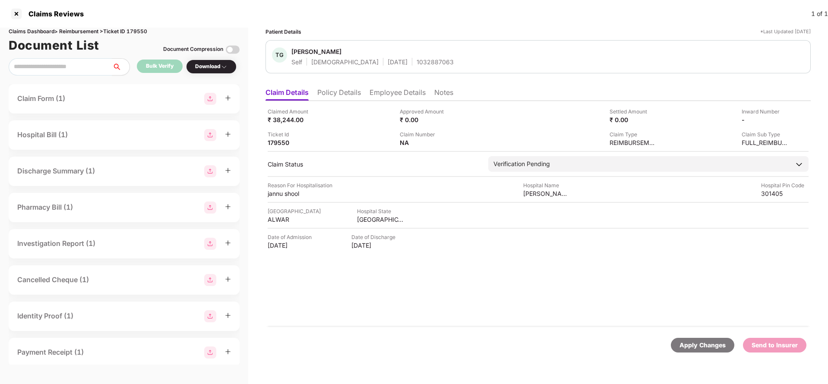
click at [416, 63] on div "1032887063" at bounding box center [434, 62] width 37 height 8
copy div "1032887063"
click at [331, 98] on li "Policy Details" at bounding box center [339, 94] width 44 height 13
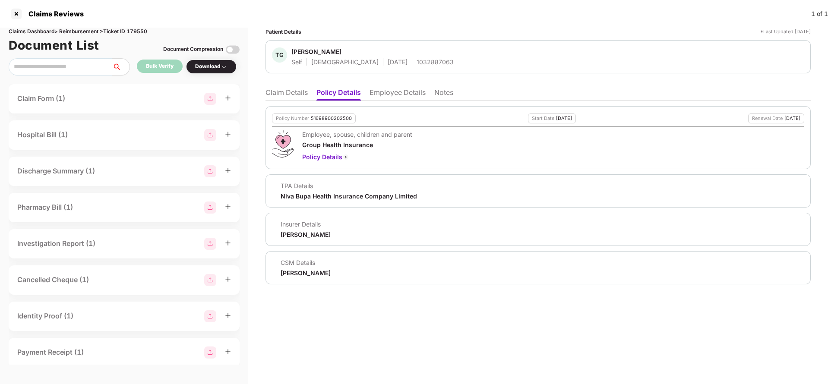
click at [327, 118] on div "51698900202500" at bounding box center [331, 119] width 41 height 6
copy div "51698900202500"
click at [306, 47] on div "Tarun Gupta" at bounding box center [316, 51] width 50 height 8
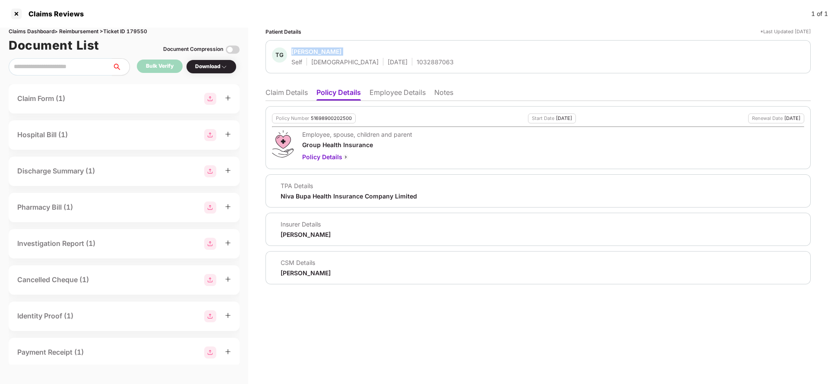
click at [305, 47] on div "Tarun Gupta" at bounding box center [316, 51] width 50 height 8
copy span "Tarun Gupta"
click at [280, 88] on li "Claim Details" at bounding box center [286, 94] width 42 height 13
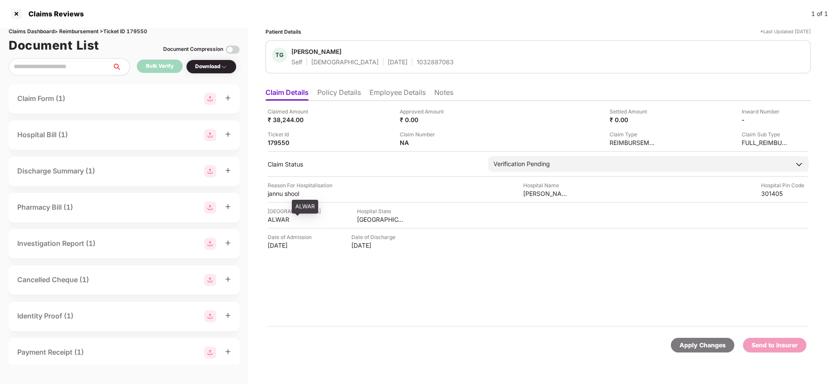
click at [280, 220] on div "ALWAR" at bounding box center [291, 219] width 47 height 8
copy div "ALWAR"
click at [535, 190] on div "tilak hospitals" at bounding box center [546, 193] width 47 height 8
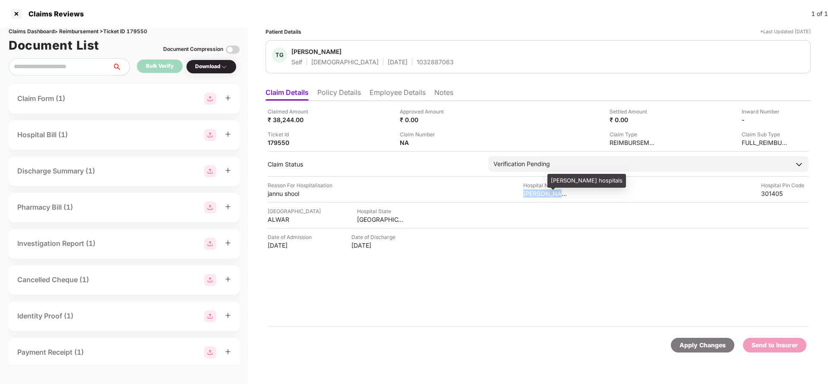
click at [535, 190] on div "tilak hospitals" at bounding box center [546, 193] width 47 height 8
copy div "tilak hospitals"
click at [283, 121] on div "₹ 38,244.00" at bounding box center [291, 120] width 47 height 8
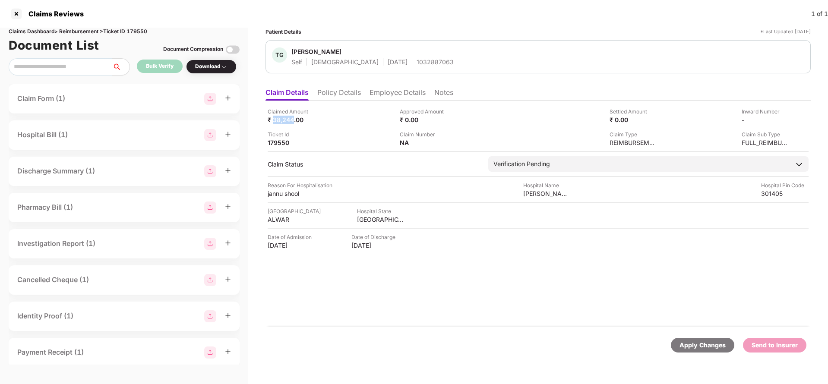
copy div "38,244"
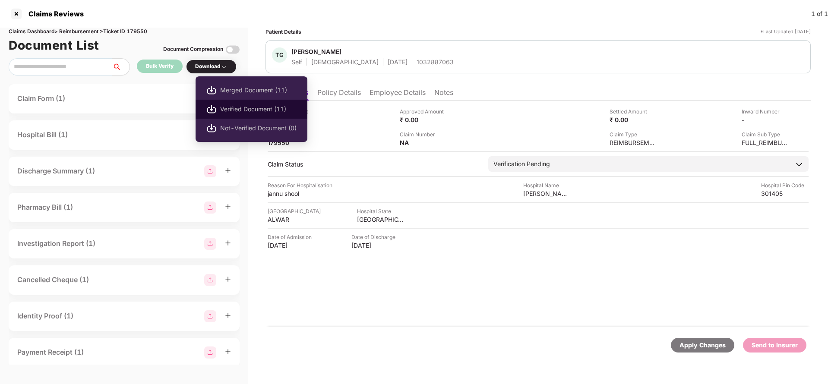
click at [243, 112] on span "Verified Document (11)" at bounding box center [258, 108] width 76 height 9
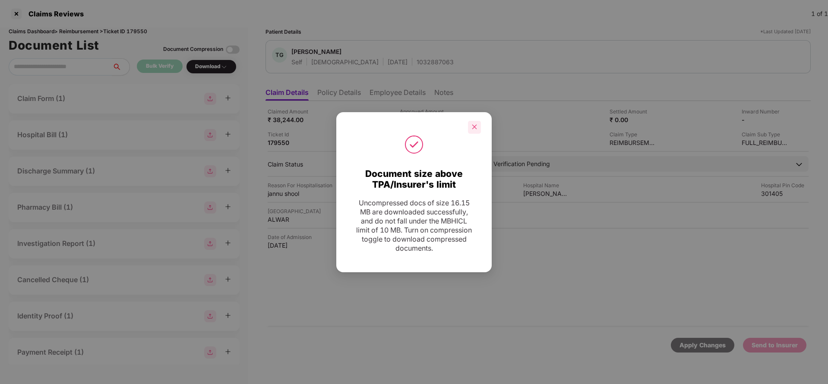
click at [471, 128] on icon "close" at bounding box center [474, 127] width 6 height 6
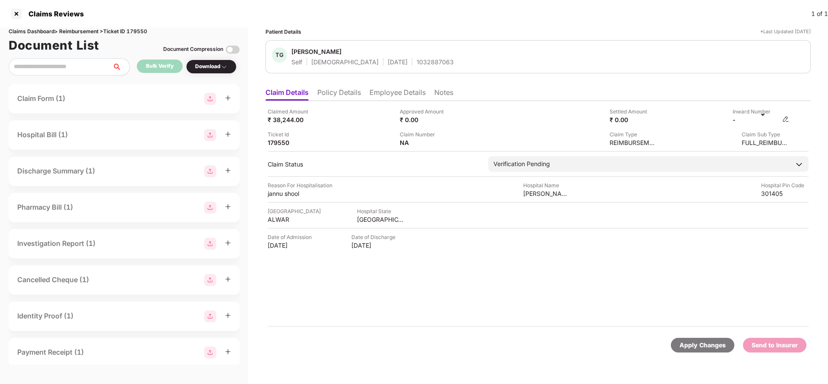
click at [787, 120] on img at bounding box center [785, 119] width 7 height 7
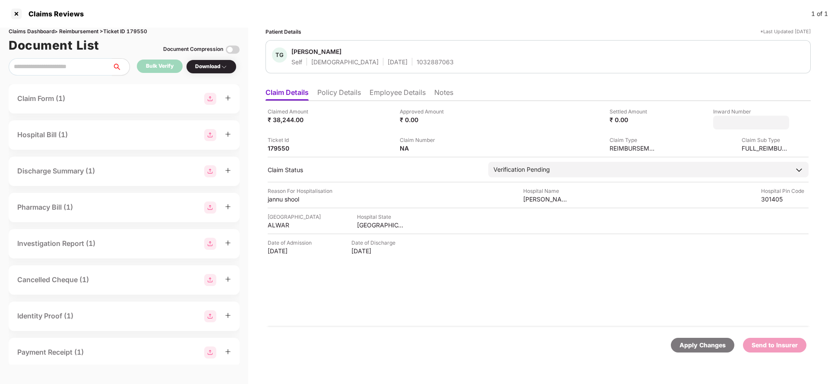
type input "**********"
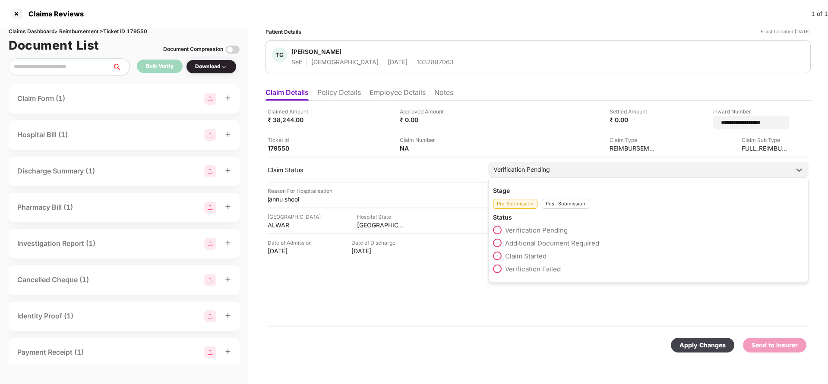
click at [511, 168] on div "Verification Pending" at bounding box center [521, 169] width 57 height 9
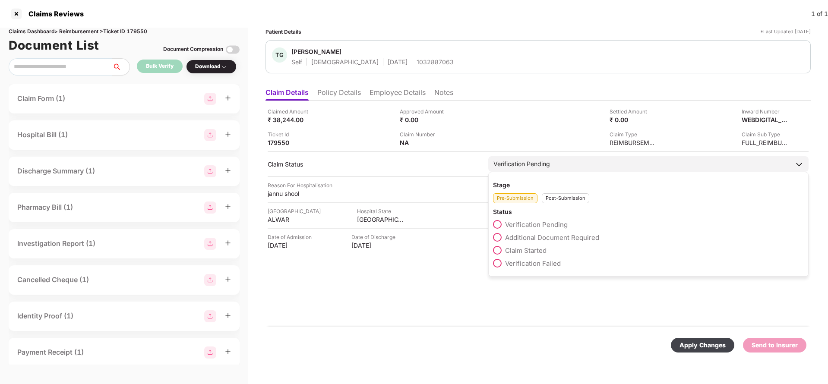
click at [554, 192] on div "Pre-Submission Post-Submission" at bounding box center [648, 196] width 311 height 14
click at [558, 200] on div "Post-Submission" at bounding box center [564, 198] width 47 height 10
click at [543, 236] on span "Claim Under Process" at bounding box center [537, 237] width 65 height 8
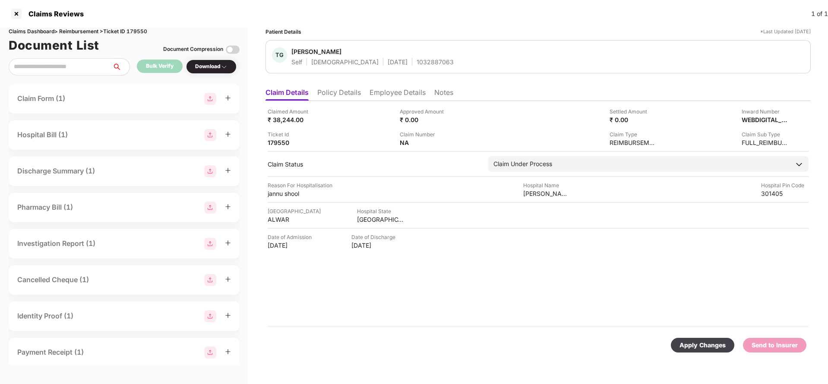
click at [703, 345] on div "Apply Changes" at bounding box center [702, 344] width 46 height 9
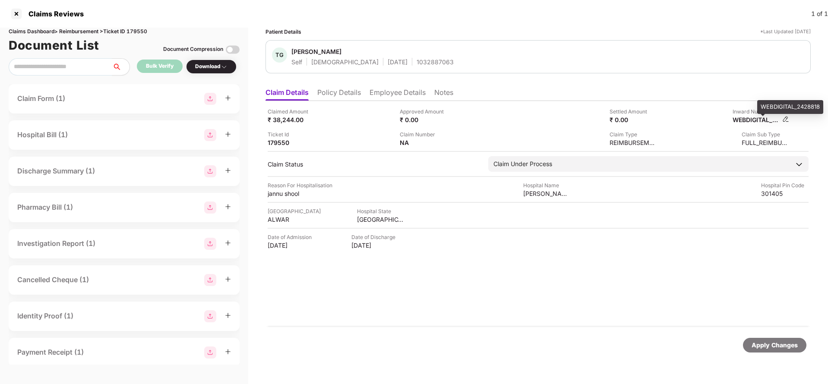
click at [756, 121] on div "WEBDIGITAL_2428818" at bounding box center [755, 120] width 47 height 8
copy div
click at [766, 340] on div "Apply Changes" at bounding box center [774, 344] width 46 height 9
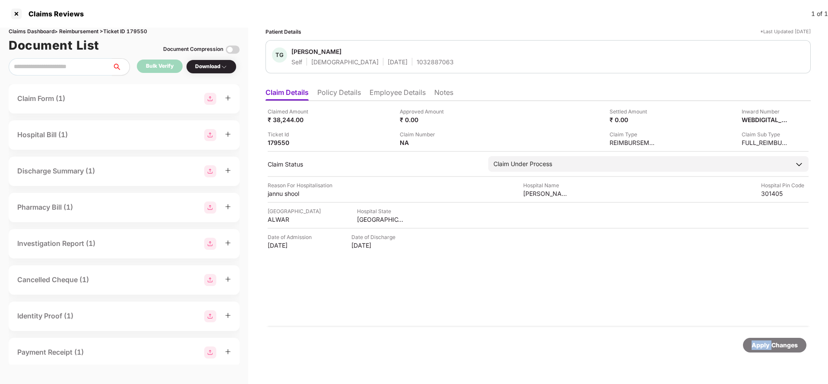
click at [766, 340] on div "Apply Changes" at bounding box center [774, 344] width 46 height 9
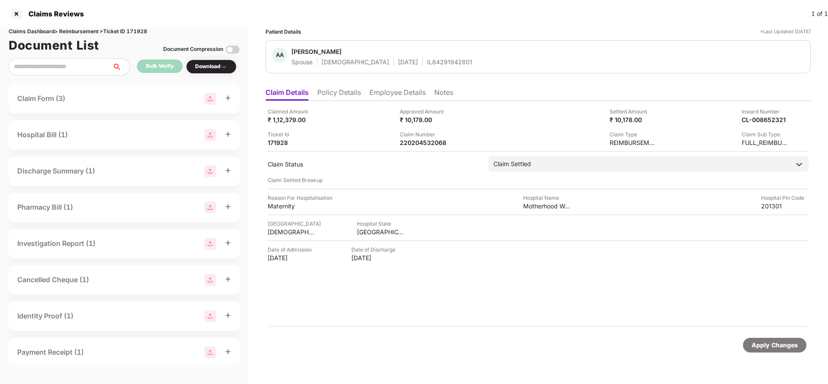
click at [394, 94] on li "Employee Details" at bounding box center [397, 94] width 56 height 13
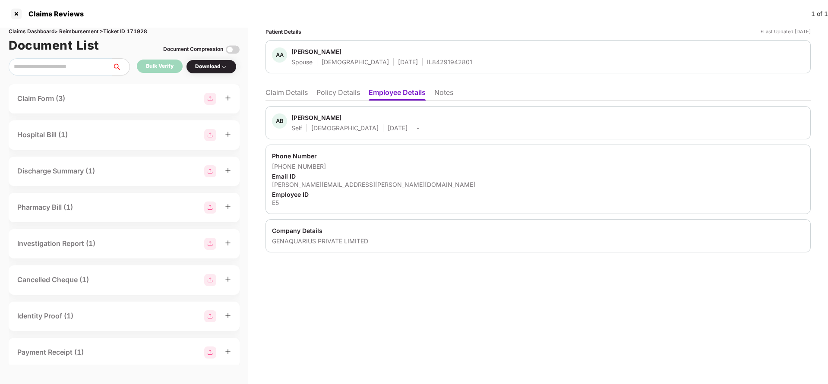
click at [315, 183] on div "[PERSON_NAME][EMAIL_ADDRESS][PERSON_NAME][DOMAIN_NAME]" at bounding box center [538, 184] width 532 height 8
copy div "[PERSON_NAME][EMAIL_ADDRESS][PERSON_NAME][DOMAIN_NAME]"
click at [280, 95] on li "Claim Details" at bounding box center [286, 94] width 42 height 13
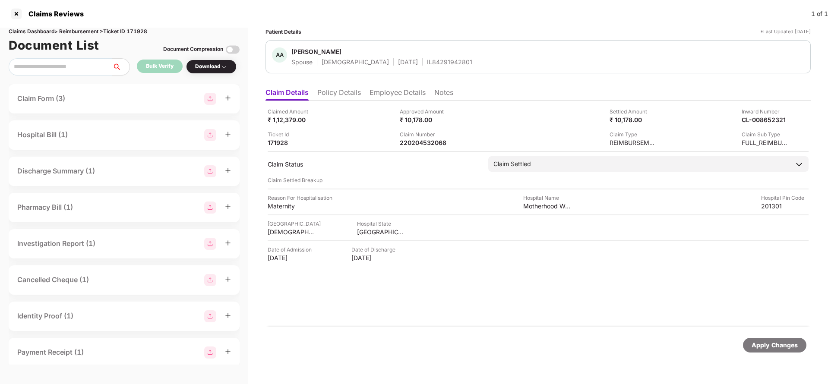
click at [422, 133] on div "Claim Number" at bounding box center [423, 134] width 47 height 8
click at [422, 140] on div "220204532068" at bounding box center [423, 143] width 47 height 8
copy div "220204532068"
click at [431, 61] on div "IL84291942801" at bounding box center [449, 62] width 45 height 8
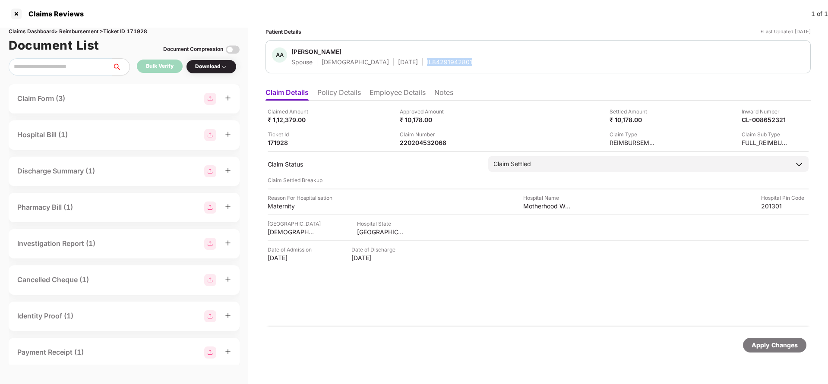
click at [431, 61] on div "IL84291942801" at bounding box center [449, 62] width 45 height 8
copy div "IL84291942801"
click at [784, 346] on div "Apply Changes" at bounding box center [774, 344] width 46 height 9
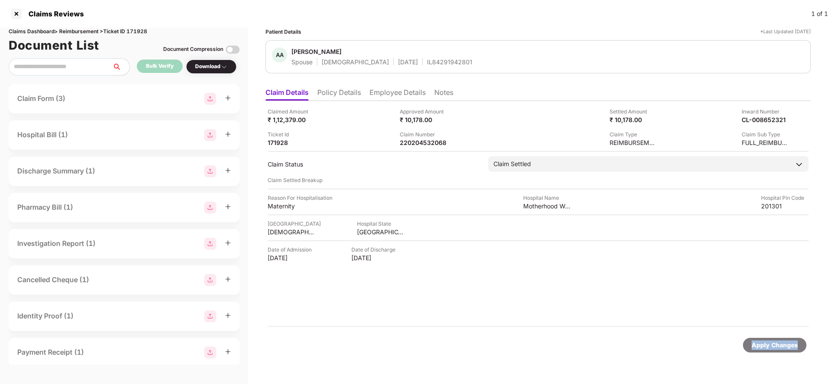
click at [784, 346] on div "Apply Changes" at bounding box center [774, 344] width 46 height 9
click at [135, 32] on div "Claims Dashboard > Reimbursement > Ticket ID 171928" at bounding box center [124, 32] width 231 height 8
copy div "171928"
click at [759, 352] on div "Apply Changes" at bounding box center [774, 345] width 63 height 15
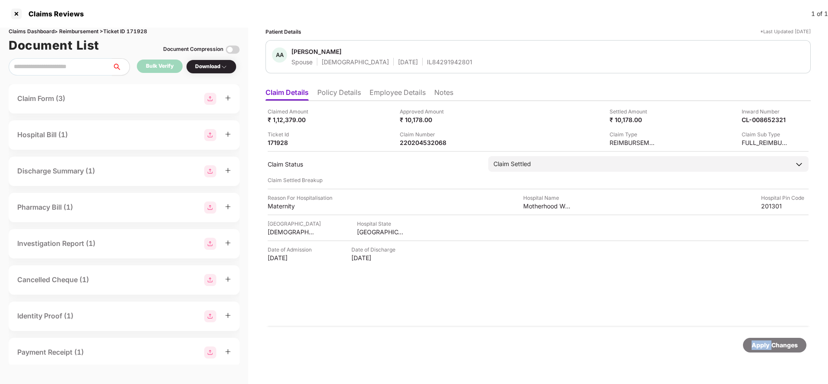
click at [759, 352] on div "Apply Changes" at bounding box center [774, 345] width 63 height 15
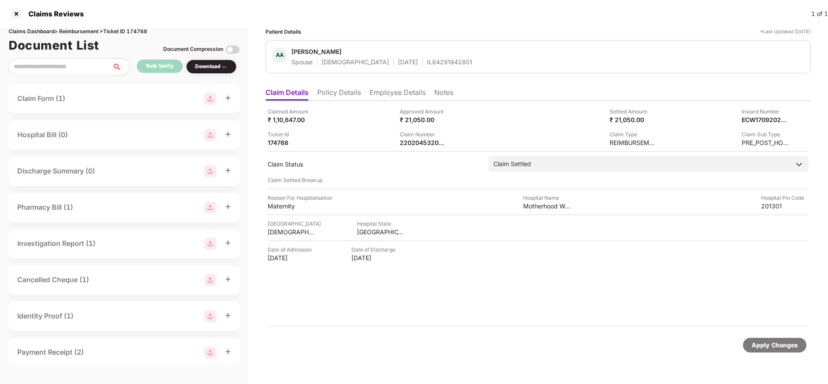
click at [774, 350] on div "Apply Changes" at bounding box center [774, 345] width 63 height 15
click at [145, 30] on div "Claims Dashboard > Reimbursement > Ticket ID 174768" at bounding box center [124, 32] width 231 height 8
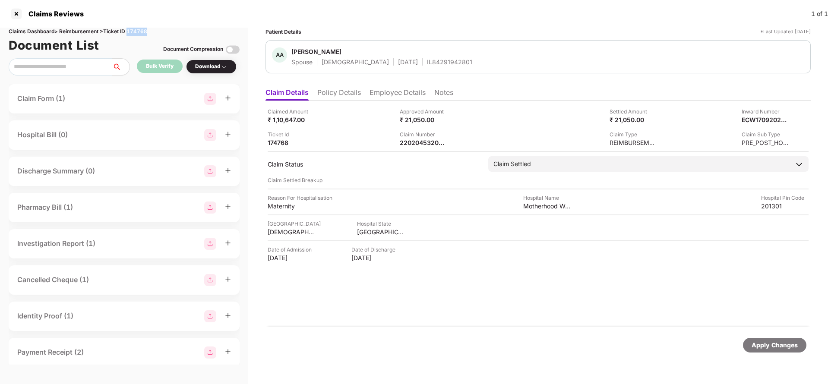
click at [145, 30] on div "Claims Dashboard > Reimbursement > Ticket ID 174768" at bounding box center [124, 32] width 231 height 8
copy div "174768"
click at [773, 343] on div "Apply Changes" at bounding box center [774, 344] width 46 height 9
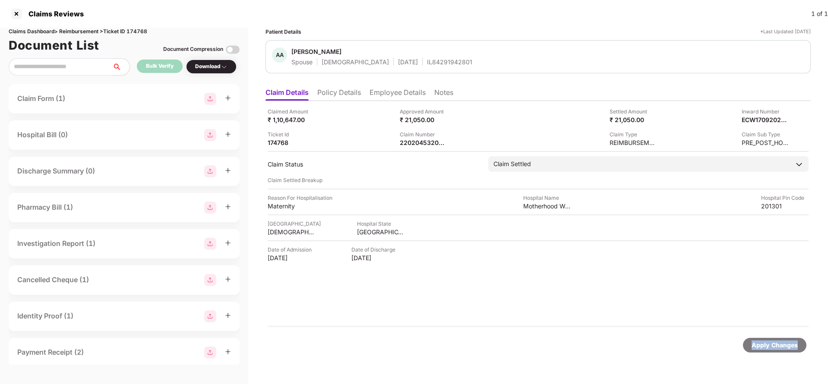
click at [773, 343] on div "Apply Changes" at bounding box center [774, 344] width 46 height 9
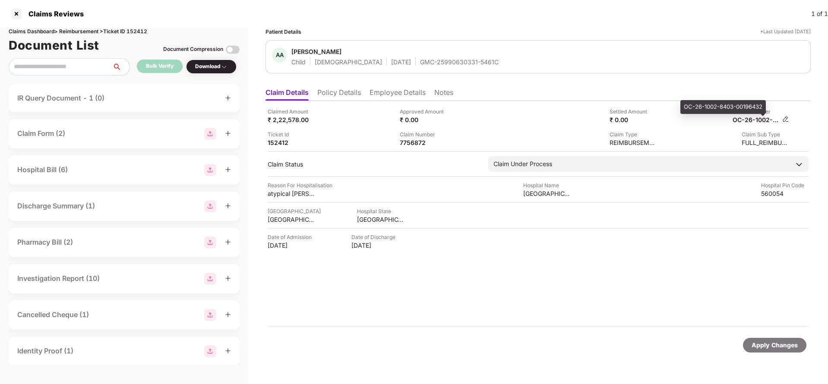
click at [752, 123] on div "OC-26-1002-8403-00196432" at bounding box center [755, 120] width 47 height 8
copy div
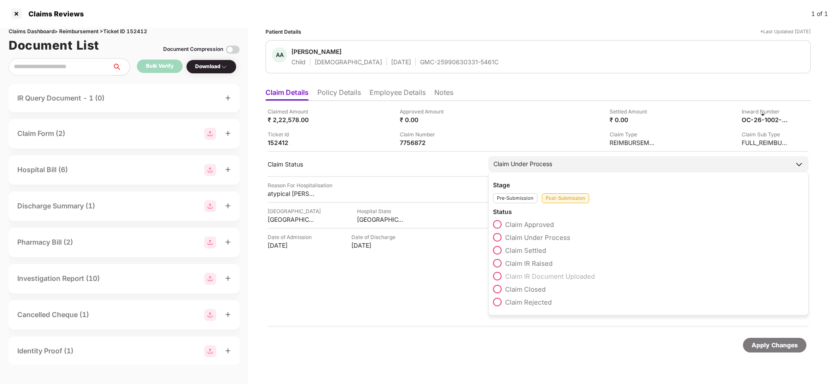
click at [523, 265] on span "Claim IR Raised" at bounding box center [528, 263] width 47 height 8
click at [597, 161] on div "Claim IR Raised" at bounding box center [648, 164] width 320 height 16
click at [539, 239] on span "Claim Under Process" at bounding box center [537, 237] width 65 height 8
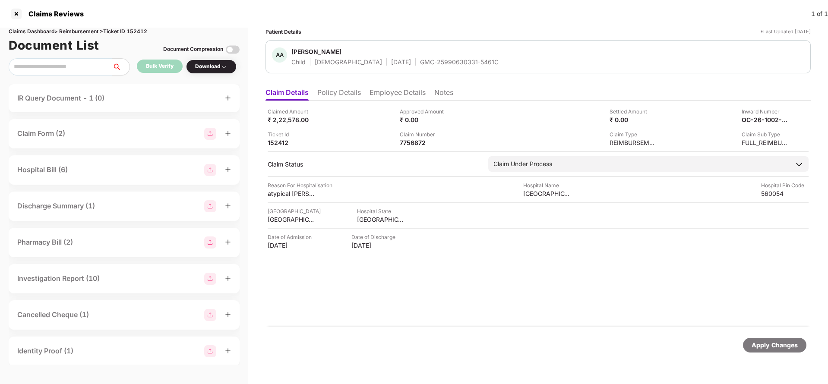
click at [765, 346] on div "Apply Changes" at bounding box center [774, 344] width 46 height 9
click at [427, 144] on div "7756872" at bounding box center [423, 143] width 47 height 8
click at [413, 141] on div "7756872" at bounding box center [423, 143] width 47 height 8
copy div "7756872"
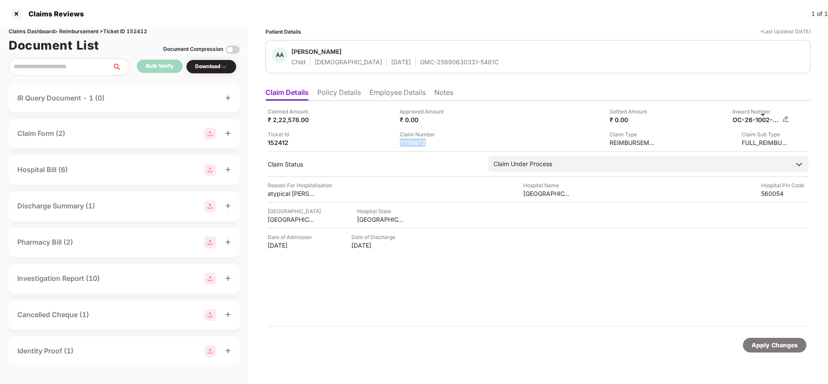
click at [787, 118] on img at bounding box center [785, 119] width 7 height 7
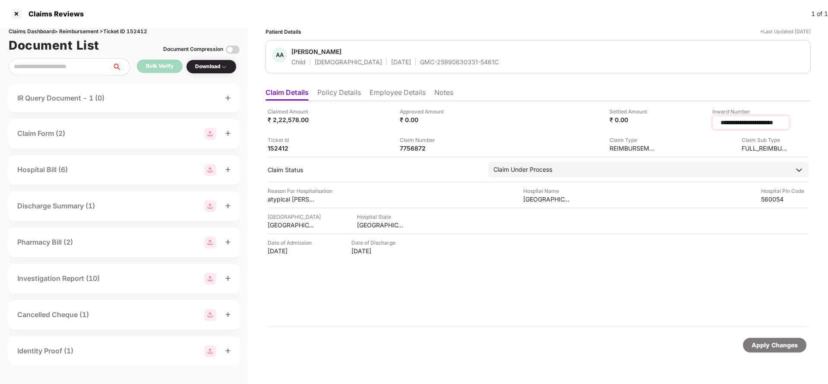
scroll to position [0, 3]
click at [750, 125] on input "**********" at bounding box center [739, 122] width 84 height 9
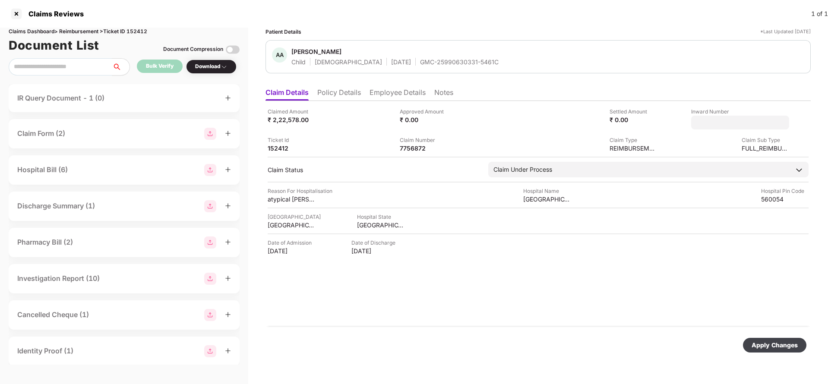
click at [457, 145] on div "Claim Number 7756872" at bounding box center [463, 144] width 126 height 16
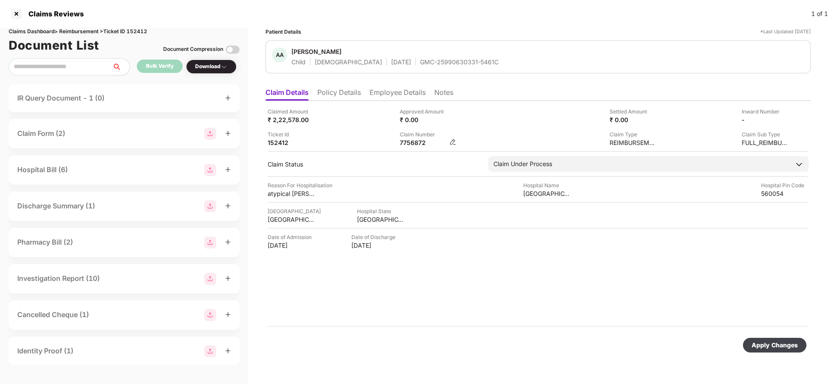
click at [451, 141] on img at bounding box center [452, 142] width 7 height 7
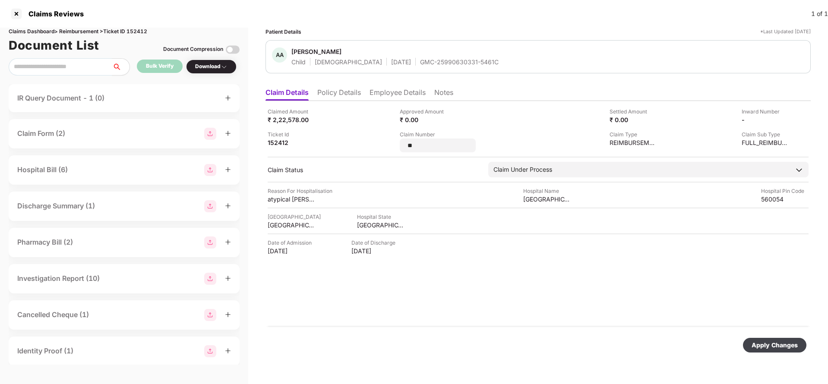
type input "*"
type input "**********"
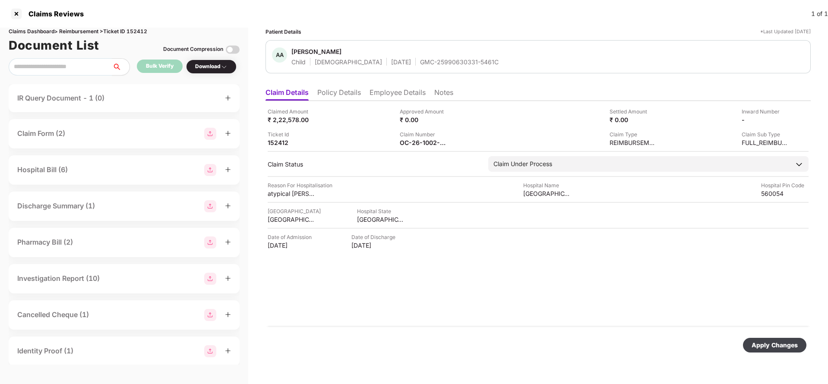
click at [484, 253] on div "Claimed Amount ₹ 2,22,578.00 Approved Amount ₹ 0.00 Settled Amount ₹ 0.00 Inwar…" at bounding box center [537, 214] width 545 height 226
click at [788, 116] on img at bounding box center [785, 119] width 7 height 7
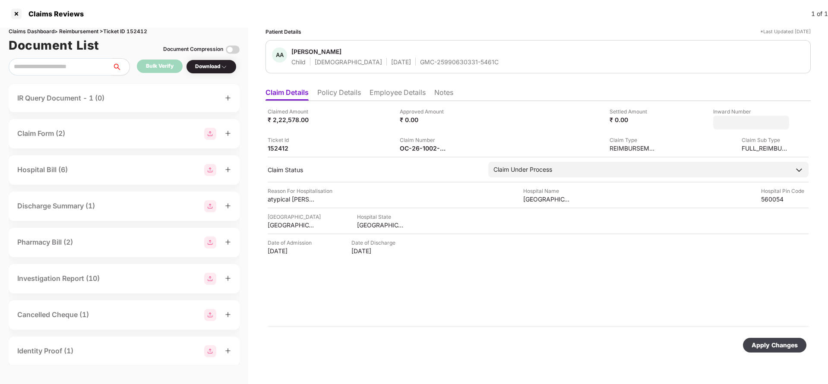
type input "*******"
click at [758, 348] on div "Apply Changes" at bounding box center [774, 344] width 46 height 9
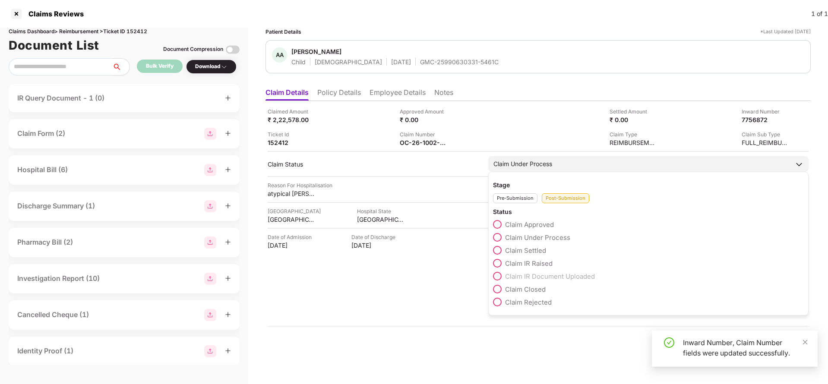
click at [542, 161] on div "Claim Under Process" at bounding box center [522, 163] width 59 height 9
click at [531, 261] on span "Claim IR Raised" at bounding box center [528, 263] width 47 height 8
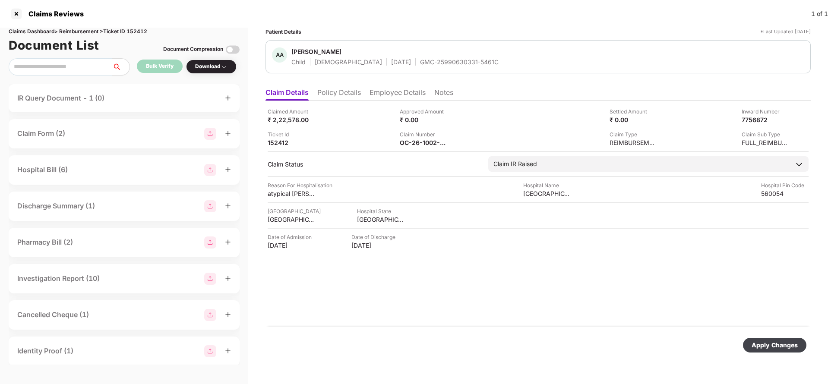
click at [762, 344] on div "Apply Changes" at bounding box center [774, 344] width 46 height 9
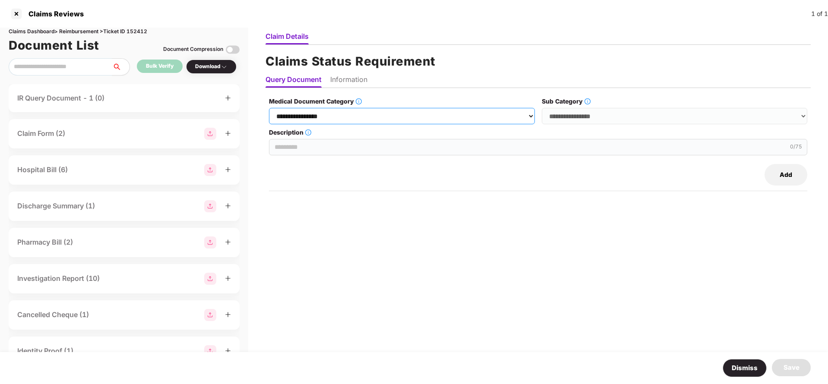
click at [380, 111] on select "**********" at bounding box center [401, 116] width 265 height 16
select select "**********"
click at [269, 108] on select "**********" at bounding box center [401, 116] width 265 height 16
click at [631, 116] on select "**********" at bounding box center [673, 116] width 265 height 16
select select "******"
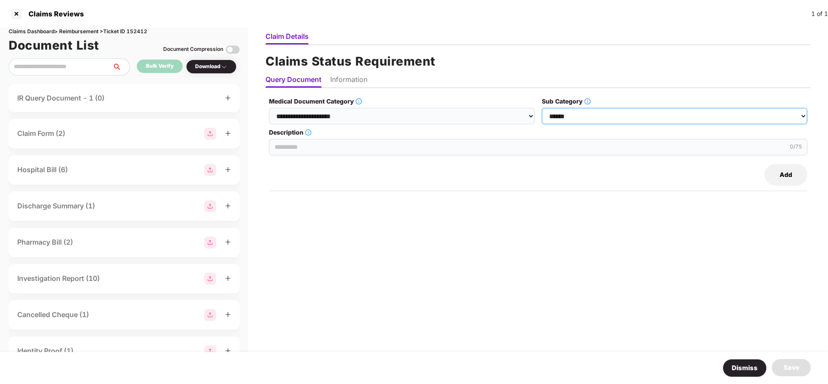
click at [542, 108] on select "**********" at bounding box center [673, 116] width 265 height 16
click at [358, 144] on input "Description" at bounding box center [538, 147] width 538 height 16
paste input "**********"
type input "**********"
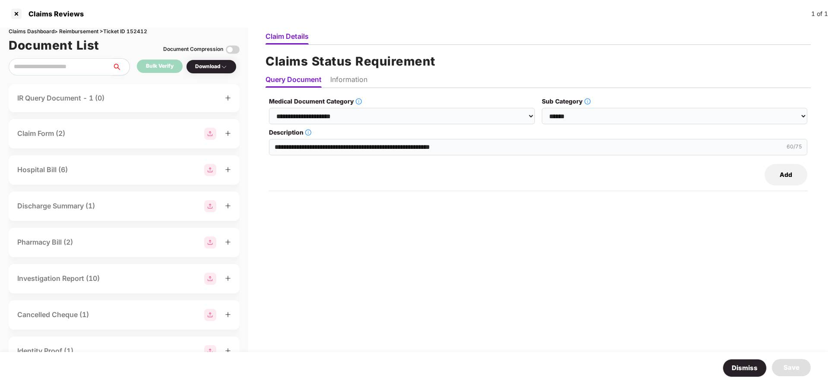
click at [799, 171] on button "Add" at bounding box center [785, 175] width 43 height 22
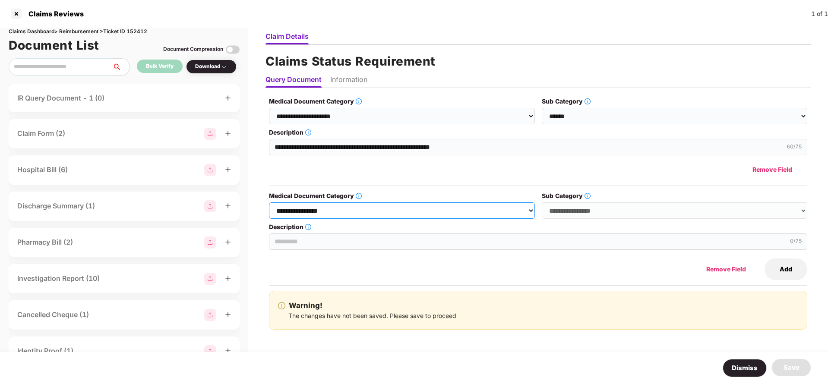
click at [422, 215] on select "**********" at bounding box center [401, 210] width 265 height 16
select select "**********"
click at [269, 202] on select "**********" at bounding box center [401, 210] width 265 height 16
click at [626, 212] on select "**********" at bounding box center [673, 210] width 265 height 16
select select "******"
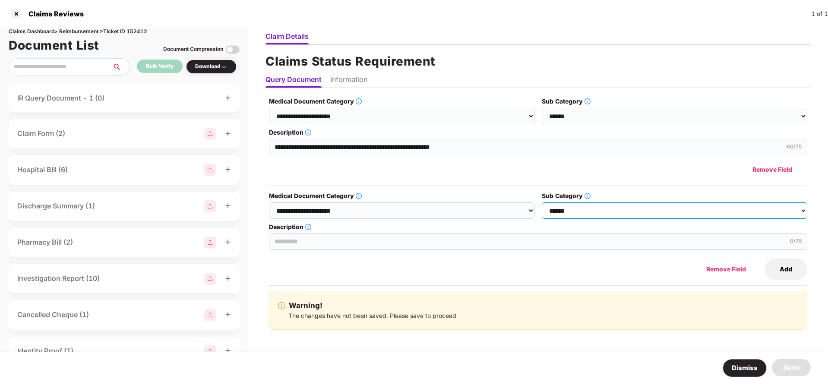
click at [542, 202] on select "**********" at bounding box center [673, 210] width 265 height 16
click at [345, 236] on input "Description" at bounding box center [538, 241] width 538 height 16
type input "**********"
click at [346, 83] on li "Information" at bounding box center [348, 81] width 37 height 13
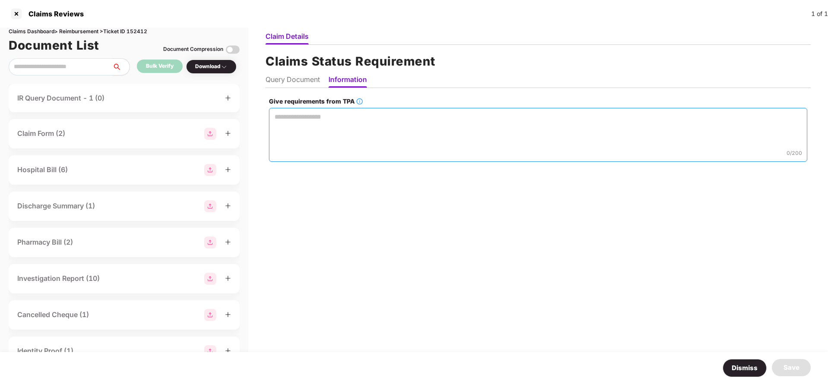
click at [346, 127] on textarea "Give requirements from TPA" at bounding box center [538, 135] width 538 height 54
click at [285, 78] on li "Query Document" at bounding box center [292, 81] width 54 height 13
select select "**********"
select select "******"
select select "**********"
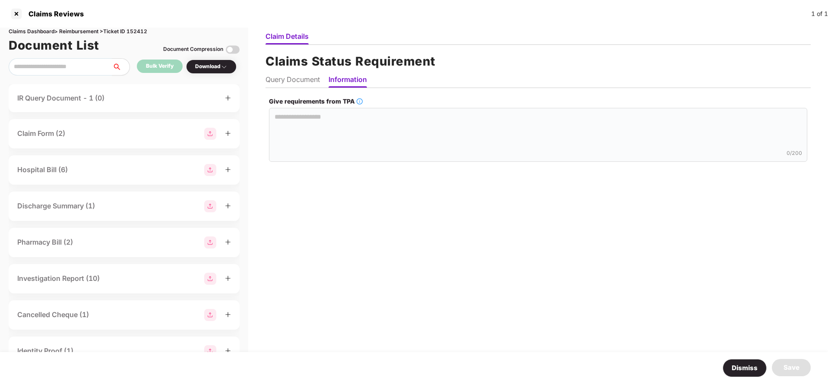
select select "******"
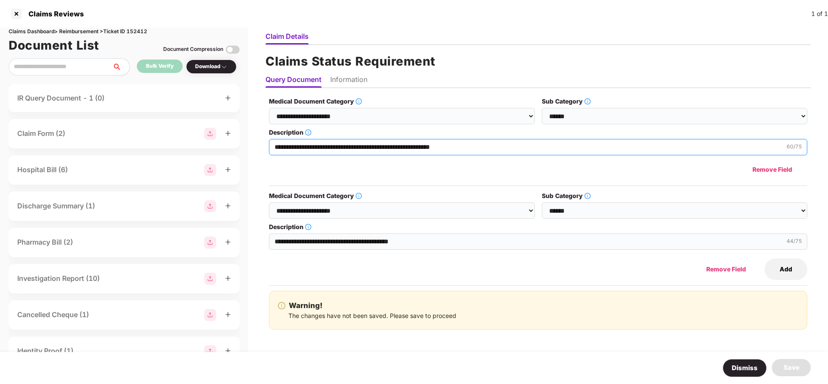
click at [359, 151] on input "**********" at bounding box center [538, 147] width 538 height 16
click at [331, 77] on ul "Query Document Information" at bounding box center [537, 79] width 545 height 17
click at [343, 80] on li "Information" at bounding box center [348, 81] width 37 height 13
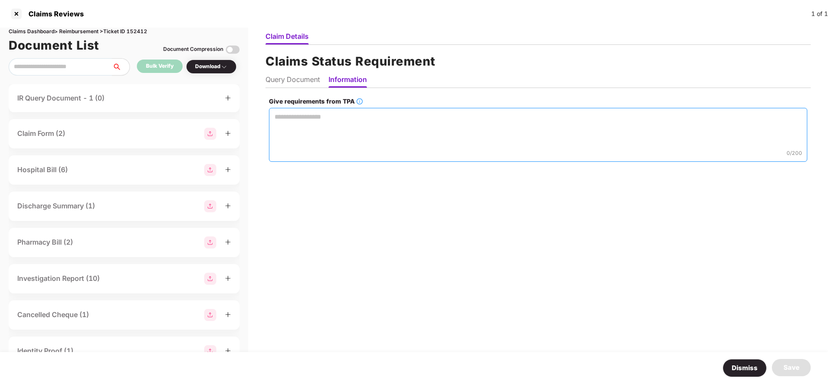
click at [338, 131] on textarea "Give requirements from TPA" at bounding box center [538, 135] width 538 height 54
paste textarea "**********"
type textarea "**********"
click at [283, 79] on li "Query Document" at bounding box center [292, 81] width 54 height 13
select select "**********"
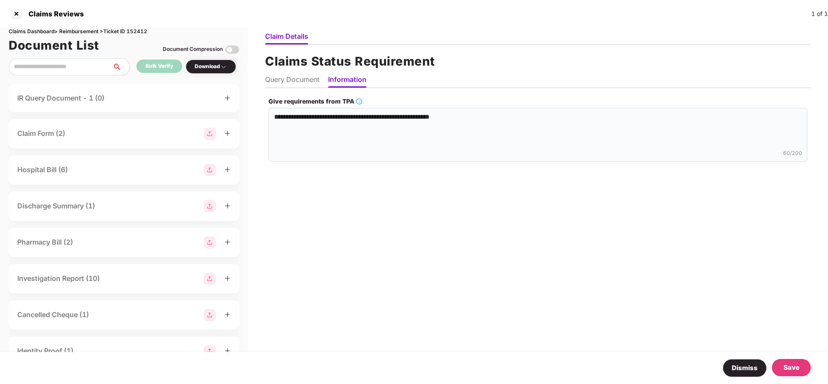
select select "******"
select select "**********"
select select "******"
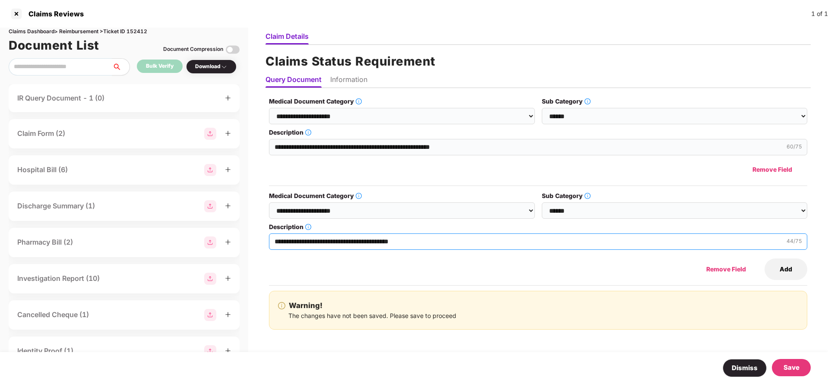
click at [318, 241] on input "**********" at bounding box center [538, 241] width 538 height 16
click at [359, 81] on li "Information" at bounding box center [348, 81] width 37 height 13
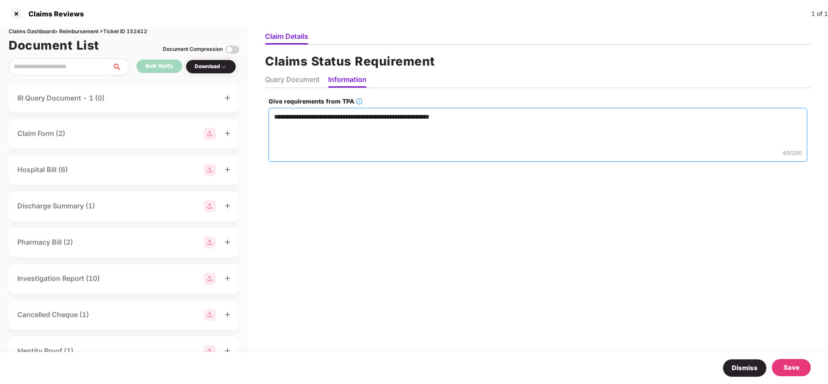
click at [484, 117] on textarea "**********" at bounding box center [537, 135] width 538 height 54
paste textarea "**********"
type textarea "**********"
click at [791, 364] on div "Save" at bounding box center [791, 367] width 16 height 10
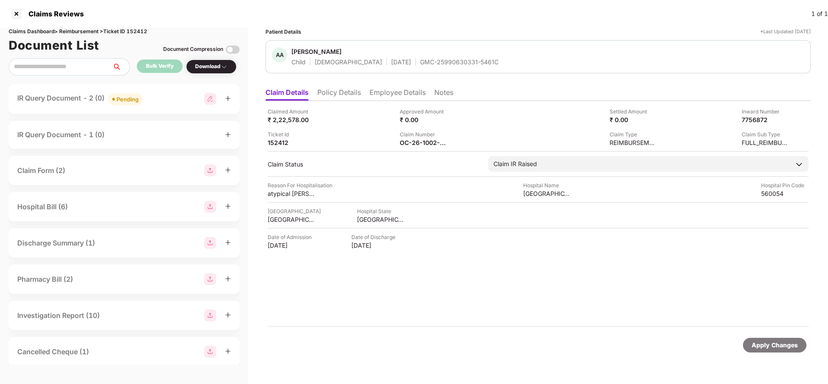
click at [780, 344] on div "Apply Changes" at bounding box center [774, 344] width 46 height 9
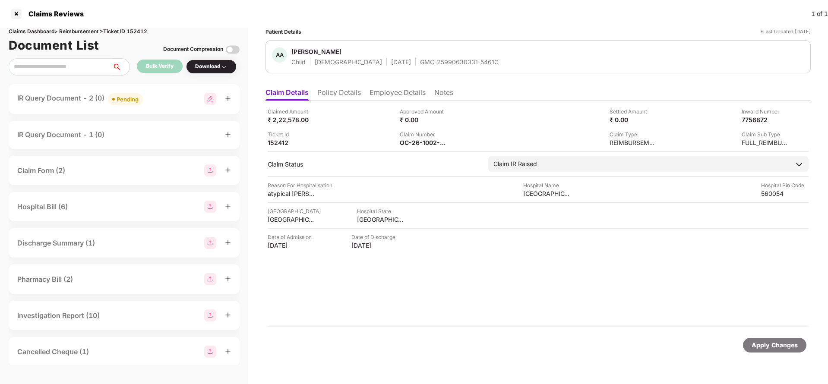
click at [140, 31] on div "Claims Dashboard > Reimbursement > Ticket ID 152412" at bounding box center [124, 32] width 231 height 8
copy div "152412"
click at [766, 344] on div "Apply Changes" at bounding box center [774, 344] width 46 height 9
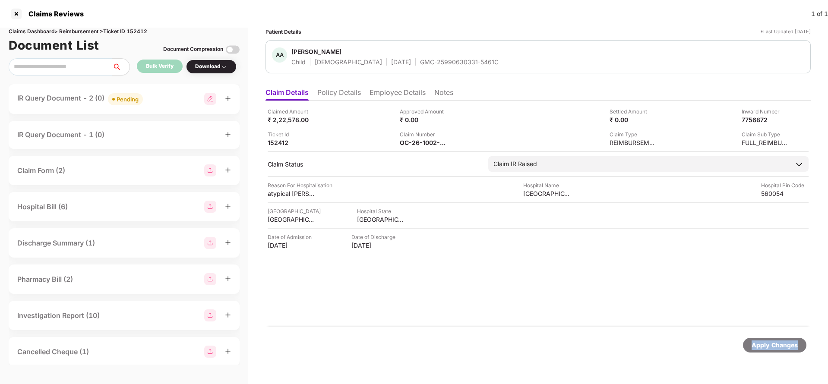
click at [766, 344] on div "Apply Changes" at bounding box center [774, 344] width 46 height 9
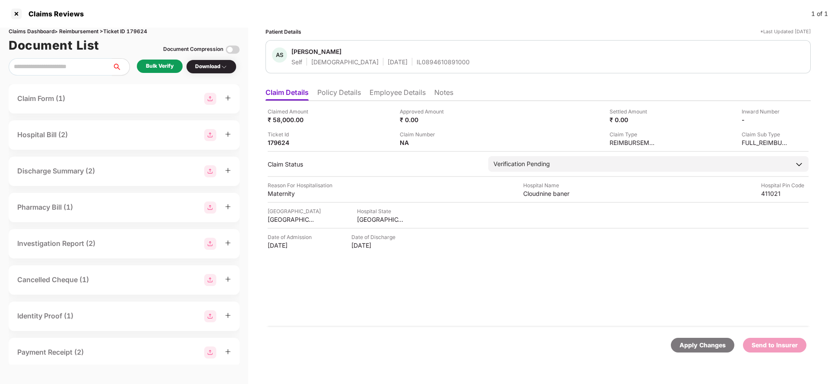
click at [313, 95] on ul "Claim Details Policy Details Employee Details Notes" at bounding box center [537, 92] width 545 height 17
click at [321, 96] on li "Policy Details" at bounding box center [339, 94] width 44 height 13
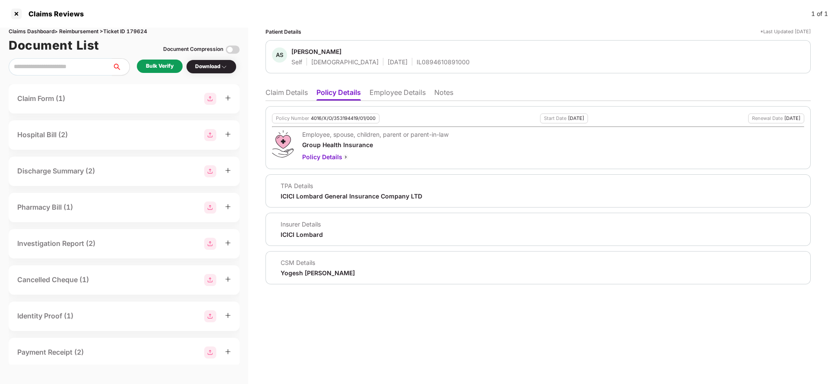
click at [340, 120] on div "4016/X/O/353194419/01/000" at bounding box center [343, 119] width 65 height 6
copy div "4016/X/O/353194419/01/000"
click at [412, 94] on li "Employee Details" at bounding box center [397, 94] width 56 height 13
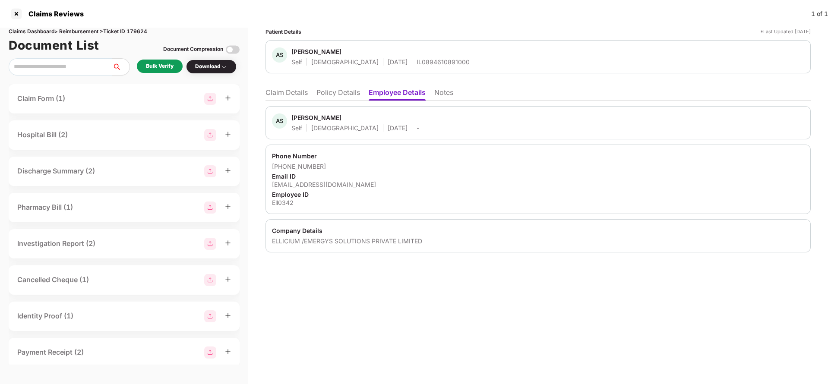
click at [288, 91] on li "Claim Details" at bounding box center [286, 94] width 42 height 13
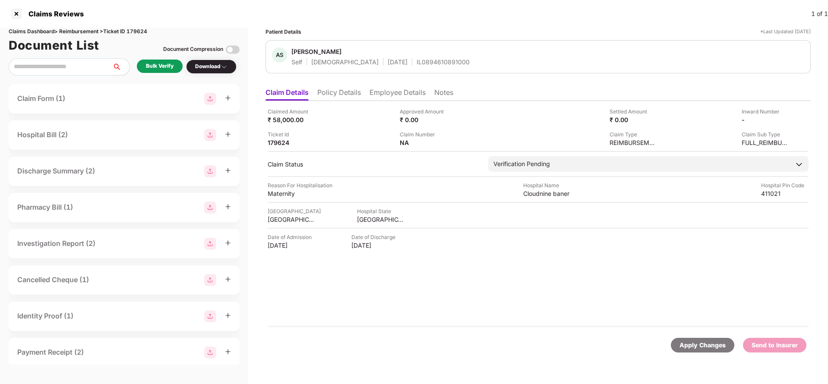
click at [333, 97] on li "Policy Details" at bounding box center [339, 94] width 44 height 13
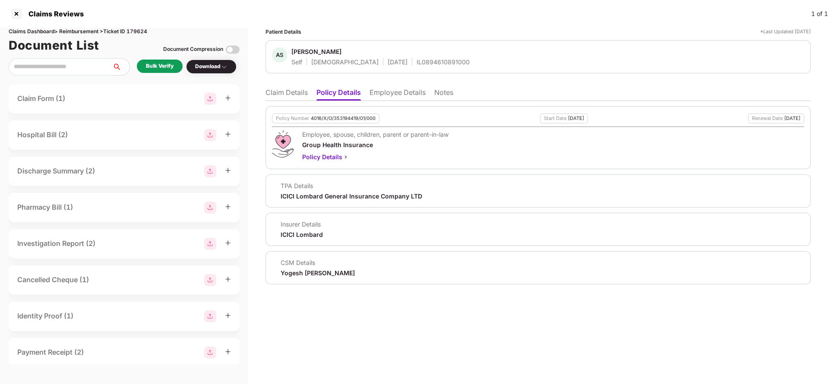
click at [341, 118] on div "4016/X/O/353194419/01/000" at bounding box center [343, 119] width 65 height 6
copy div "4016/X/O/353194419/01/000"
click at [417, 59] on div "IL0894610891000" at bounding box center [442, 62] width 53 height 8
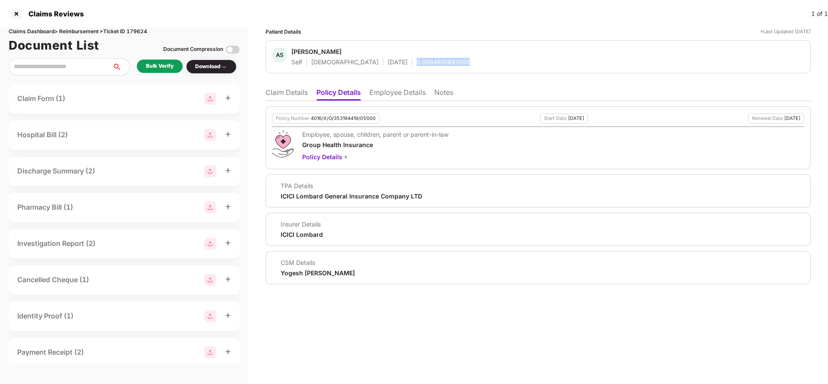
click at [417, 59] on div "IL0894610891000" at bounding box center [442, 62] width 53 height 8
copy div "IL0894610891000"
click at [397, 90] on li "Employee Details" at bounding box center [397, 94] width 56 height 13
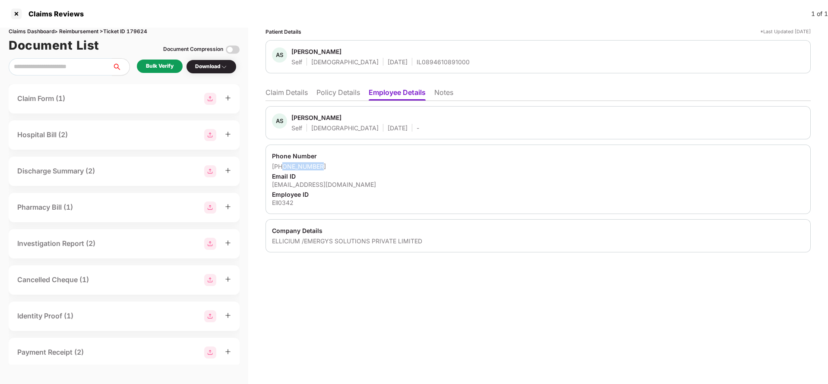
drag, startPoint x: 283, startPoint y: 166, endPoint x: 362, endPoint y: 165, distance: 78.5
click at [362, 165] on div "+918108881779" at bounding box center [538, 166] width 532 height 8
copy div "8108881779"
click at [319, 185] on div "avanti.joshi@emergys.com" at bounding box center [538, 184] width 532 height 8
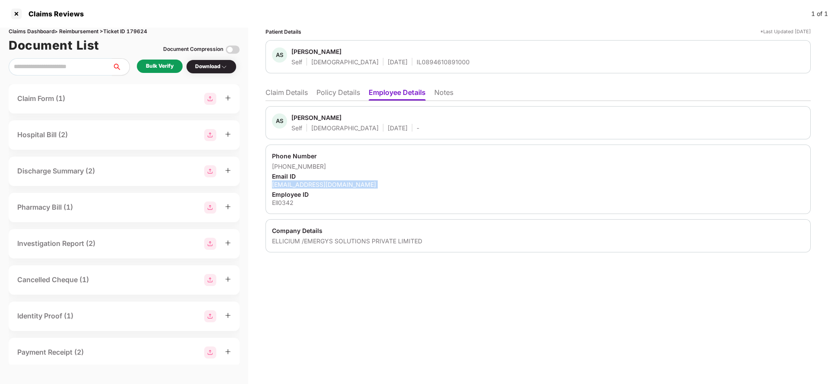
click at [320, 185] on div "avanti.joshi@emergys.com" at bounding box center [538, 184] width 532 height 8
copy div "avanti.joshi@emergys.com"
click at [294, 95] on li "Claim Details" at bounding box center [286, 94] width 42 height 13
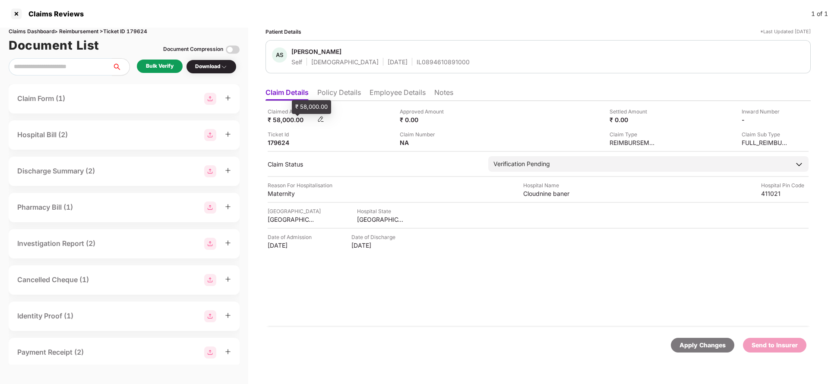
click at [280, 116] on div "₹ 58,000.00" at bounding box center [291, 120] width 47 height 8
copy div "58,000"
click at [560, 192] on div "Cloudnine baner" at bounding box center [546, 193] width 47 height 8
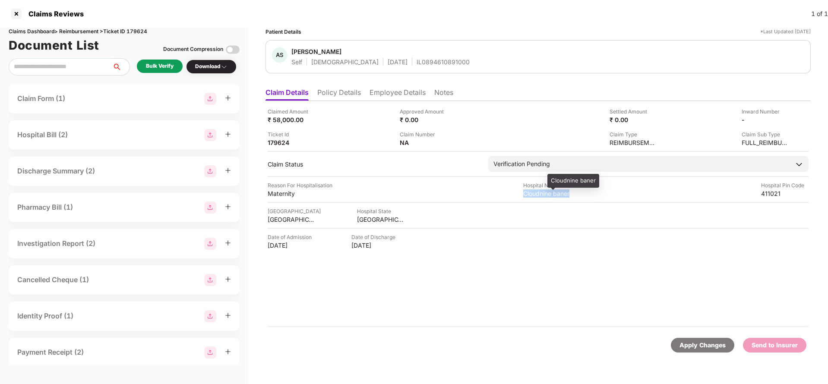
click at [560, 192] on div "Cloudnine baner" at bounding box center [546, 193] width 47 height 8
copy div "Cloudnine baner"
click at [159, 74] on div "Bulk Verify Download" at bounding box center [124, 66] width 231 height 17
click at [140, 60] on div "Bulk Verify" at bounding box center [160, 66] width 46 height 13
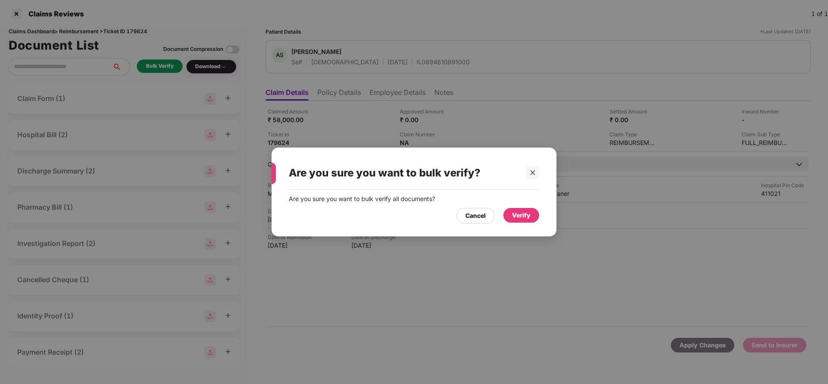
click at [517, 214] on div "Verify" at bounding box center [521, 215] width 19 height 9
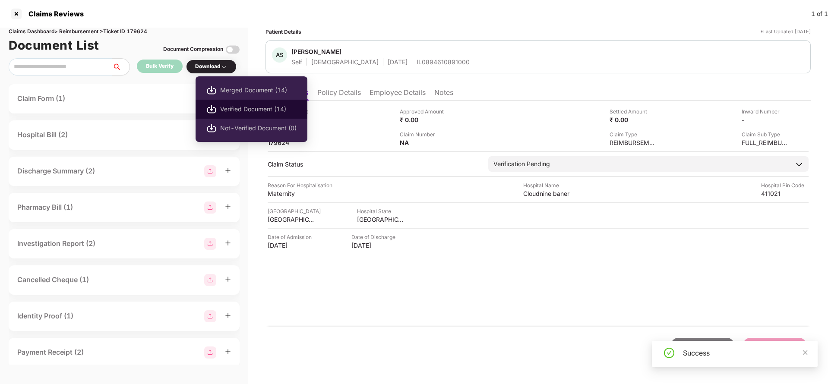
click at [224, 103] on li "Verified Document (14)" at bounding box center [251, 109] width 112 height 19
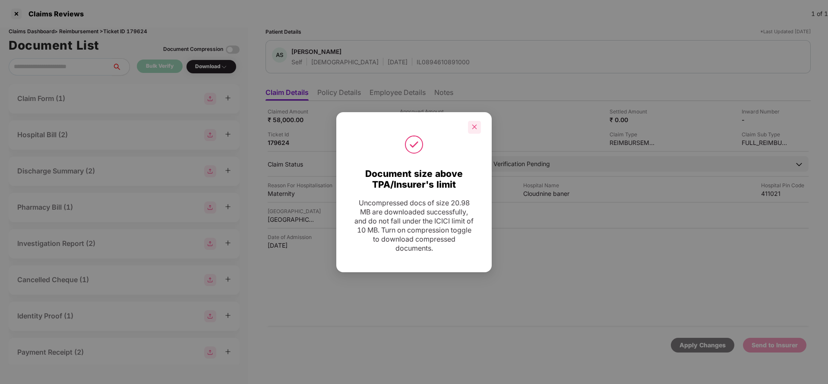
click at [473, 130] on div at bounding box center [474, 127] width 13 height 13
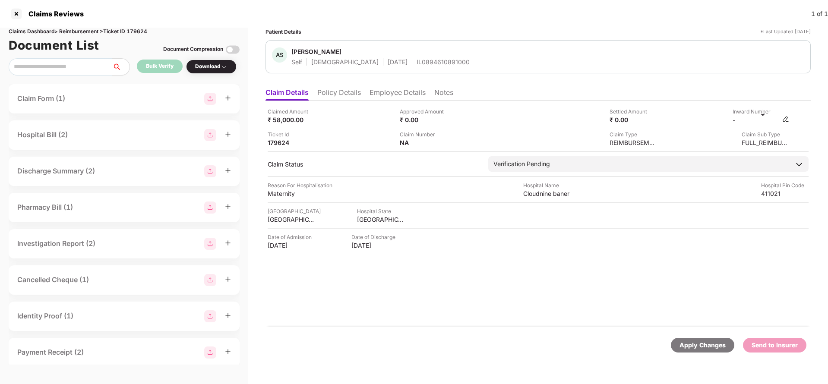
click at [789, 117] on img at bounding box center [785, 119] width 7 height 7
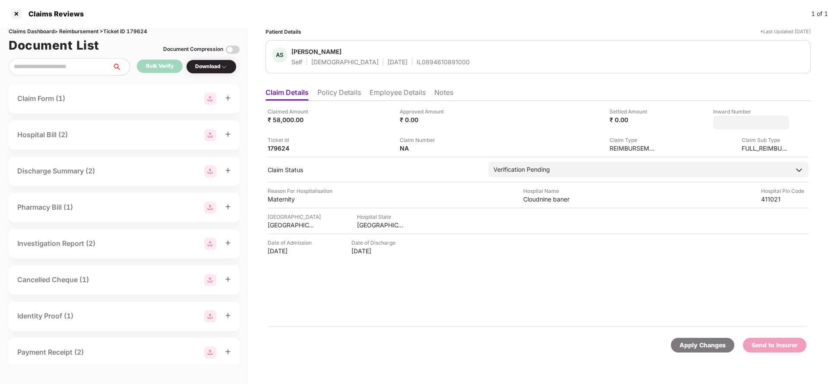
type input "**********"
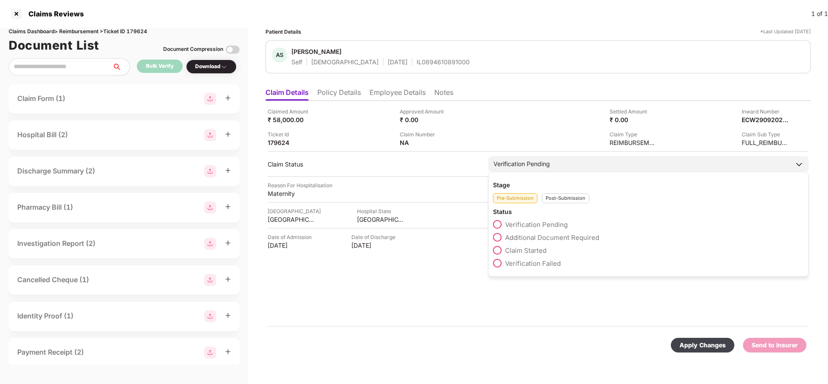
click at [541, 168] on div "Verification Pending" at bounding box center [521, 163] width 57 height 9
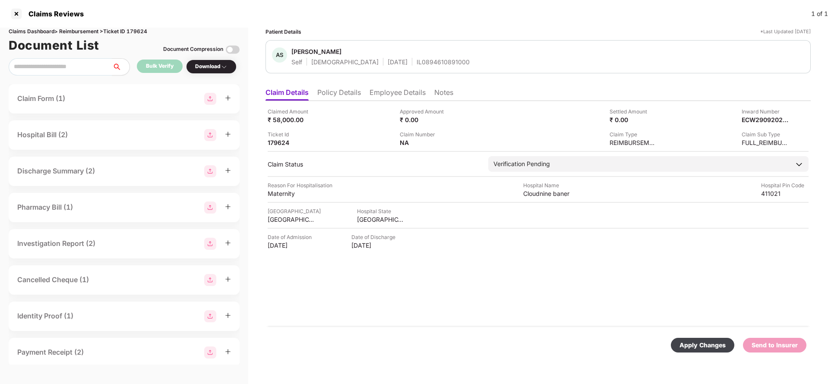
click at [556, 172] on div "Claimed Amount ₹ 58,000.00 Approved Amount ₹ 0.00 Settled Amount ₹ 0.00 Inward …" at bounding box center [537, 214] width 545 height 226
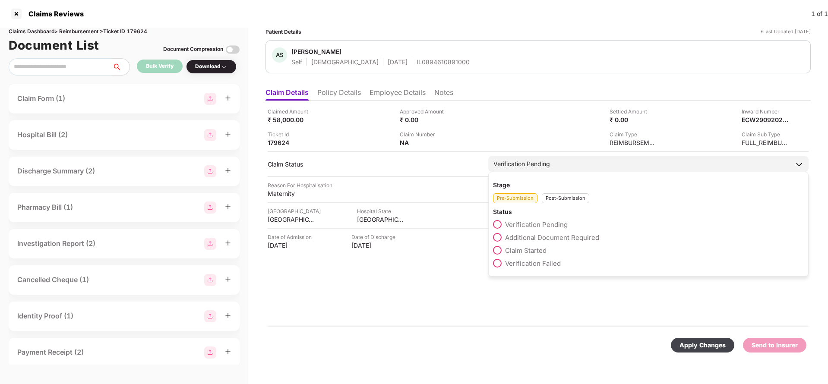
click at [557, 161] on div "Verification Pending" at bounding box center [648, 164] width 320 height 16
click at [570, 193] on div "Pre-Submission Post-Submission" at bounding box center [648, 196] width 311 height 14
click at [570, 200] on div "Post-Submission" at bounding box center [564, 198] width 47 height 10
click at [548, 237] on span "Claim Under Process" at bounding box center [537, 237] width 65 height 8
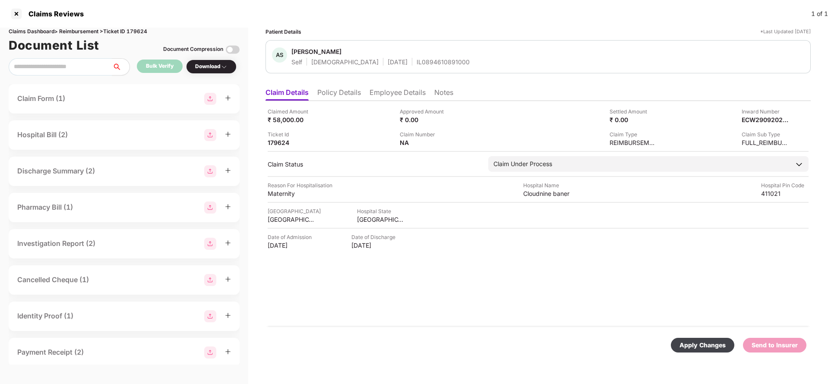
click at [696, 346] on div "Apply Changes" at bounding box center [702, 344] width 46 height 9
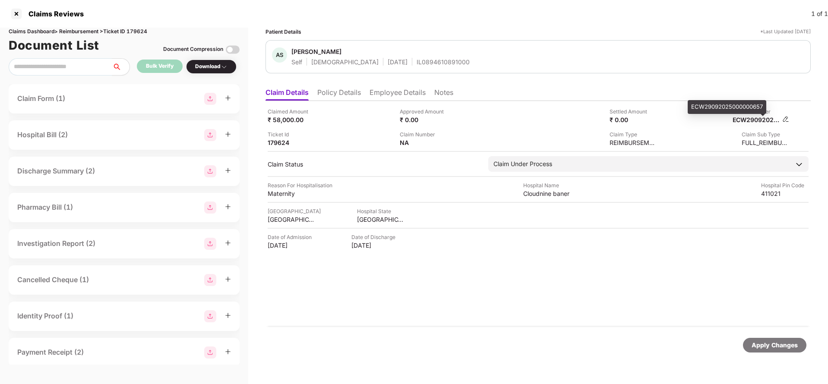
click at [763, 120] on div "ECW29092025000000657" at bounding box center [755, 120] width 47 height 8
copy div "ECW29092025000000657"
click at [416, 65] on div "IL0894610891000" at bounding box center [442, 62] width 53 height 8
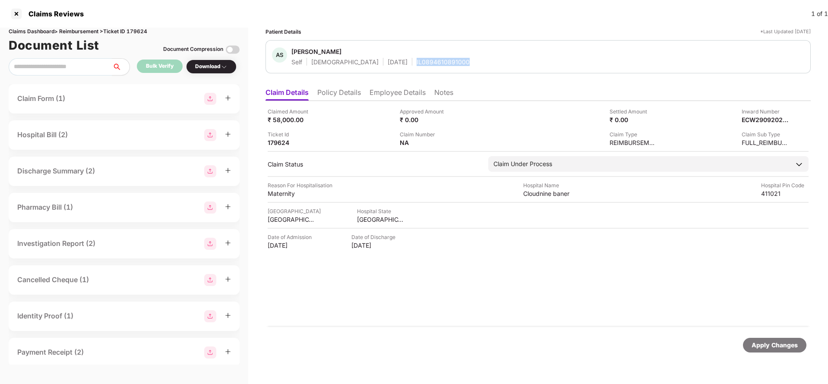
click at [416, 65] on div "IL0894610891000" at bounding box center [442, 62] width 53 height 8
copy div "IL0894610891000"
click at [776, 339] on div "Apply Changes" at bounding box center [774, 345] width 63 height 15
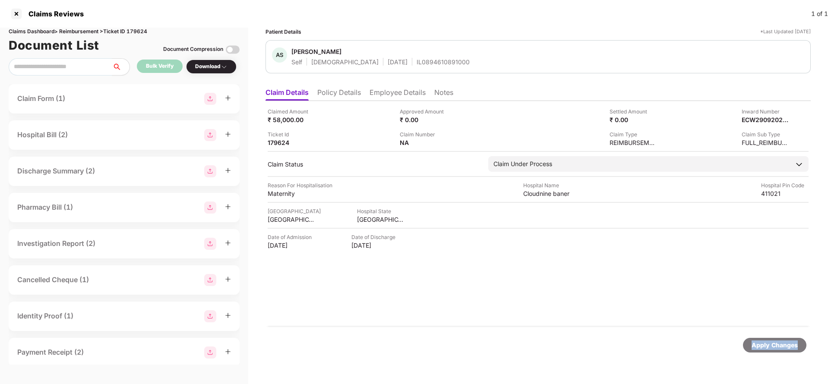
click at [776, 339] on div "Apply Changes" at bounding box center [774, 345] width 63 height 15
click at [135, 31] on div "Claims Dashboard > Reimbursement > Ticket ID 179624" at bounding box center [124, 32] width 231 height 8
click at [774, 335] on div "Apply Changes" at bounding box center [537, 345] width 545 height 36
click at [772, 341] on div "Apply Changes" at bounding box center [774, 344] width 46 height 9
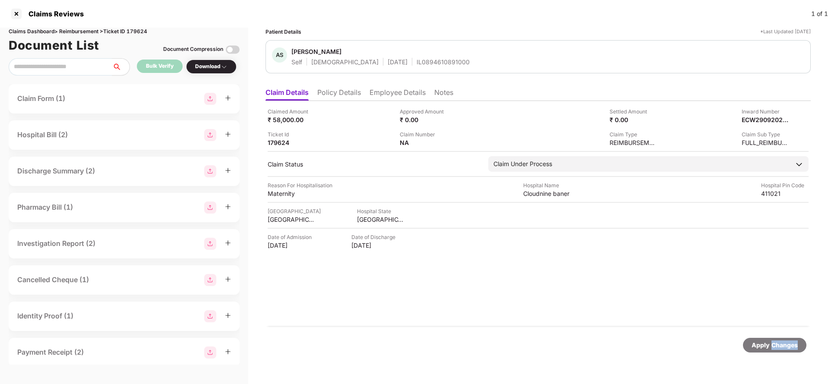
click at [772, 341] on div "Apply Changes" at bounding box center [774, 344] width 46 height 9
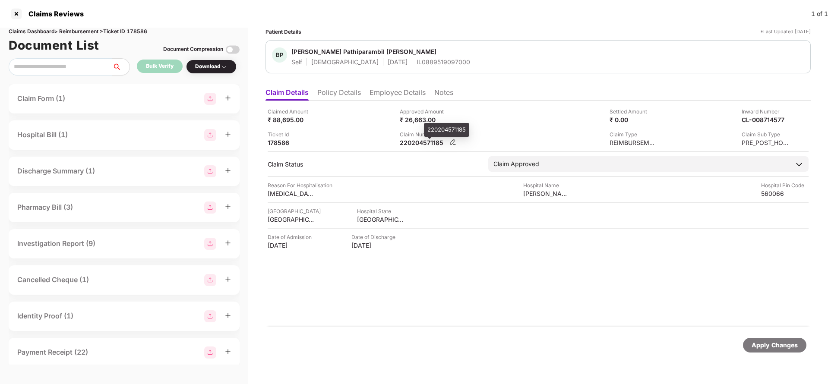
click at [423, 139] on div "220204571185" at bounding box center [423, 143] width 47 height 8
copy div "220204571185"
click at [781, 349] on div "Apply Changes" at bounding box center [774, 344] width 46 height 9
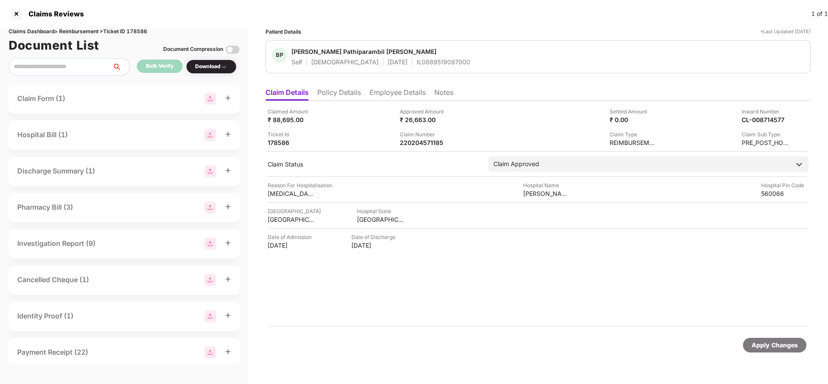
click at [781, 349] on div "Apply Changes" at bounding box center [774, 344] width 46 height 9
click at [137, 32] on div "Claims Dashboard > Reimbursement > Ticket ID 178586" at bounding box center [124, 32] width 231 height 8
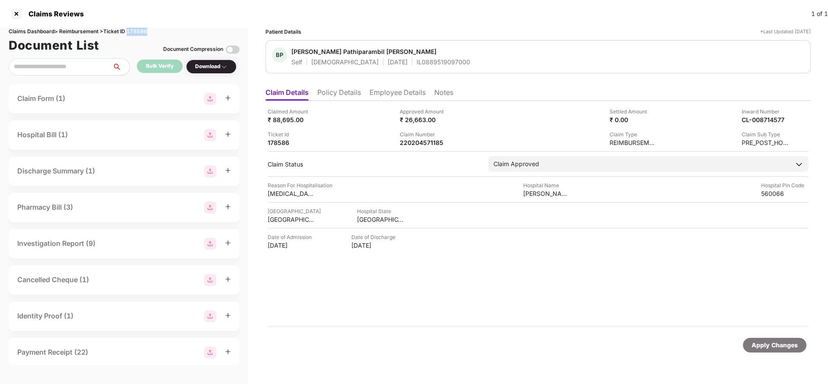
click at [137, 32] on div "Claims Dashboard > Reimbursement > Ticket ID 178586" at bounding box center [124, 32] width 231 height 8
copy div "178586"
click at [786, 341] on div "Apply Changes" at bounding box center [774, 344] width 46 height 9
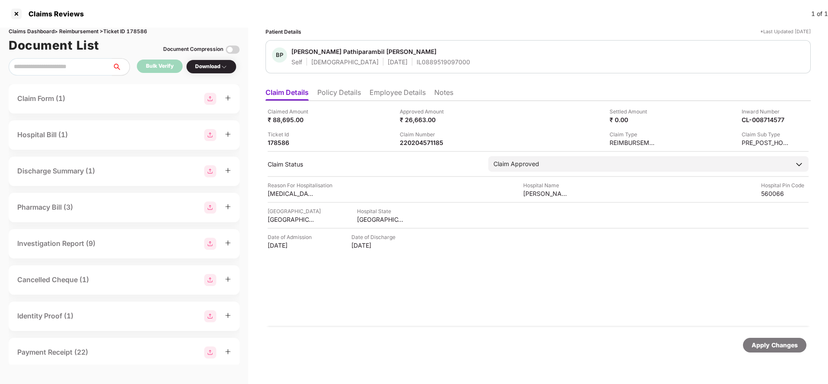
click at [350, 98] on li "Policy Details" at bounding box center [339, 94] width 44 height 13
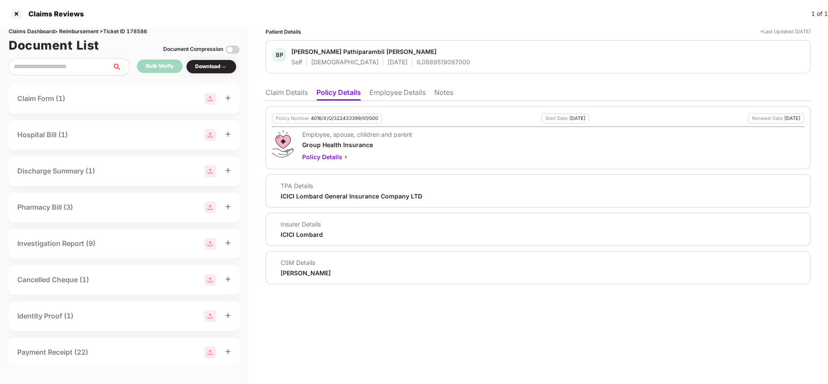
click at [387, 92] on li "Employee Details" at bounding box center [397, 94] width 56 height 13
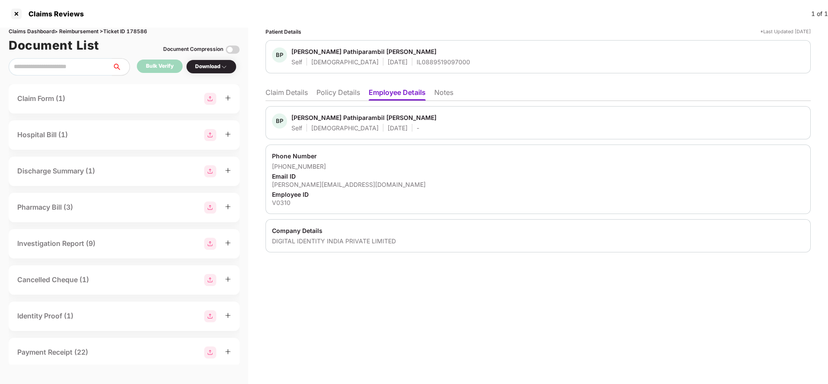
click at [268, 96] on li "Claim Details" at bounding box center [286, 94] width 42 height 13
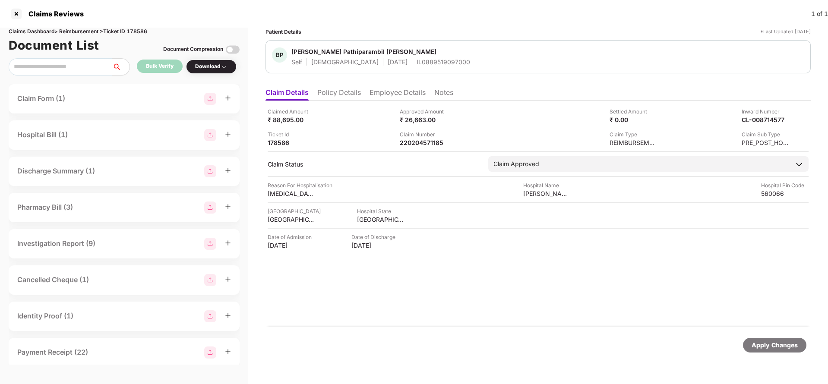
click at [418, 153] on div "Claimed Amount ₹ 88,695.00 Approved Amount ₹ 26,663.00 Settled Amount ₹ 0.00 In…" at bounding box center [537, 214] width 545 height 226
click at [424, 144] on div "220204571185" at bounding box center [423, 143] width 47 height 8
copy div "220204571185"
click at [416, 65] on div "IL0889519097000" at bounding box center [443, 62] width 54 height 8
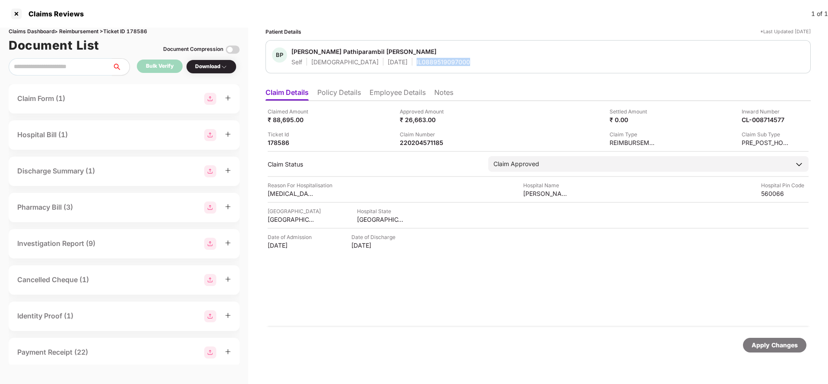
click at [416, 65] on div "IL0889519097000" at bounding box center [443, 62] width 54 height 8
copy div "IL0889519097000"
click at [762, 346] on div "Apply Changes" at bounding box center [774, 344] width 46 height 9
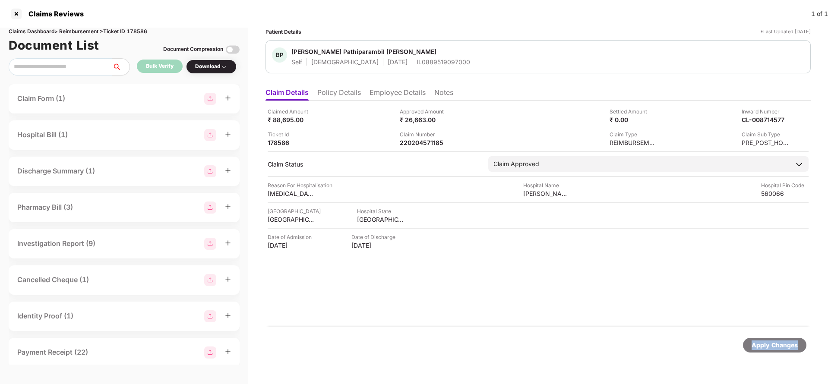
click at [762, 346] on div "Apply Changes" at bounding box center [774, 344] width 46 height 9
click at [137, 25] on div "Claims Reviews 1 of 1" at bounding box center [414, 14] width 828 height 28
click at [137, 28] on div "Claims Dashboard > Reimbursement > Ticket ID 178586" at bounding box center [124, 32] width 231 height 8
